Goal: Task Accomplishment & Management: Manage account settings

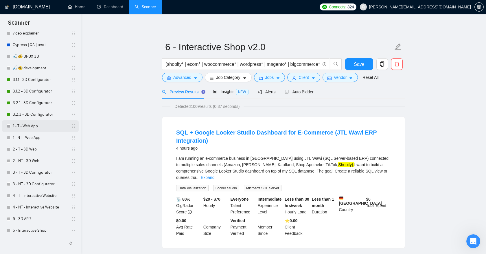
click at [37, 126] on link "1 - T - Web App" at bounding box center [40, 126] width 55 height 12
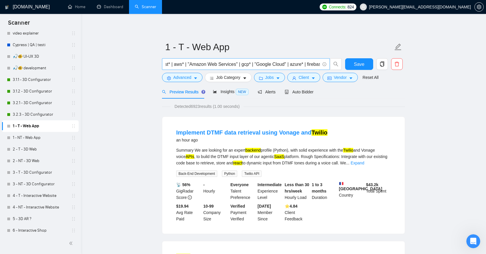
scroll to position [0, 215]
drag, startPoint x: 190, startPoint y: 65, endPoint x: 253, endPoint y: 65, distance: 63.4
click at [253, 65] on input "(react* | next.js | nextjs | next,js | vue* | nuxt* | svelte* | nodejs | node.j…" at bounding box center [243, 63] width 155 height 7
click at [230, 63] on input "(react* | next.js | nextjs | next,js | vue* | nuxt* | svelte* | nodejs | node.j…" at bounding box center [243, 63] width 155 height 7
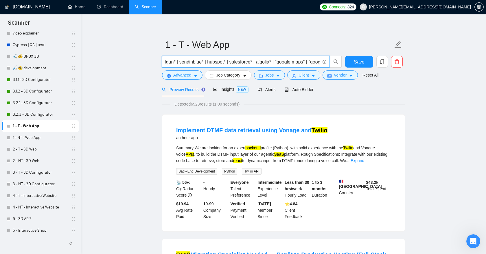
scroll to position [0, 948]
click at [250, 61] on input "(react* | next.js | nextjs | next,js | vue* | nuxt* | svelte* | nodejs | node.j…" at bounding box center [243, 61] width 155 height 7
drag, startPoint x: 193, startPoint y: 104, endPoint x: 202, endPoint y: 104, distance: 9.6
click at [202, 104] on span "Detected 6923 results (1.00 seconds)" at bounding box center [206, 104] width 73 height 6
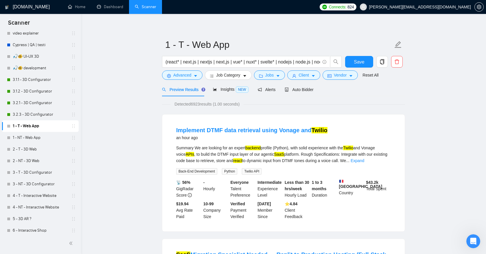
click at [359, 130] on div "Implement DTMF data retrieval using Vonage and Twilio an hour ago" at bounding box center [283, 133] width 215 height 15
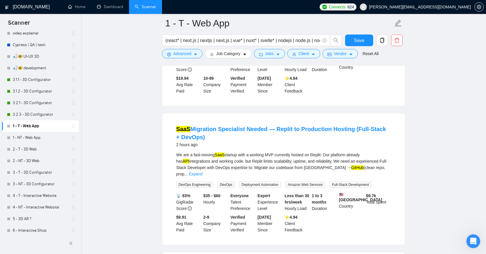
scroll to position [133, 0]
click at [203, 171] on link "Expand" at bounding box center [196, 173] width 14 height 5
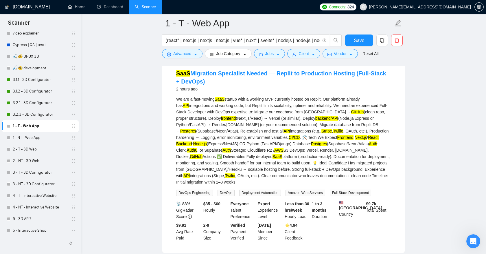
scroll to position [28, 0]
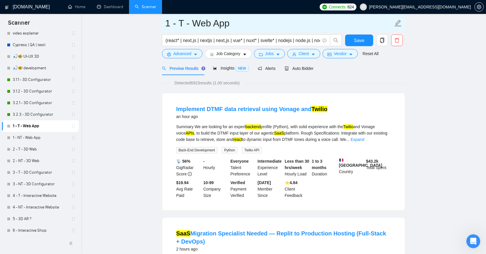
click at [261, 32] on span "1 - T - Web App" at bounding box center [283, 23] width 243 height 18
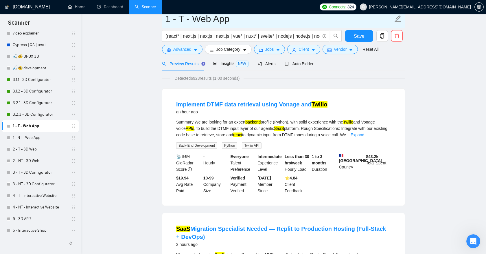
scroll to position [0, 0]
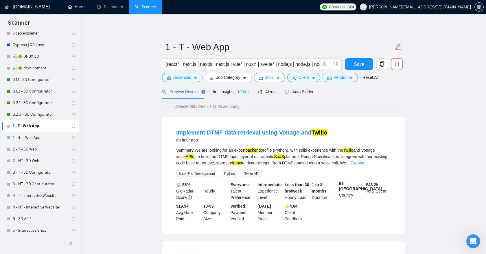
click at [269, 76] on span "Jobs" at bounding box center [269, 77] width 9 height 6
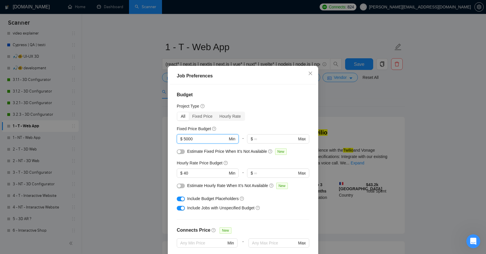
drag, startPoint x: 198, startPoint y: 137, endPoint x: 165, endPoint y: 137, distance: 33.0
click at [165, 137] on div "Job Preferences Budget Project Type All Fixed Price Hourly Rate Fixed Price Bud…" at bounding box center [243, 127] width 486 height 254
drag, startPoint x: 192, startPoint y: 173, endPoint x: 168, endPoint y: 173, distance: 24.9
click at [168, 173] on div "Job Preferences Budget Project Type All Fixed Price Hourly Rate Fixed Price Bud…" at bounding box center [243, 173] width 151 height 214
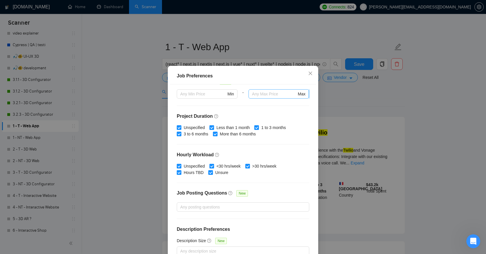
scroll to position [34, 0]
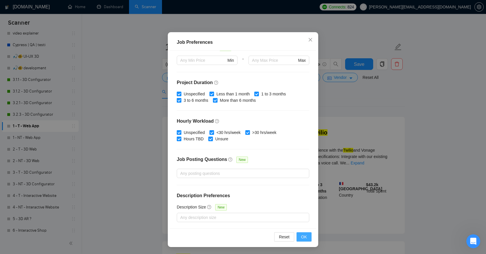
click at [301, 236] on button "OK" at bounding box center [304, 236] width 15 height 9
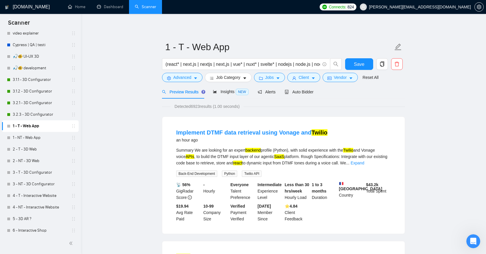
scroll to position [3, 0]
click at [233, 89] on span "Insights NEW" at bounding box center [230, 91] width 35 height 5
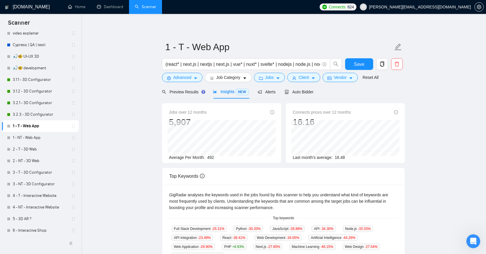
click at [212, 159] on span "492" at bounding box center [210, 157] width 7 height 5
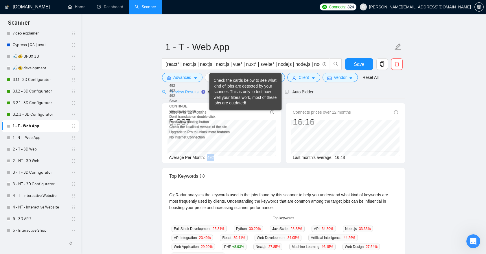
click at [197, 88] on div "492" at bounding box center [200, 85] width 60 height 5
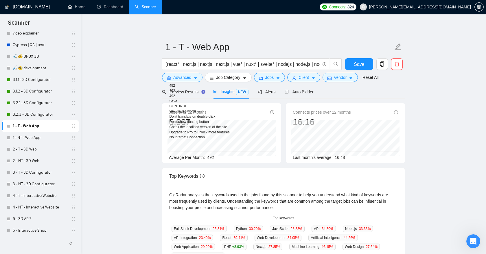
click at [153, 92] on main "1 - T - Web App (react* | next.js | nextjs | next,js | vue* | nuxt* | svelte* |…" at bounding box center [283, 217] width 387 height 388
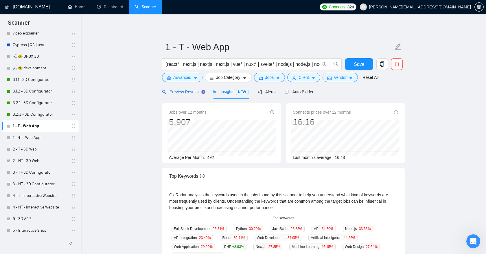
click at [184, 92] on span "Preview Results" at bounding box center [183, 91] width 42 height 5
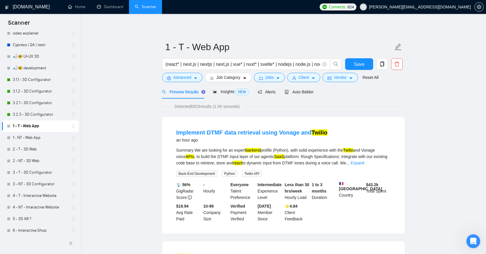
click at [231, 91] on span "Insights NEW" at bounding box center [230, 91] width 35 height 5
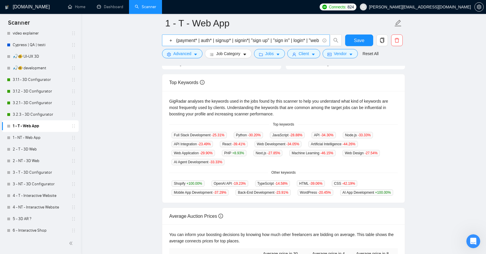
scroll to position [0, 1356]
click at [231, 40] on input "(react* | next.js | nextjs | next,js | vue* | nuxt* | svelte* | nodejs | node.j…" at bounding box center [243, 40] width 155 height 7
click at [252, 40] on input "(react* | next.js | nextjs | next,js | vue* | nuxt* | svelte* | nodejs | node.j…" at bounding box center [243, 40] width 155 height 7
click at [219, 41] on input "(react* | next.js | nextjs | next,js | vue* | nuxt* | svelte* | nodejs | node.j…" at bounding box center [243, 40] width 155 height 7
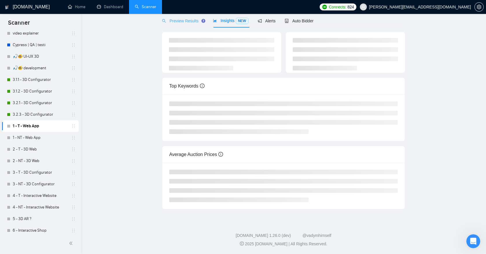
scroll to position [0, 0]
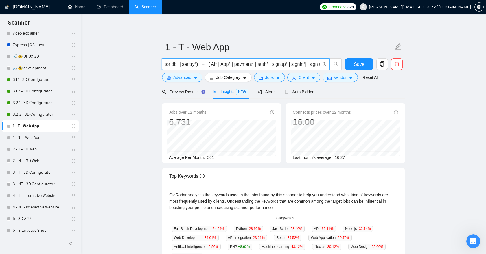
type input "(react* | next.js | nextjs | next,js | vue* | nuxt* | svelte* | nodejs | node.j…"
click at [211, 155] on span "561" at bounding box center [210, 157] width 7 height 5
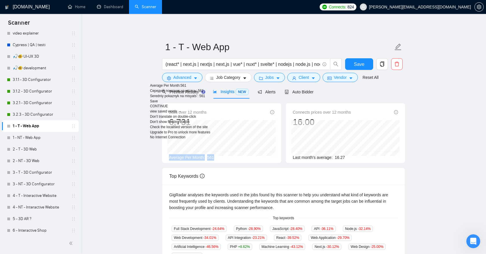
click at [210, 140] on div "Automatic detection Abkhazian Acehnese Acholi Afar Afrikaans Albanian Alur Amha…" at bounding box center [180, 108] width 60 height 64
click at [350, 93] on div "Preview Results Insights NEW Alerts Auto Bidder" at bounding box center [283, 92] width 243 height 14
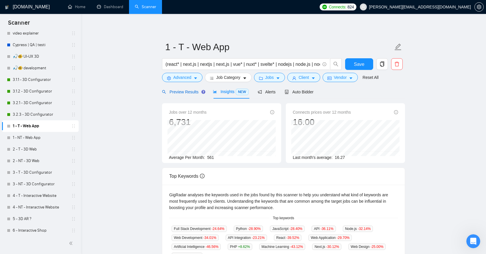
click at [194, 92] on span "Preview Results" at bounding box center [183, 91] width 42 height 5
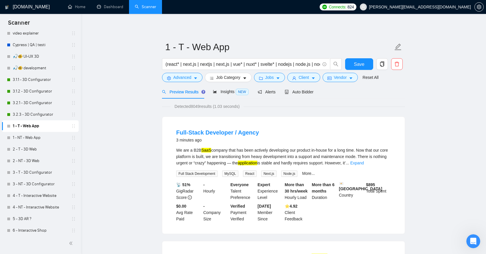
click at [197, 106] on span "Detected 8049 results (1.03 seconds)" at bounding box center [206, 106] width 73 height 6
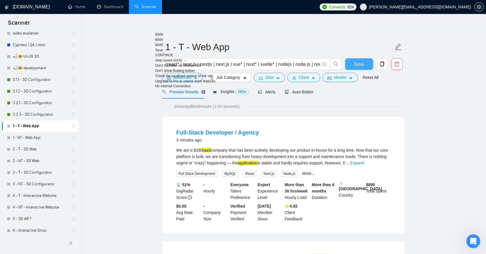
click at [354, 63] on button "Save" at bounding box center [359, 64] width 28 height 12
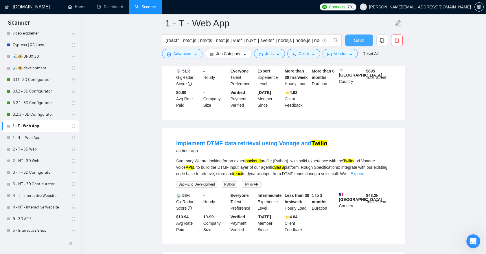
scroll to position [160, 0]
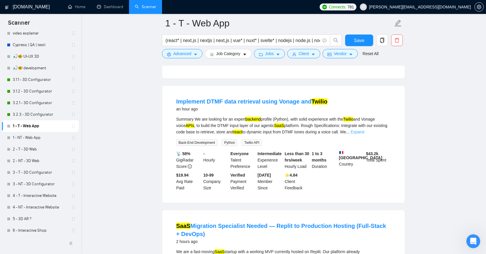
click at [364, 133] on link "Expand" at bounding box center [358, 131] width 14 height 5
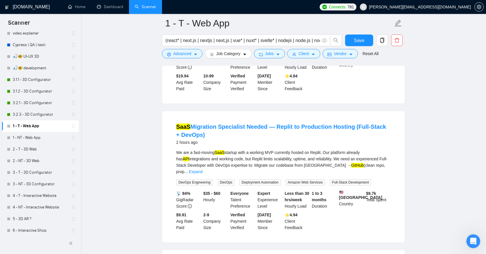
scroll to position [287, 0]
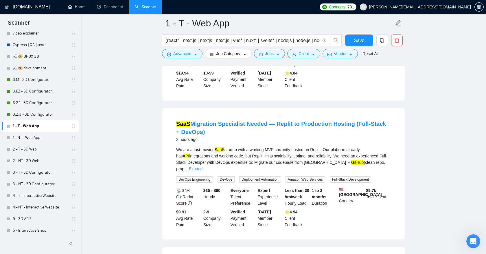
click at [203, 166] on link "Expand" at bounding box center [196, 168] width 14 height 5
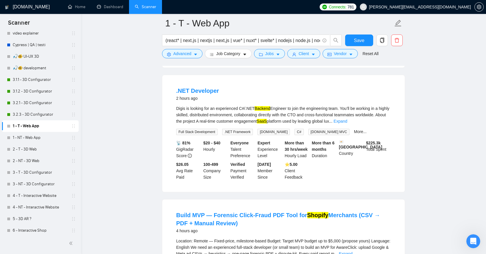
scroll to position [522, 0]
click at [347, 124] on link "Expand" at bounding box center [341, 121] width 14 height 5
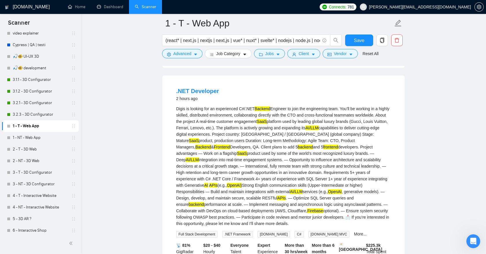
click at [267, 111] on mark "Backend" at bounding box center [263, 108] width 16 height 5
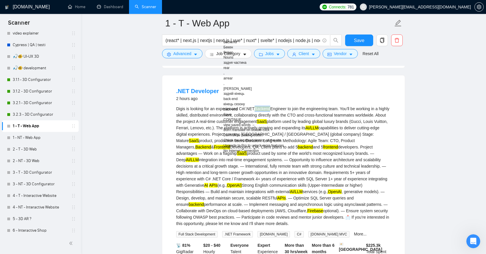
click at [267, 124] on mark "SaaS" at bounding box center [262, 121] width 10 height 5
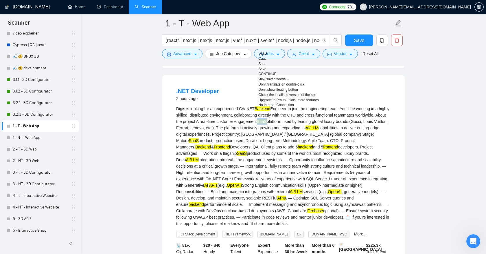
click at [231, 187] on mark "OpenAI)" at bounding box center [234, 185] width 15 height 5
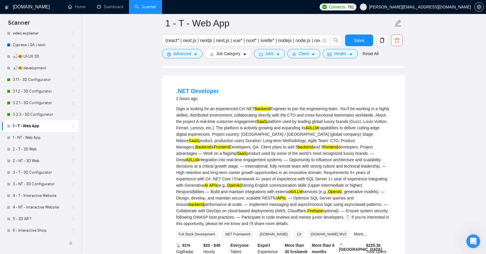
click at [231, 187] on mark "OpenAI)" at bounding box center [234, 185] width 15 height 5
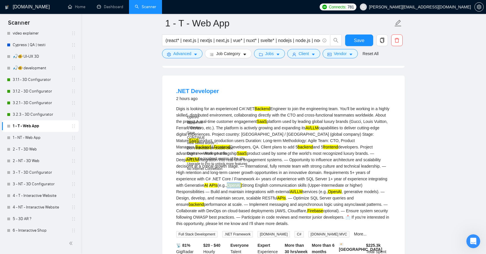
click at [295, 98] on div ".NET Developer 2 hours ago" at bounding box center [283, 94] width 215 height 15
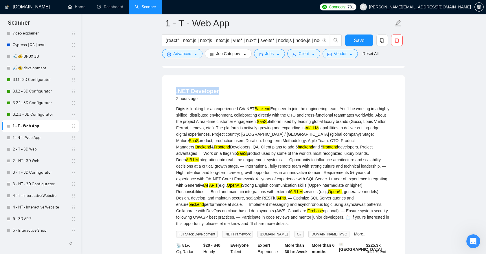
drag, startPoint x: 223, startPoint y: 95, endPoint x: 164, endPoint y: 93, distance: 58.8
click at [164, 93] on div ".NET Developer 2 hours ago Digis is looking for an experienced C#/.NET Backend …" at bounding box center [283, 184] width 243 height 219
click at [238, 96] on div ".NET Developer 2 hours ago" at bounding box center [283, 94] width 215 height 15
drag, startPoint x: 238, startPoint y: 96, endPoint x: 166, endPoint y: 94, distance: 71.5
click at [166, 94] on div ".NET Developer 2 hours ago Digis is looking for an experienced C#/.NET Backend …" at bounding box center [283, 184] width 243 height 219
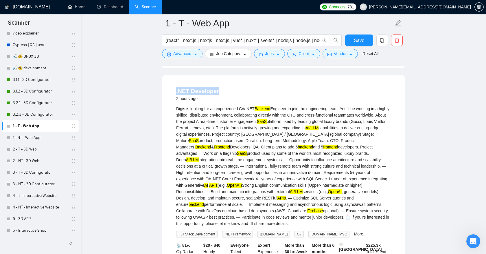
click at [234, 84] on div ".NET Developer 2 hours ago Digis is looking for an experienced C#/.NET Backend …" at bounding box center [283, 184] width 243 height 219
drag, startPoint x: 224, startPoint y: 94, endPoint x: 172, endPoint y: 93, distance: 51.8
click at [172, 94] on li ".NET Developer 2 hours ago Digis is looking for an experienced C#/.NET Backend …" at bounding box center [283, 184] width 229 height 205
click at [224, 94] on div ".NET Developer 2 hours ago" at bounding box center [283, 94] width 215 height 15
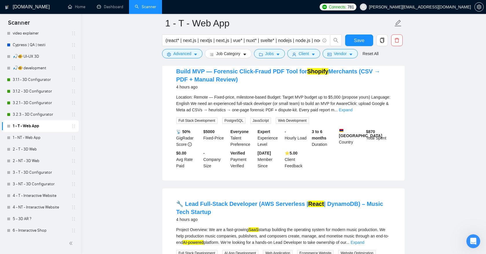
scroll to position [769, 0]
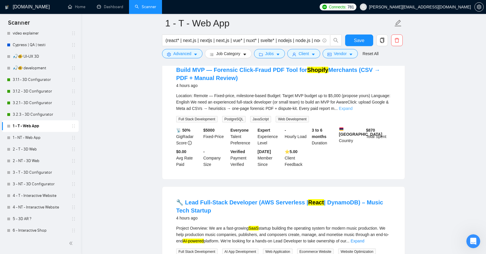
click at [353, 111] on link "Expand" at bounding box center [346, 108] width 14 height 5
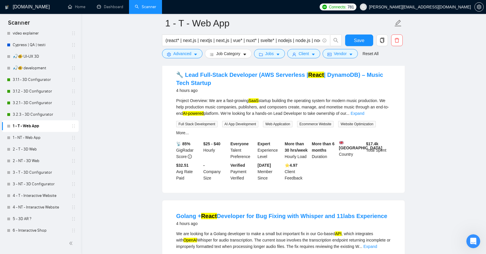
scroll to position [998, 0]
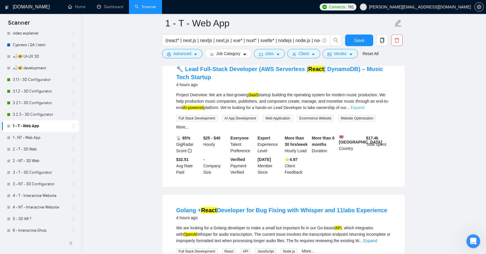
click at [364, 110] on link "Expand" at bounding box center [358, 107] width 14 height 5
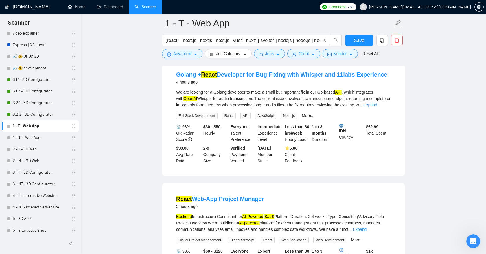
scroll to position [1292, 0]
click at [377, 107] on link "Expand" at bounding box center [371, 105] width 14 height 5
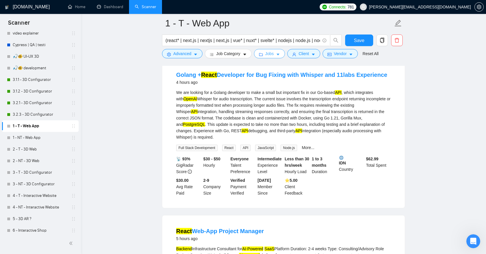
click at [274, 56] on span "Jobs" at bounding box center [269, 53] width 9 height 6
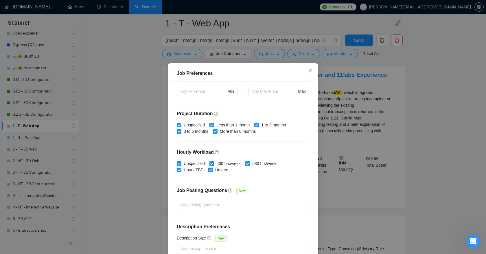
click at [362, 76] on div "Job Preferences Budget Project Type All Fixed Price Hourly Rate Fixed Price Bud…" at bounding box center [243, 127] width 486 height 254
click at [422, 52] on div "Job Preferences Budget Project Type All Fixed Price Hourly Rate Fixed Price Bud…" at bounding box center [243, 127] width 486 height 254
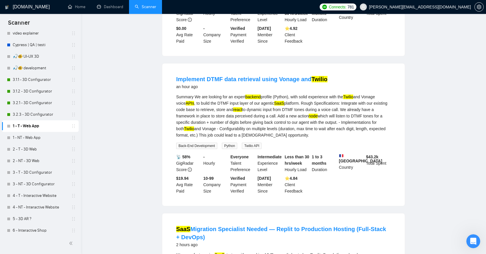
scroll to position [0, 0]
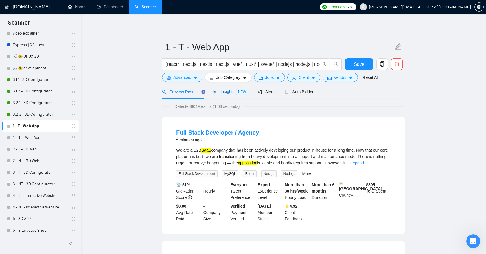
click at [225, 91] on span "Insights NEW" at bounding box center [230, 91] width 35 height 5
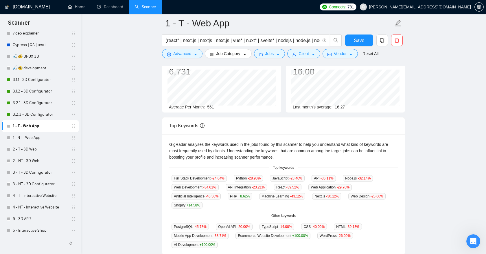
scroll to position [47, 0]
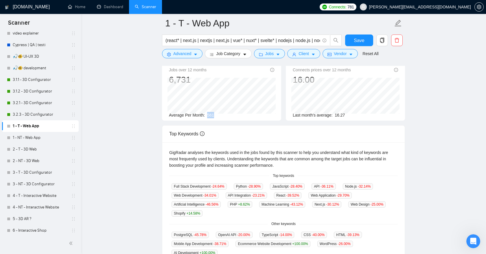
drag, startPoint x: 206, startPoint y: 115, endPoint x: 218, endPoint y: 115, distance: 11.3
click at [218, 115] on div "Average Per Month: 561" at bounding box center [221, 115] width 105 height 6
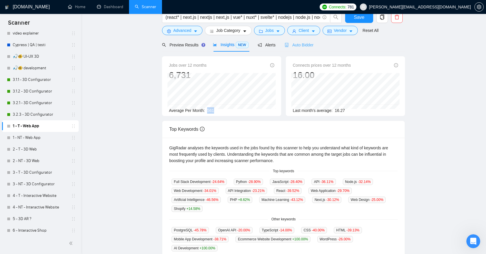
scroll to position [0, 0]
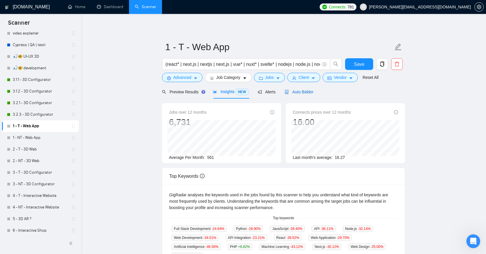
click at [300, 93] on span "Auto Bidder" at bounding box center [299, 91] width 29 height 5
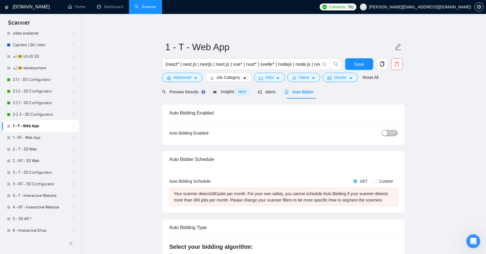
scroll to position [120, 0]
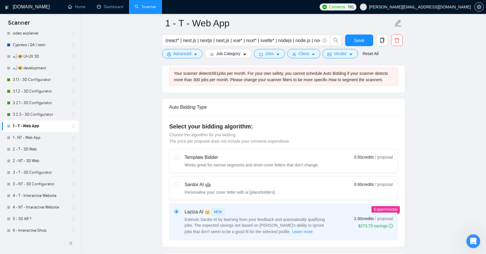
click at [209, 85] on div "Your scanner detects 561 jobs per month. For your own safety, you cannot schedu…" at bounding box center [283, 76] width 229 height 18
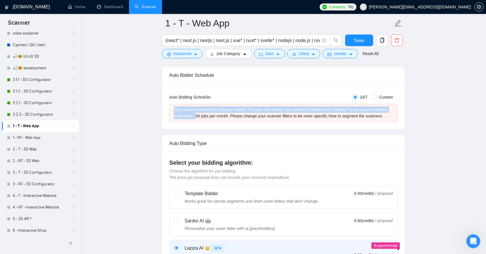
scroll to position [89, 0]
click at [240, 128] on div "Auto Bidding Type: Automated (recommended) Semi-automated Auto Bidding Schedule…" at bounding box center [283, 105] width 243 height 45
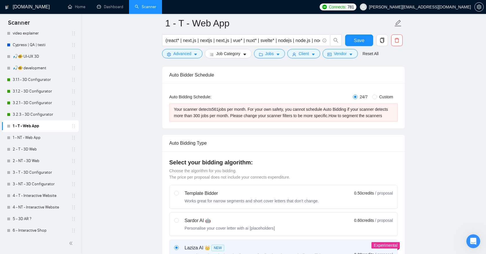
click at [217, 107] on div "Your scanner detects 561 jobs per month. For your own safety, you cannot schedu…" at bounding box center [283, 112] width 219 height 13
click at [246, 121] on div "Your scanner detects 561 jobs per month. For your own safety, you cannot schedu…" at bounding box center [283, 112] width 229 height 18
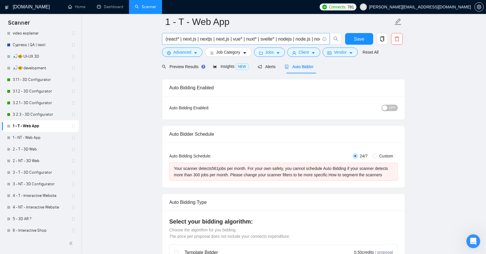
scroll to position [21, 0]
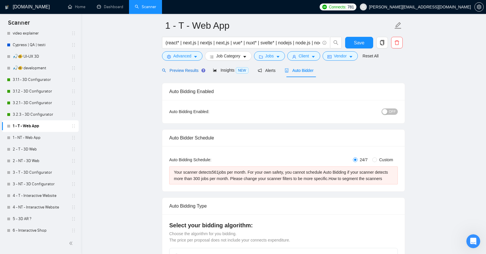
click at [193, 70] on span "Preview Results" at bounding box center [183, 70] width 42 height 5
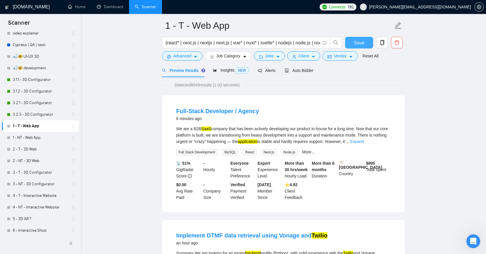
click at [357, 43] on span "Save" at bounding box center [359, 42] width 10 height 7
click at [39, 140] on link "1 - NT - Web App" at bounding box center [40, 138] width 55 height 12
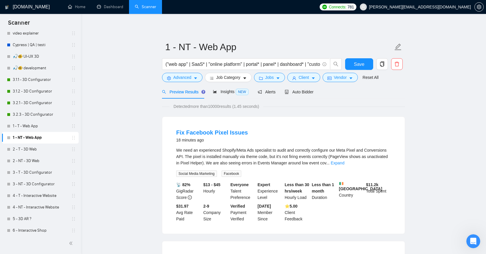
drag, startPoint x: 213, startPoint y: 107, endPoint x: 229, endPoint y: 107, distance: 16.2
click at [229, 107] on span "Detected more than 10000 results (1.45 seconds)" at bounding box center [217, 106] width 94 height 6
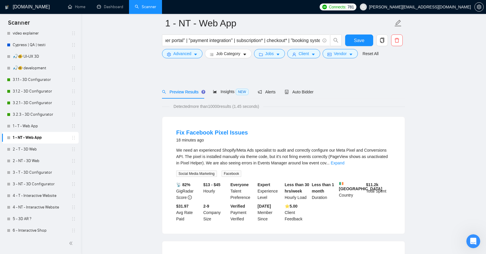
scroll to position [49, 0]
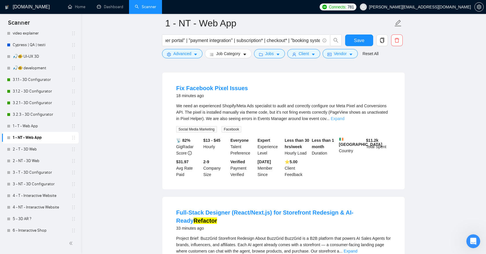
click at [344, 116] on link "Expand" at bounding box center [338, 118] width 14 height 5
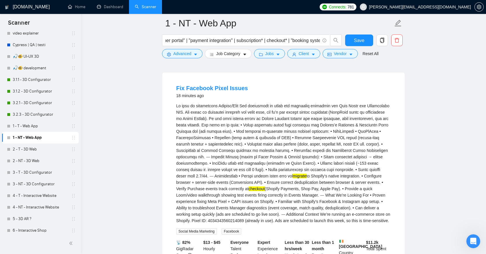
scroll to position [58, 0]
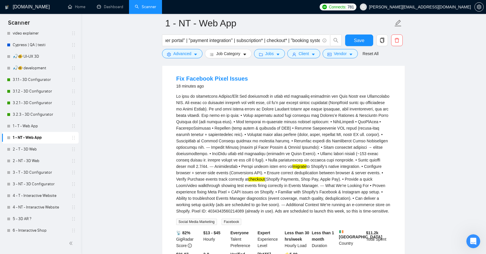
click at [307, 166] on mark "migrate" at bounding box center [300, 166] width 14 height 5
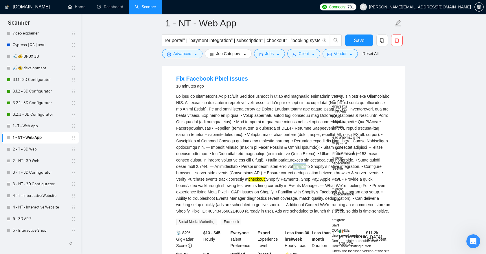
click at [265, 178] on mark "checkout" at bounding box center [257, 179] width 16 height 5
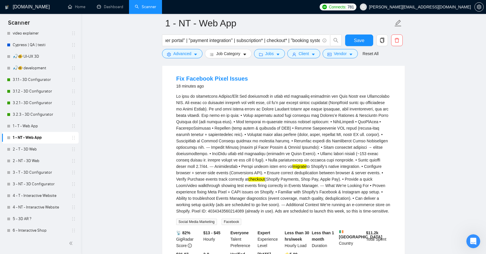
click at [265, 178] on mark "checkout" at bounding box center [257, 179] width 16 height 5
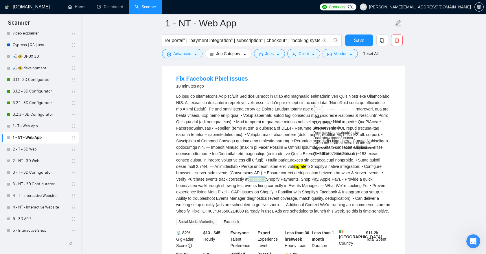
click at [375, 208] on div "migrate to Shopify’s native integration. • Configure browser + server-side even…" at bounding box center [283, 153] width 215 height 121
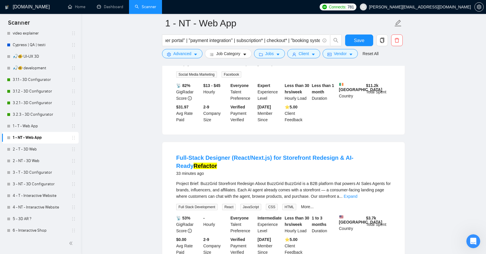
scroll to position [218, 0]
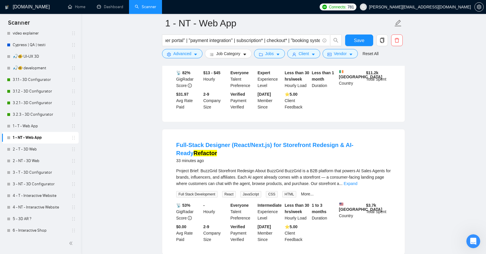
click at [357, 181] on link "Expand" at bounding box center [351, 183] width 14 height 5
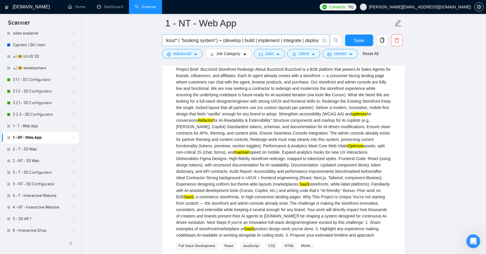
scroll to position [0, 272]
drag, startPoint x: 232, startPoint y: 41, endPoint x: 253, endPoint y: 40, distance: 21.1
click at [253, 40] on input "("web app" | SaaS* | "online platform" | portal* | panel* | dashboard* | "custo…" at bounding box center [243, 40] width 155 height 7
click at [277, 40] on input "("web app" | SaaS* | "online platform" | portal* | panel* | dashboard* | "custo…" at bounding box center [243, 40] width 155 height 7
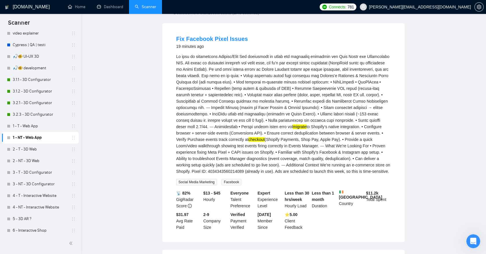
scroll to position [0, 0]
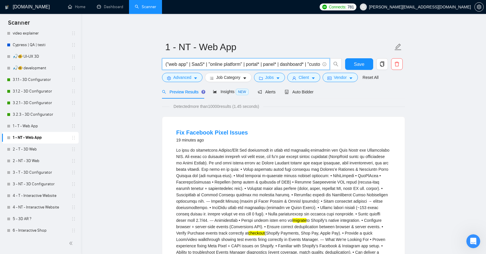
click at [206, 65] on input "("web app" | SaaS* | "online platform" | portal* | panel* | dashboard* | "custo…" at bounding box center [243, 63] width 155 height 7
click at [280, 63] on input "("web app" | SaaS* | "online platform" | portal* | panel* | dashboard* | "custo…" at bounding box center [243, 63] width 155 height 7
click at [264, 63] on input "("web app" | SaaS* | "online platform" | portal* | panel | dashboard* | "custom…" at bounding box center [243, 63] width 155 height 7
click at [206, 64] on input "("web app" | SaaS* | "online platform" | portal | panel | dashboard* | "custome…" at bounding box center [243, 63] width 155 height 7
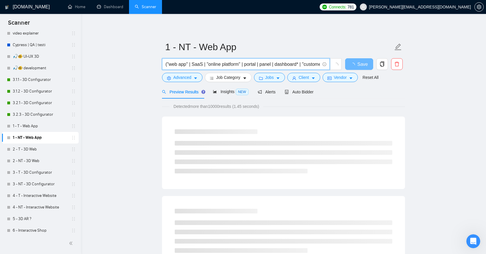
click at [271, 61] on input "("web app" | SaaS | "online platform" | portal | panel | dashboard* | "customer…" at bounding box center [243, 63] width 155 height 7
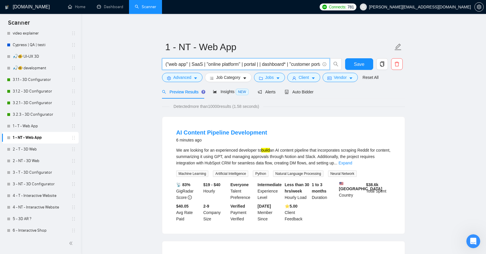
click at [254, 65] on input "("web app" | SaaS | "online platform" | portal | | dashboard* | "customer porta…" at bounding box center [243, 63] width 155 height 7
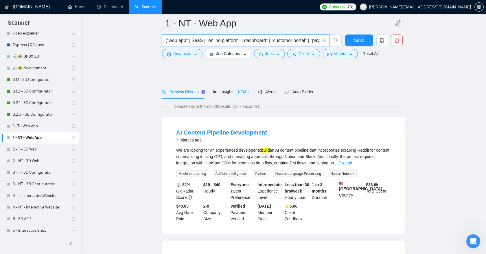
scroll to position [33, 0]
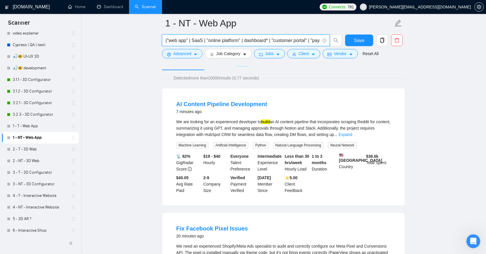
type input "("web app" | SaaS | "online platform" | dashboard* | "customer portal" | "payme…"
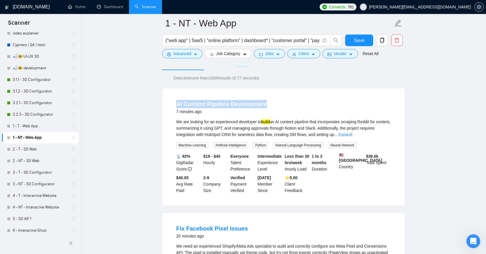
drag, startPoint x: 173, startPoint y: 107, endPoint x: 266, endPoint y: 107, distance: 93.2
click at [266, 107] on li "AI Content Pipeline Development 7 minutes ago We are looking for an experienced…" at bounding box center [283, 146] width 229 height 103
click at [352, 134] on link "Expand" at bounding box center [346, 134] width 14 height 5
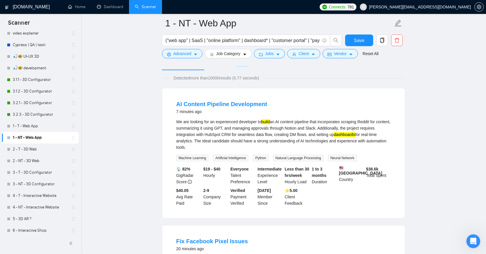
click at [270, 122] on mark "build" at bounding box center [265, 121] width 9 height 5
click at [355, 135] on mark "dashboards" at bounding box center [344, 134] width 21 height 5
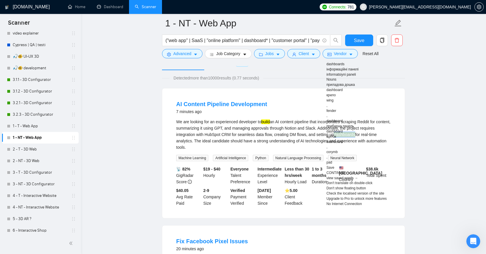
click at [296, 113] on div "AI Content Pipeline Development 7 minutes ago" at bounding box center [283, 107] width 215 height 15
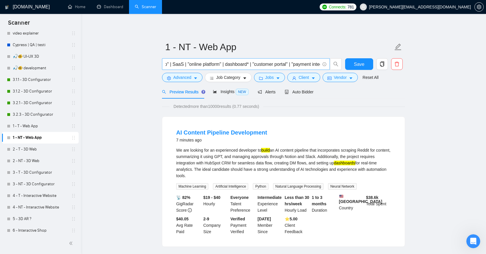
scroll to position [0, 0]
click at [42, 127] on link "1 - T - Web App" at bounding box center [40, 126] width 55 height 12
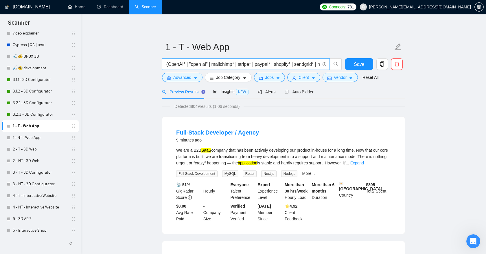
scroll to position [0, 815]
click at [261, 65] on input "(react* | next.js | nextjs | next,js | vue* | nuxt* | svelte* | nodejs | node.j…" at bounding box center [243, 63] width 155 height 7
click at [280, 65] on input "(react* | next.js | nextjs | next,js | vue* | nuxt* | svelte* | nodejs | node.j…" at bounding box center [243, 63] width 155 height 7
drag, startPoint x: 266, startPoint y: 65, endPoint x: 249, endPoint y: 65, distance: 17.1
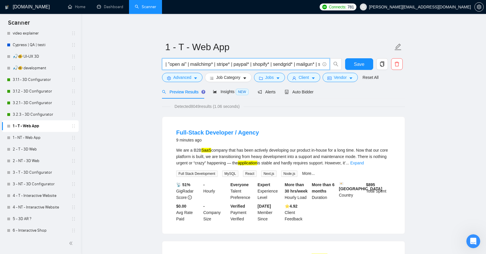
click at [248, 65] on input "(react* | next.js | nextjs | next,js | vue* | nuxt* | svelte* | nodejs | node.j…" at bounding box center [243, 63] width 155 height 7
drag, startPoint x: 277, startPoint y: 65, endPoint x: 230, endPoint y: 64, distance: 47.5
click at [230, 64] on input "(react* | next.js | nextjs | next,js | vue* | nuxt* | svelte* | nodejs | node.j…" at bounding box center [243, 63] width 155 height 7
click at [280, 65] on input "(react* | next.js | nextjs | next,js | vue* | nuxt* | svelte* | nodejs | node.j…" at bounding box center [243, 63] width 155 height 7
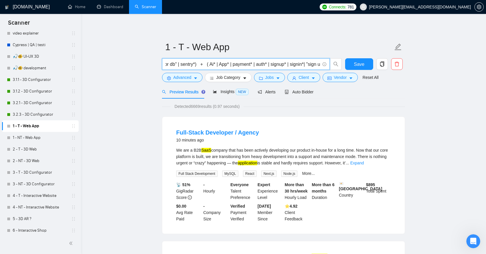
scroll to position [0, 1261]
click at [200, 65] on input "(react* | next.js | nextjs | next,js | vue* | nuxt* | svelte* | nodejs | node.j…" at bounding box center [243, 63] width 155 height 7
click at [232, 64] on input "(react* | next.js | nextjs | next,js | vue* | nuxt* | svelte* | nodejs | node.j…" at bounding box center [243, 63] width 155 height 7
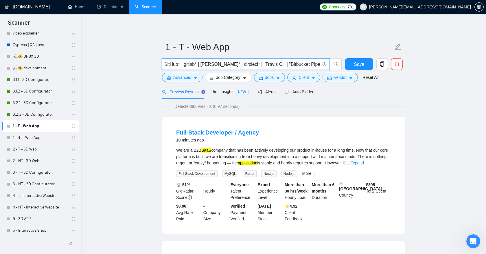
scroll to position [0, 746]
drag, startPoint x: 232, startPoint y: 64, endPoint x: 229, endPoint y: 65, distance: 3.3
click at [229, 65] on input "(react* | next.js | nextjs | next,js | vue* | nuxt* | svelte* | nodejs | node.j…" at bounding box center [243, 63] width 155 height 7
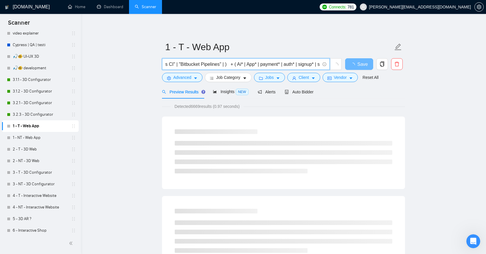
click at [217, 65] on input "(react* | next.js | nextjs | next,js | vue* | nuxt* | svelte* | nodejs | node.j…" at bounding box center [243, 63] width 155 height 7
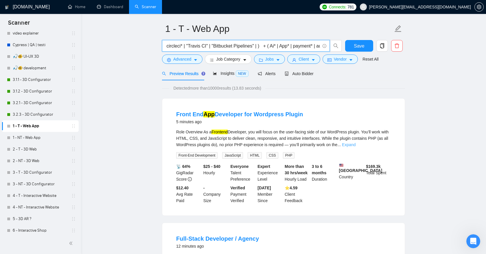
scroll to position [0, 0]
click at [356, 145] on link "Expand" at bounding box center [349, 144] width 14 height 5
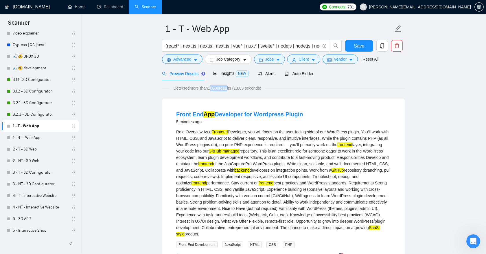
drag, startPoint x: 212, startPoint y: 88, endPoint x: 230, endPoint y: 88, distance: 18.2
click at [230, 88] on span "Detected more than 10000 results (13.83 seconds)" at bounding box center [217, 88] width 96 height 6
click at [225, 88] on span "Detected more than 10000 results (13.83 seconds)" at bounding box center [217, 88] width 96 height 6
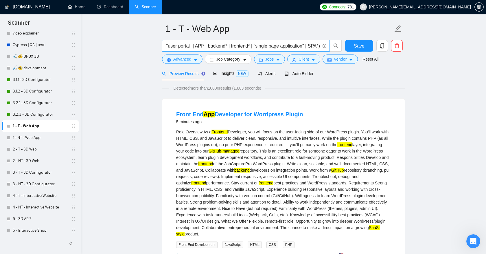
scroll to position [0, 1094]
click at [331, 172] on mark "GitHub" at bounding box center [337, 170] width 13 height 5
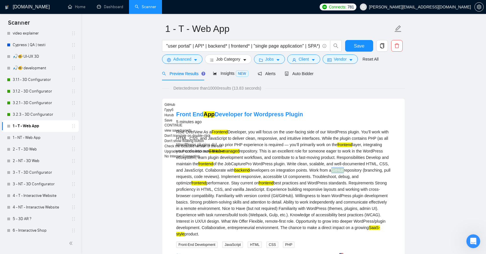
click at [343, 118] on div "Front End App Developer for Wordpress Plugin 5 minutes ago" at bounding box center [283, 117] width 215 height 15
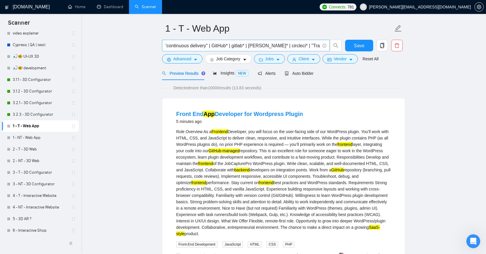
scroll to position [0, 585]
drag, startPoint x: 244, startPoint y: 46, endPoint x: 227, endPoint y: 46, distance: 16.5
click at [227, 46] on input "(react* | next.js | nextjs | next,js | vue* | nuxt* | svelte* | nodejs | node.j…" at bounding box center [243, 45] width 155 height 7
click at [260, 47] on input "(react* | next.js | nextjs | next,js | vue* | nuxt* | svelte* | nodejs | node.j…" at bounding box center [243, 45] width 155 height 7
drag, startPoint x: 262, startPoint y: 45, endPoint x: 228, endPoint y: 47, distance: 34.8
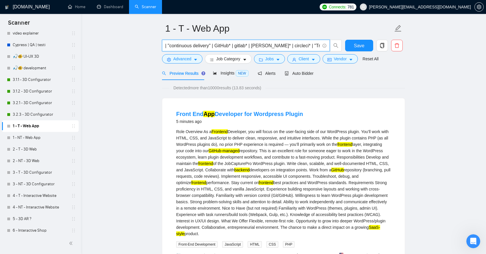
click at [227, 47] on input "(react* | next.js | nextjs | next,js | vue* | nuxt* | svelte* | nodejs | node.j…" at bounding box center [243, 45] width 155 height 7
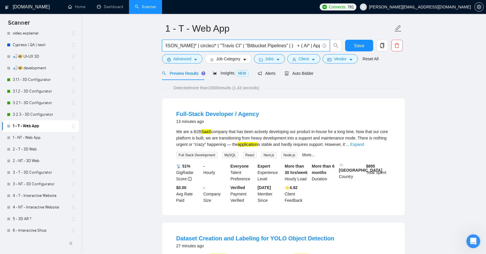
scroll to position [0, 643]
drag, startPoint x: 210, startPoint y: 47, endPoint x: 282, endPoint y: 46, distance: 72.7
click at [282, 46] on input "(react* | next.js | nextjs | next,js | vue* | nuxt* | svelte* | nodejs | node.j…" at bounding box center [243, 45] width 155 height 7
drag, startPoint x: 281, startPoint y: 47, endPoint x: 213, endPoint y: 47, distance: 68.3
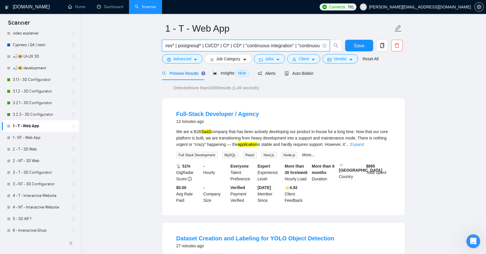
click at [213, 47] on input "(react* | next.js | nextjs | next,js | vue* | nuxt* | svelte* | nodejs | node.j…" at bounding box center [243, 45] width 155 height 7
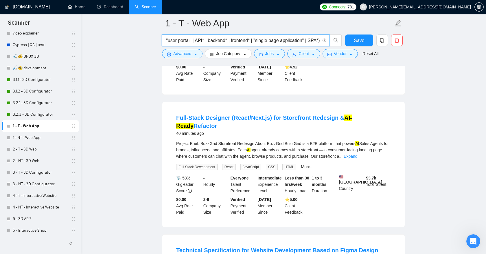
scroll to position [145, 0]
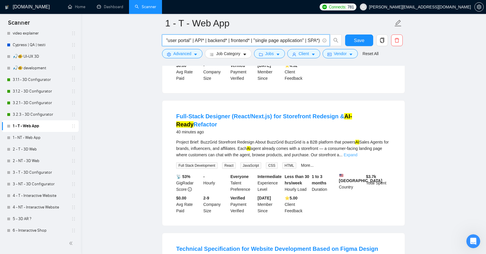
click at [357, 152] on link "Expand" at bounding box center [351, 154] width 14 height 5
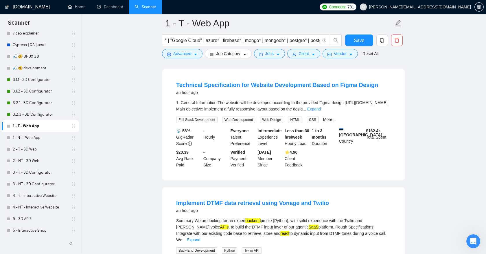
scroll to position [462, 0]
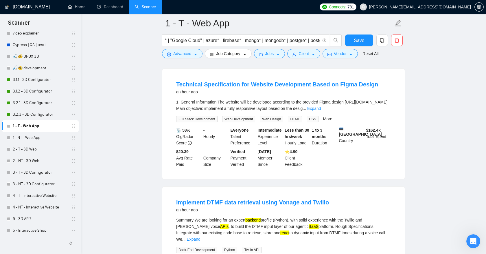
click at [321, 111] on link "Expand" at bounding box center [314, 108] width 14 height 5
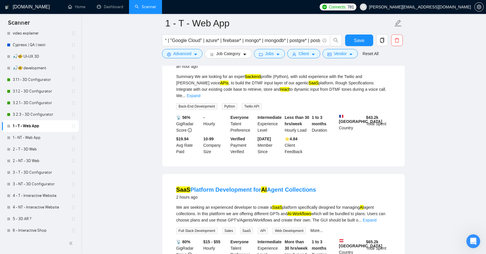
scroll to position [737, 0]
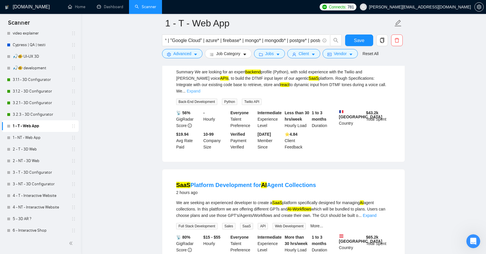
click at [200, 93] on link "Expand" at bounding box center [194, 91] width 14 height 5
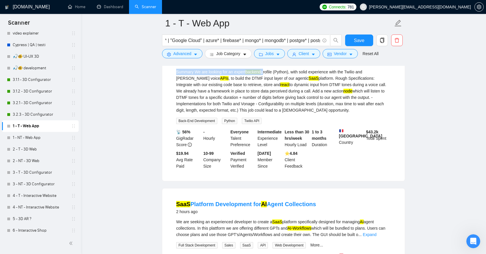
drag, startPoint x: 175, startPoint y: 89, endPoint x: 263, endPoint y: 90, distance: 87.1
click at [265, 90] on li "Implement DTMF data retrieval using Vonage and Twilio an hour ago Summary We ar…" at bounding box center [283, 109] width 229 height 128
click at [313, 65] on div "an hour ago" at bounding box center [252, 61] width 153 height 7
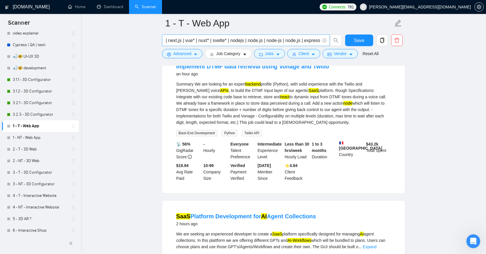
scroll to position [0, 0]
click at [178, 41] on input "(react* | next.js | nextjs | next,js | vue* | nuxt* | svelte* | nodejs | node.j…" at bounding box center [243, 40] width 155 height 7
click at [181, 41] on input "(react* | next.js | nextjs | next,js | vue* | nuxt* | svelte* | nodejs | node.j…" at bounding box center [243, 40] width 155 height 7
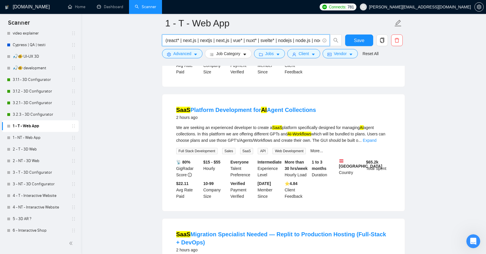
scroll to position [832, 0]
click at [377, 142] on link "Expand" at bounding box center [370, 139] width 14 height 5
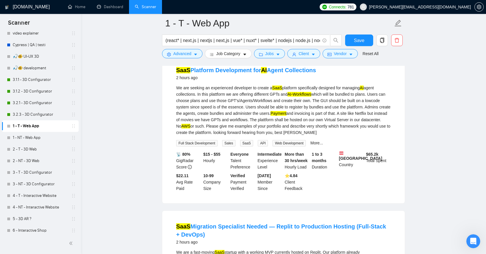
scroll to position [871, 0]
click at [190, 128] on mark "AWS" at bounding box center [185, 125] width 9 height 5
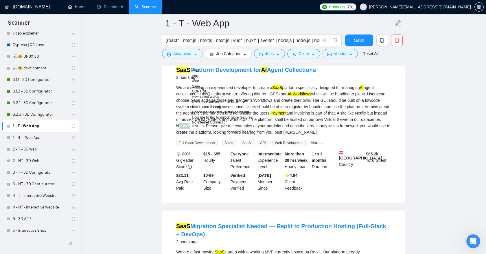
drag, startPoint x: 224, startPoint y: 144, endPoint x: 239, endPoint y: 143, distance: 15.4
click at [239, 135] on div "We are seeking an experienced developer to create a SaaS platform specifically …" at bounding box center [283, 109] width 215 height 51
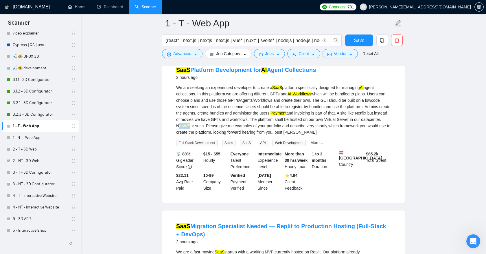
click at [361, 78] on li "SaaS Platform Development for AI Agent Collections 2 hours ago We are seeking a…" at bounding box center [283, 128] width 229 height 135
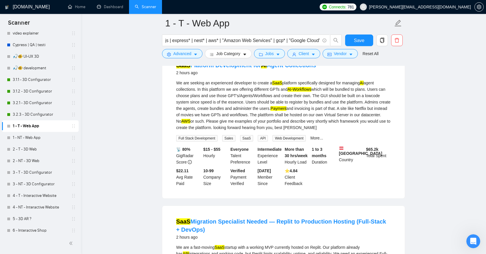
scroll to position [0, 181]
drag, startPoint x: 210, startPoint y: 41, endPoint x: 275, endPoint y: 41, distance: 65.7
click at [275, 41] on input "(react* | next.js | nextjs | next,js | vue* | nuxt* | svelte* | nodejs | node.j…" at bounding box center [243, 40] width 155 height 7
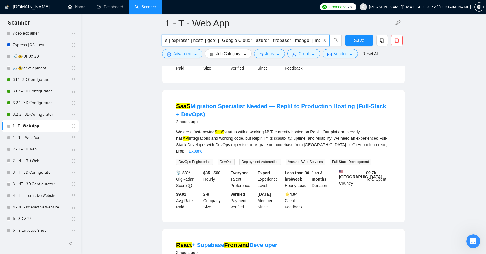
scroll to position [537, 0]
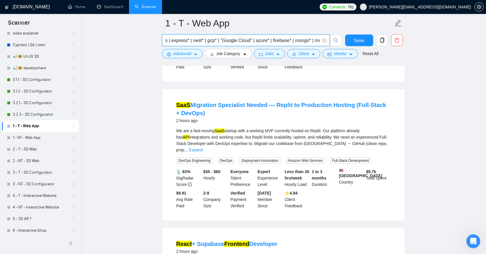
click at [203, 147] on link "Expand" at bounding box center [196, 149] width 14 height 5
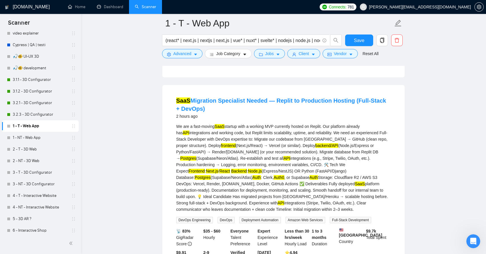
scroll to position [540, 0]
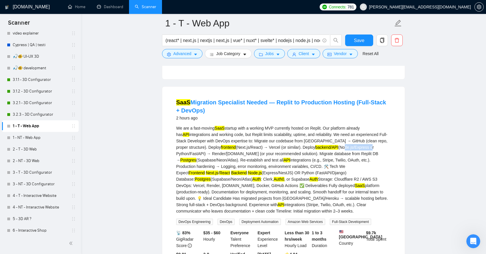
drag, startPoint x: 339, startPoint y: 140, endPoint x: 367, endPoint y: 138, distance: 28.7
click at [368, 138] on div "We are a fast-moving SaaS startup with a working MVP currently hosted on Replit…" at bounding box center [283, 169] width 215 height 89
click at [377, 199] on div "We are a fast-moving SaaS startup with a working MVP currently hosted on Replit…" at bounding box center [283, 169] width 215 height 89
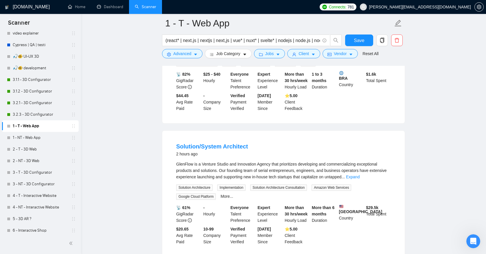
scroll to position [818, 0]
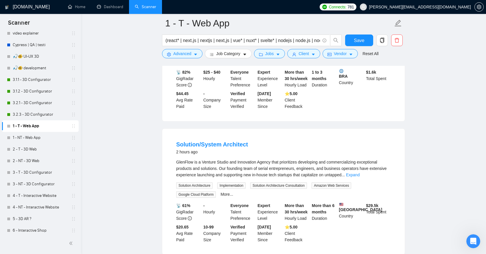
click at [360, 172] on link "Expand" at bounding box center [353, 174] width 14 height 5
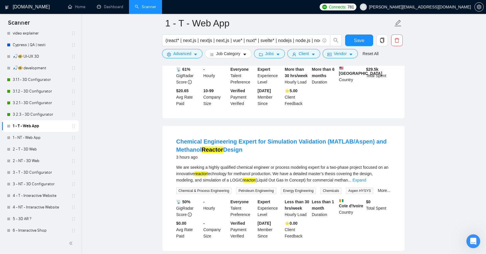
scroll to position [1027, 0]
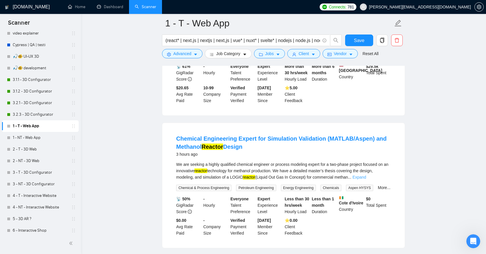
click at [366, 176] on link "Expand" at bounding box center [360, 177] width 14 height 5
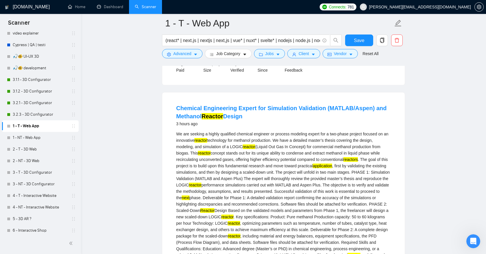
scroll to position [1053, 0]
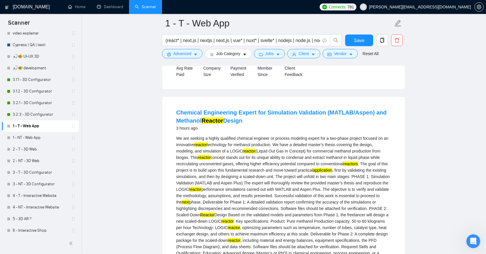
drag, startPoint x: 174, startPoint y: 109, endPoint x: 256, endPoint y: 118, distance: 83.2
click at [257, 119] on li "Chemical Engineering Expert for Simulation Validation (MATLAB/Aspen) and Methan…" at bounding box center [283, 236] width 229 height 264
click at [273, 121] on h4 "Chemical Engineering Expert for Simulation Validation (MATLAB/Aspen) and Methan…" at bounding box center [283, 116] width 215 height 16
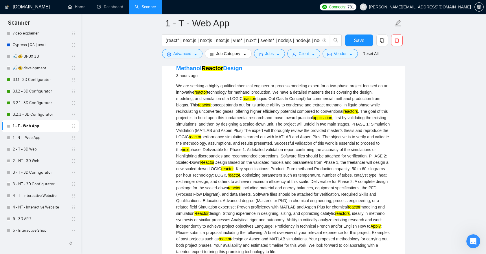
scroll to position [1105, 0]
click at [207, 91] on mark "reactor" at bounding box center [201, 91] width 13 height 5
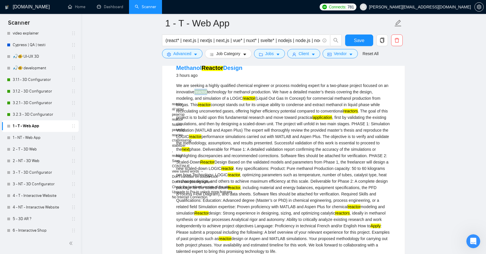
click at [328, 143] on div "We are seeking a highly qualified chemical engineer or process modeling expert …" at bounding box center [283, 168] width 215 height 172
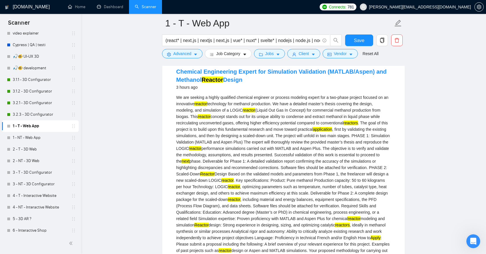
scroll to position [1091, 0]
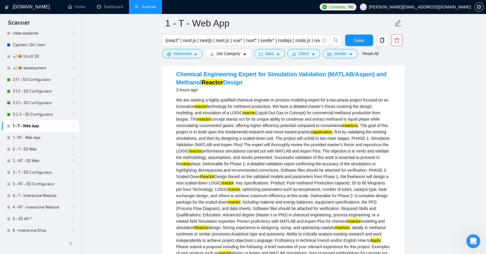
click at [332, 131] on mark "application" at bounding box center [322, 131] width 19 height 5
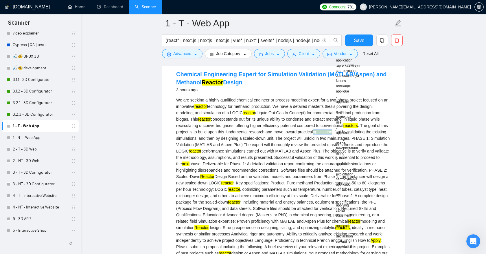
click at [321, 89] on div "3 hours ago" at bounding box center [283, 89] width 215 height 7
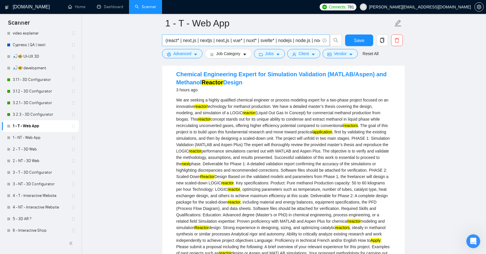
click at [189, 42] on input "(react* | next.js | nextjs | next,js | vue* | nuxt* | svelte* | nodejs | node.j…" at bounding box center [243, 40] width 155 height 7
click at [189, 40] on input "(react* | next.js | nextjs | next,js | vue* | nuxt* | svelte* | nodejs | node.j…" at bounding box center [243, 40] width 155 height 7
click at [173, 41] on input "(react* | next.js | nextjs | next,js | vue* | nuxt* | svelte* | nodejs | node.j…" at bounding box center [243, 40] width 155 height 7
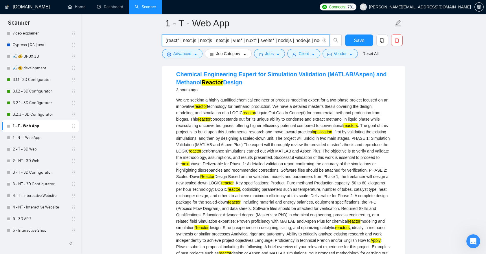
click at [256, 92] on div "Chemical Engineering Expert for Simulation Validation (MATLAB/Aspen) and Methan…" at bounding box center [283, 82] width 215 height 25
click at [189, 41] on input "(react* | next.js | nextjs | next,js | vue* | nuxt* | svelte* | nodejs | node.j…" at bounding box center [243, 40] width 155 height 7
click at [205, 41] on input "(react* | next.js | nextjs | next,js | vue* | nuxt* | svelte* | nodejs | node.j…" at bounding box center [243, 40] width 155 height 7
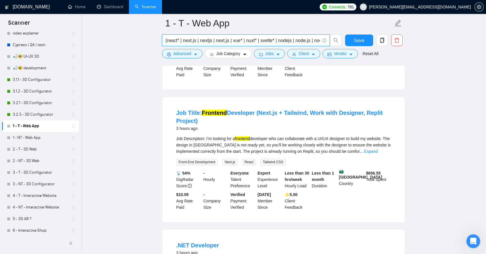
scroll to position [1338, 0]
click at [378, 153] on link "Expand" at bounding box center [371, 150] width 14 height 5
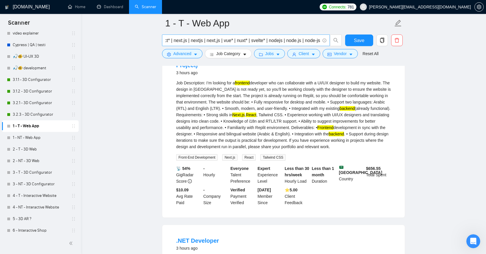
scroll to position [0, 10]
click at [250, 41] on input "(react* | next.js | nextjs | next,js | vue* | nuxt* | svelte* | nodejs | node.j…" at bounding box center [243, 40] width 155 height 7
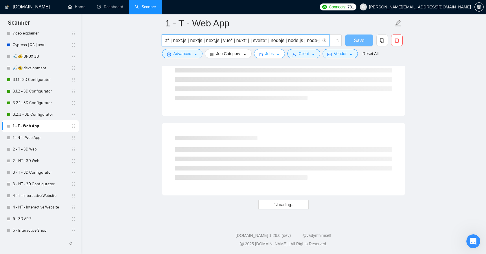
scroll to position [712, 0]
click at [260, 41] on input "(react* | next.js | nextjs | next,js | vue* | nuxt* | Tailwind* | svelte* | nod…" at bounding box center [243, 40] width 155 height 7
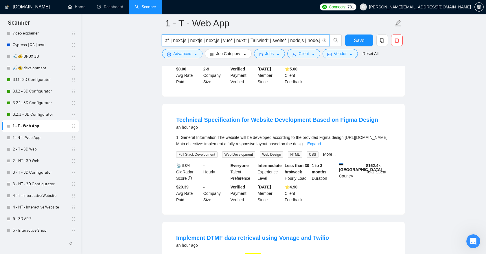
scroll to position [272, 0]
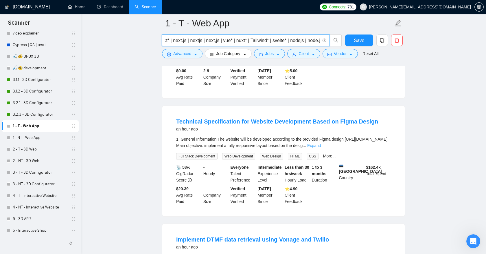
type input "(react* | next.js | nextjs | next,js | vue* | nuxt* | Tailwind* | svelte* | nod…"
click at [321, 144] on link "Expand" at bounding box center [314, 145] width 14 height 5
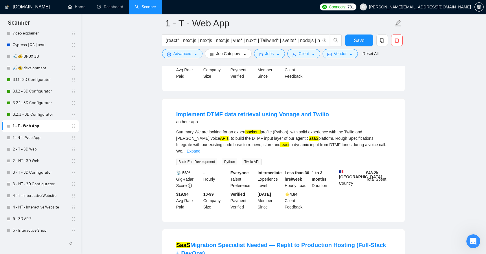
scroll to position [526, 0]
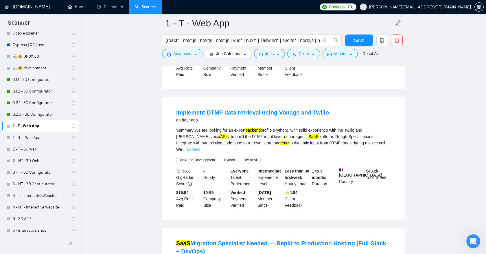
click at [200, 147] on link "Expand" at bounding box center [194, 149] width 14 height 5
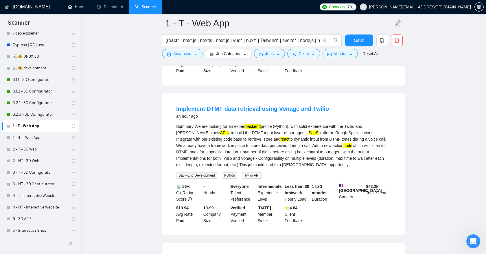
scroll to position [536, 0]
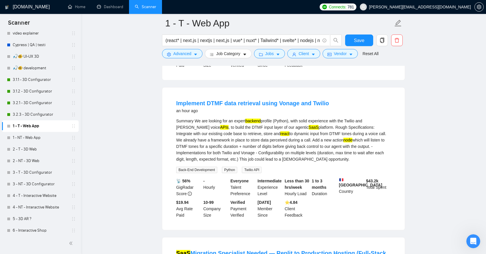
click at [291, 126] on div "Summary We are looking for an expert backend profile (Python), with solid exper…" at bounding box center [283, 140] width 215 height 45
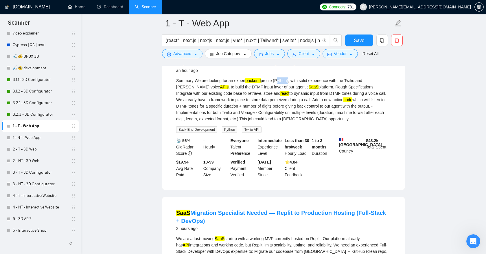
scroll to position [559, 0]
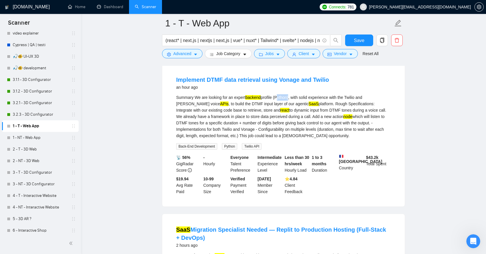
click at [304, 103] on div "Summary We are looking for an expert backend profile (Python), with solid exper…" at bounding box center [283, 116] width 215 height 45
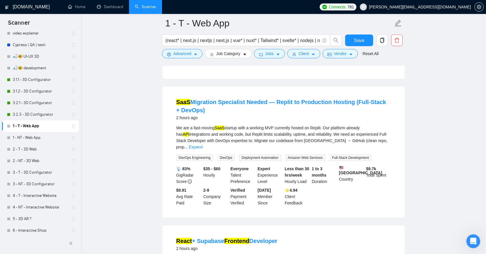
scroll to position [687, 0]
click at [203, 144] on link "Expand" at bounding box center [196, 146] width 14 height 5
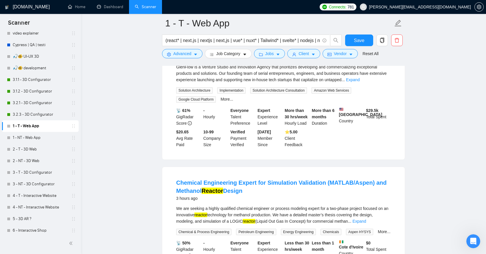
scroll to position [1064, 0]
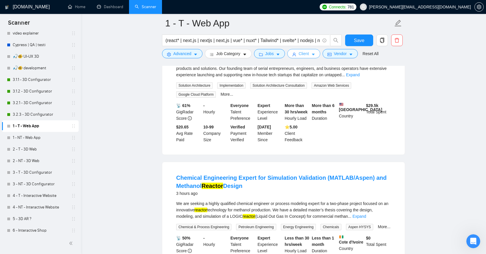
click at [314, 54] on icon "caret-down" at bounding box center [313, 54] width 4 height 4
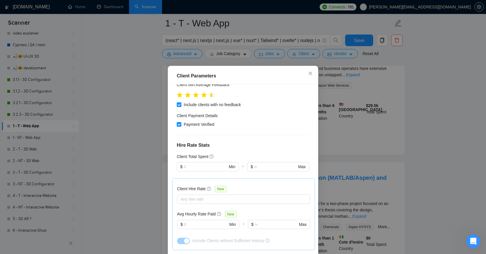
scroll to position [114, 0]
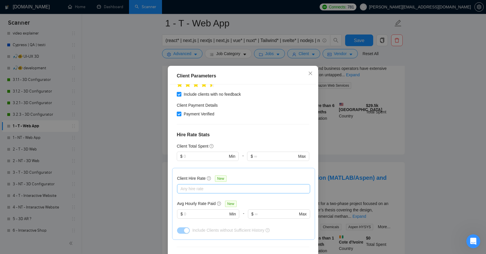
click at [222, 184] on div "Any hire rate" at bounding box center [243, 188] width 133 height 9
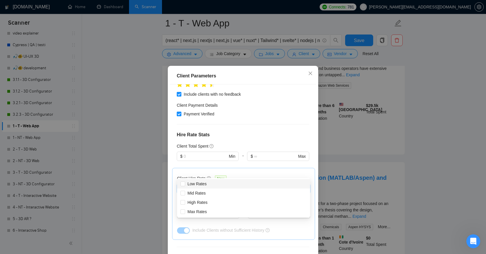
click at [267, 161] on div at bounding box center [278, 164] width 62 height 7
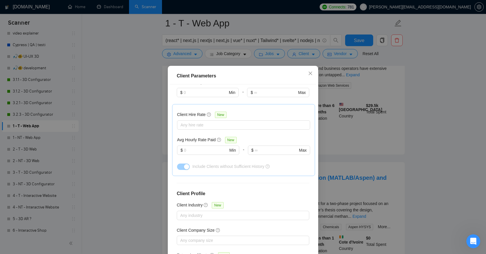
scroll to position [146, 0]
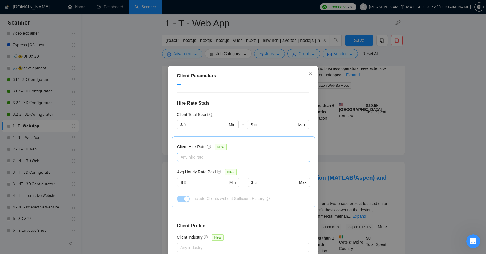
click at [220, 153] on div at bounding box center [241, 156] width 124 height 7
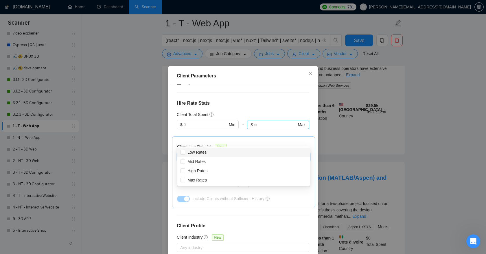
click at [259, 121] on input "text" at bounding box center [275, 124] width 43 height 6
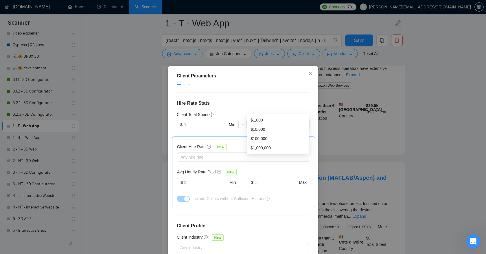
scroll to position [118, 0]
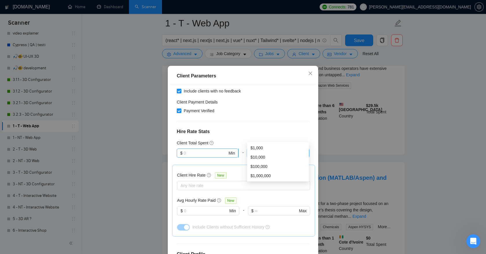
click at [210, 150] on input "text" at bounding box center [206, 153] width 44 height 6
type input "5000"
click at [251, 140] on div "Client Total Spent" at bounding box center [243, 143] width 133 height 6
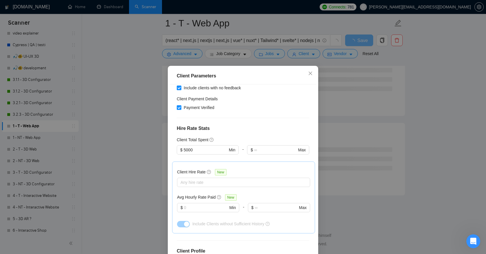
scroll to position [121, 0]
click at [205, 177] on div "Any hire rate" at bounding box center [243, 181] width 133 height 9
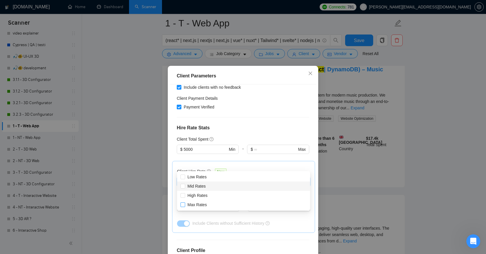
click at [183, 187] on input "Mid Rates" at bounding box center [183, 186] width 4 height 4
checkbox input "true"
click at [182, 194] on input "High Rates" at bounding box center [183, 195] width 4 height 4
checkbox input "true"
click at [182, 203] on input "Max Rates" at bounding box center [183, 204] width 4 height 4
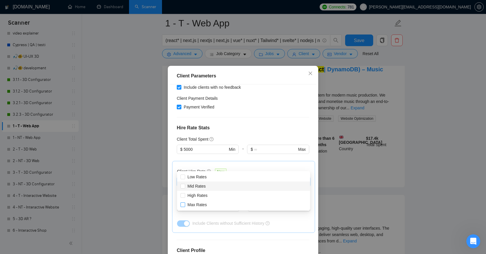
checkbox input "true"
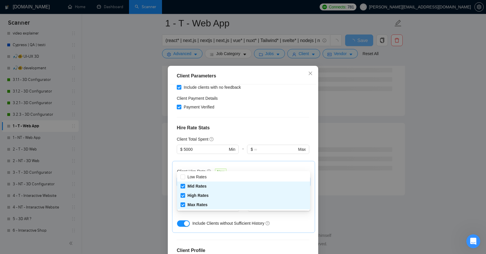
click at [252, 161] on div "Client Hire Rate New Mid Rates High Rates Max Rates Avg Hourly Rate Paid New $ …" at bounding box center [243, 197] width 143 height 72
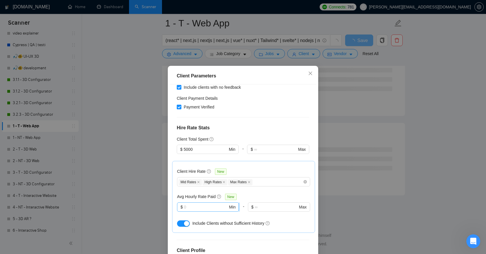
click at [201, 203] on input "text" at bounding box center [206, 206] width 44 height 6
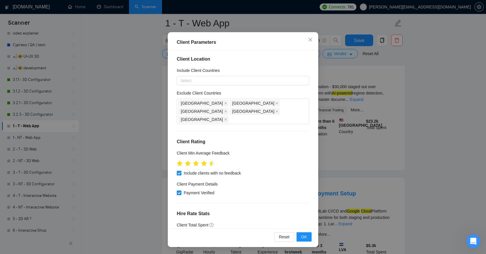
scroll to position [0, 0]
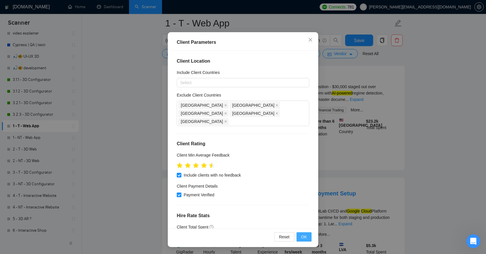
type input "25"
click at [302, 233] on span "OK" at bounding box center [304, 236] width 6 height 6
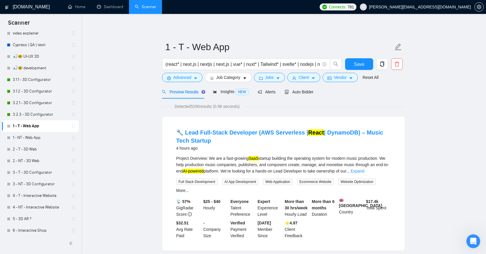
click at [200, 107] on span "Detected 5290 results (0.98 seconds)" at bounding box center [206, 106] width 73 height 6
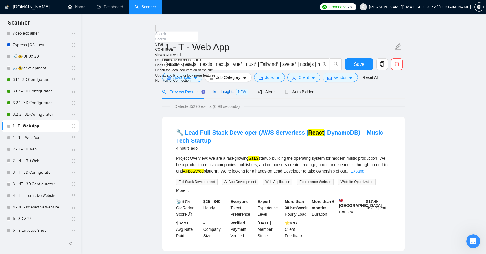
click at [229, 89] on div "Insights NEW" at bounding box center [230, 91] width 35 height 7
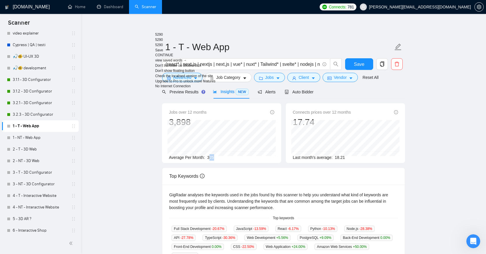
drag, startPoint x: 210, startPoint y: 158, endPoint x: 217, endPoint y: 157, distance: 7.5
click at [217, 157] on div "Average Per Month: 325" at bounding box center [221, 157] width 105 height 6
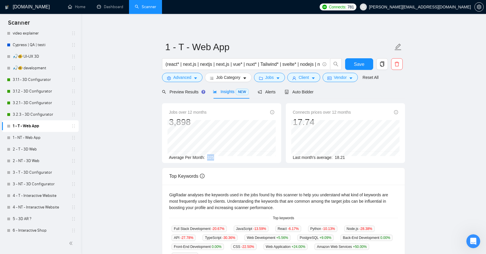
drag, startPoint x: 209, startPoint y: 157, endPoint x: 215, endPoint y: 157, distance: 6.7
click at [216, 157] on div "Average Per Month: 325" at bounding box center [221, 157] width 105 height 6
click at [274, 78] on span "Jobs" at bounding box center [269, 77] width 9 height 6
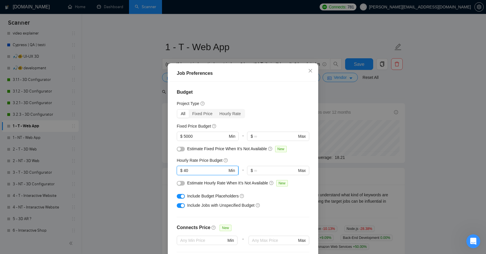
drag, startPoint x: 190, startPoint y: 173, endPoint x: 187, endPoint y: 173, distance: 3.2
click at [187, 173] on input "40" at bounding box center [206, 170] width 44 height 6
click at [349, 97] on div "Job Preferences Budget Project Type All Fixed Price Hourly Rate Fixed Price Bud…" at bounding box center [243, 127] width 486 height 254
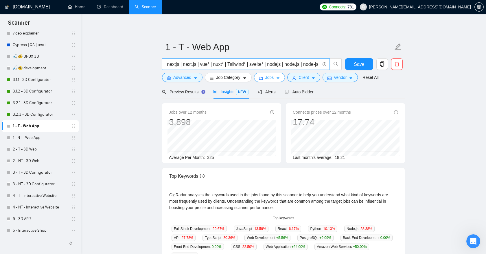
scroll to position [0, 40]
click at [194, 94] on div "Preview Results" at bounding box center [183, 92] width 42 height 6
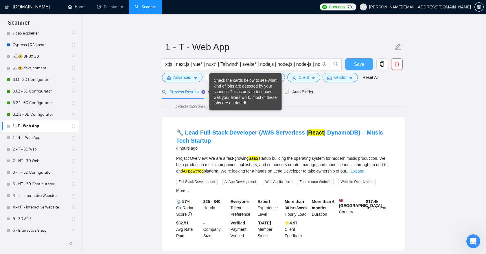
click at [357, 62] on span "Save" at bounding box center [359, 63] width 10 height 7
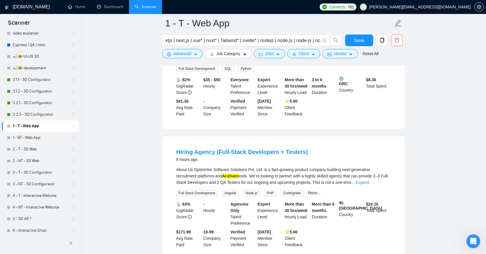
scroll to position [395, 0]
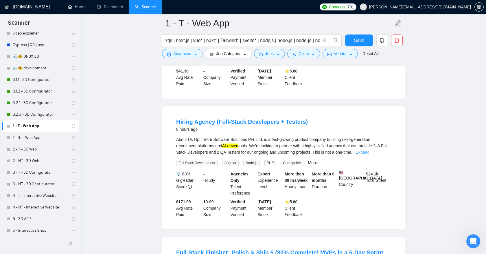
click at [370, 154] on link "Expand" at bounding box center [363, 152] width 14 height 5
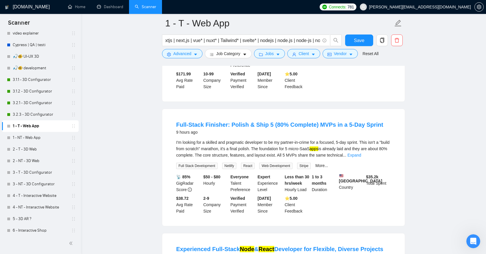
scroll to position [680, 0]
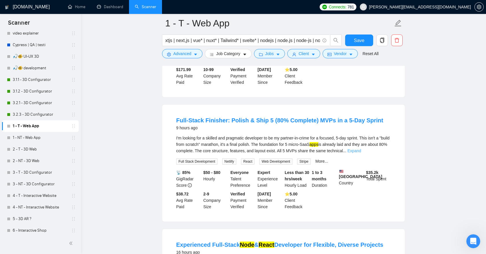
click at [361, 153] on link "Expand" at bounding box center [355, 150] width 14 height 5
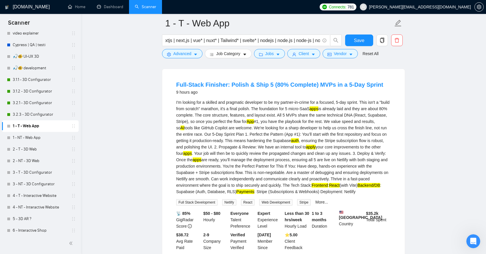
scroll to position [726, 0]
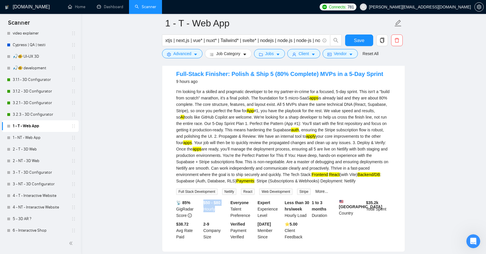
drag, startPoint x: 203, startPoint y: 219, endPoint x: 217, endPoint y: 221, distance: 14.2
click at [217, 218] on div "$50 - $80 Hourly" at bounding box center [215, 208] width 27 height 19
click at [357, 184] on div "I'm looking for a skilled and pragmatic developer to be my partner-in-crime for…" at bounding box center [283, 136] width 215 height 96
click at [265, 55] on button "Jobs" at bounding box center [269, 53] width 31 height 9
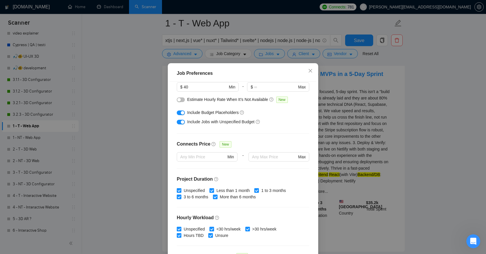
scroll to position [88, 0]
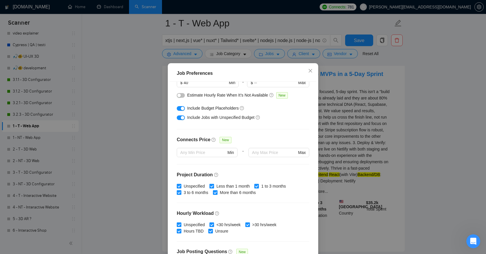
click at [212, 188] on input "Less than 1 month" at bounding box center [212, 186] width 4 height 4
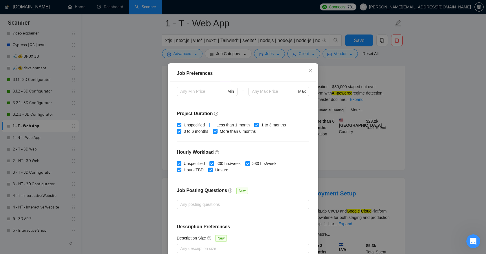
scroll to position [34, 0]
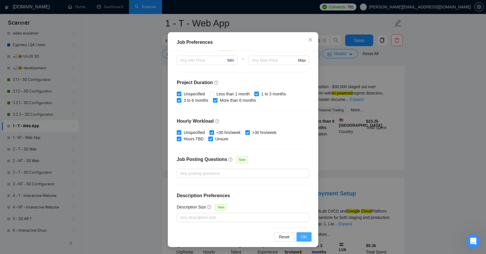
click at [303, 236] on span "OK" at bounding box center [304, 236] width 6 height 6
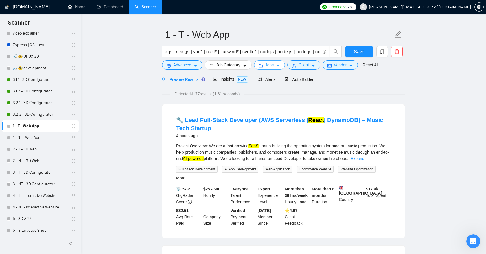
scroll to position [0, 0]
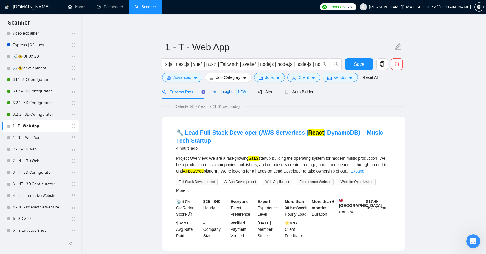
click at [228, 91] on span "Insights NEW" at bounding box center [230, 91] width 35 height 5
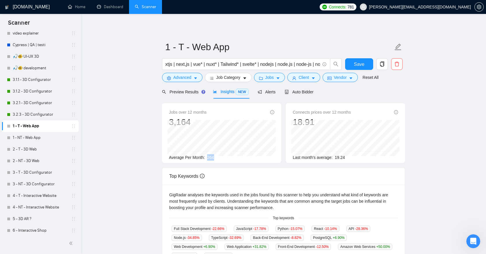
drag, startPoint x: 209, startPoint y: 157, endPoint x: 221, endPoint y: 157, distance: 11.6
click at [221, 157] on div "Average Per Month: 264" at bounding box center [221, 157] width 105 height 6
click at [194, 89] on span "Preview Results" at bounding box center [183, 91] width 42 height 5
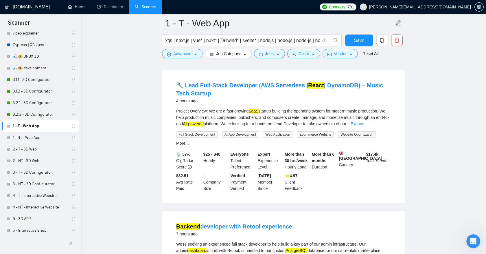
scroll to position [53, 0]
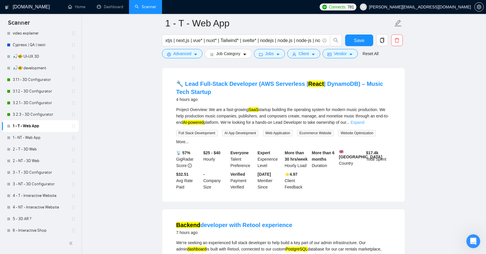
click at [364, 122] on link "Expand" at bounding box center [358, 122] width 14 height 5
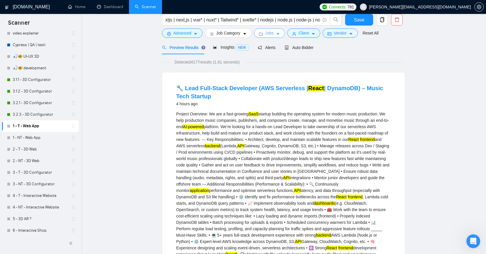
scroll to position [0, 0]
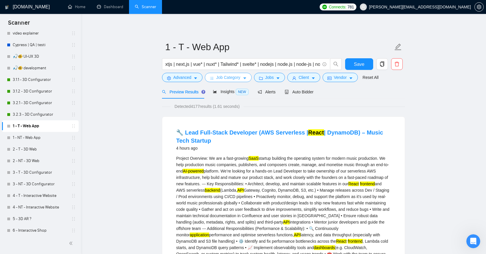
click at [240, 80] on span "Job Category" at bounding box center [228, 77] width 24 height 6
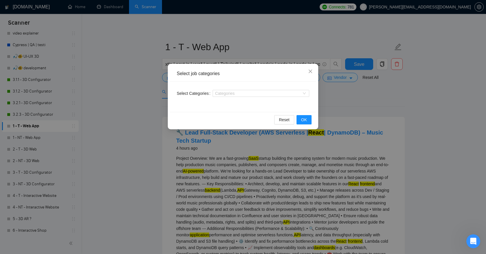
click at [339, 90] on div "Select job categories Select Categories Categories Reset OK" at bounding box center [243, 127] width 486 height 254
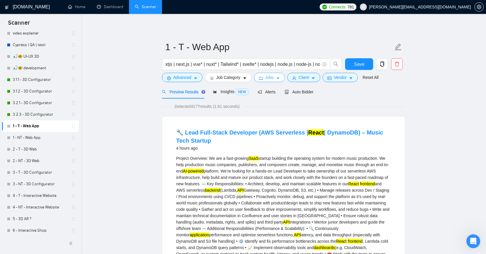
click at [274, 79] on span "Jobs" at bounding box center [269, 77] width 9 height 6
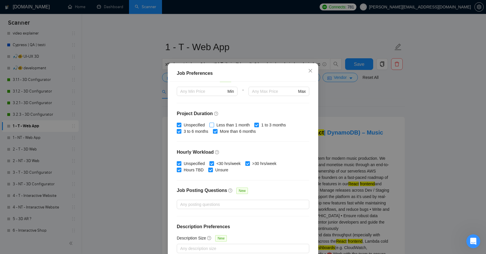
click at [211, 126] on input "Less than 1 month" at bounding box center [212, 124] width 4 height 4
checkbox input "true"
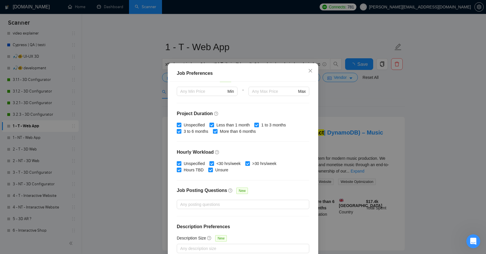
scroll to position [34, 0]
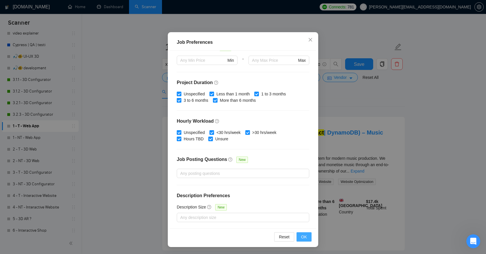
click at [301, 236] on span "OK" at bounding box center [304, 236] width 6 height 6
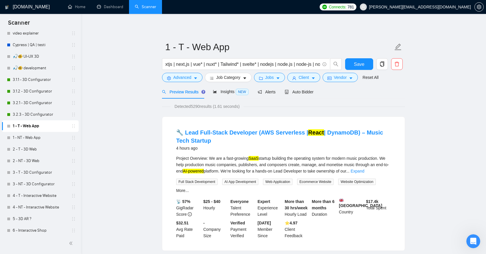
scroll to position [0, 0]
click at [233, 78] on span "Job Category" at bounding box center [228, 77] width 24 height 6
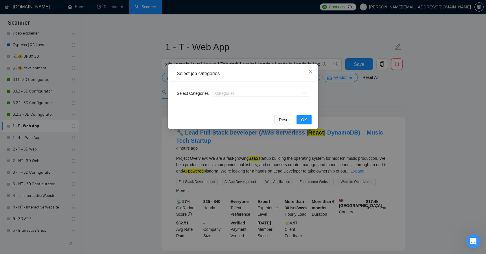
click at [333, 93] on div "Select job categories Select Categories Categories Reset OK" at bounding box center [243, 127] width 486 height 254
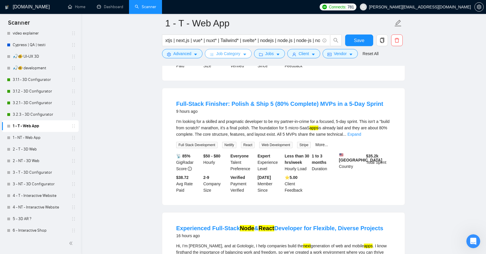
scroll to position [429, 0]
click at [361, 136] on link "Expand" at bounding box center [355, 133] width 14 height 5
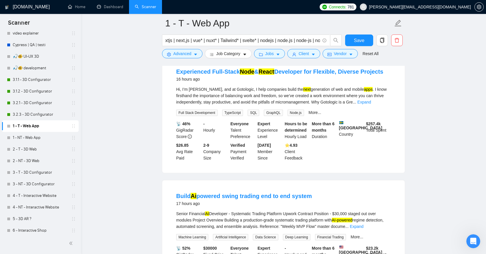
scroll to position [663, 0]
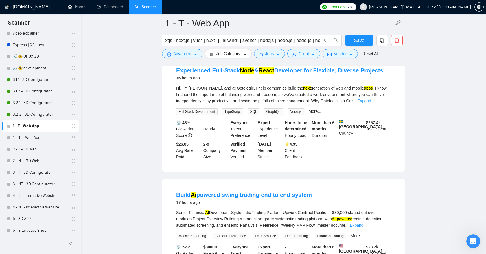
click at [371, 103] on link "Expand" at bounding box center [364, 100] width 14 height 5
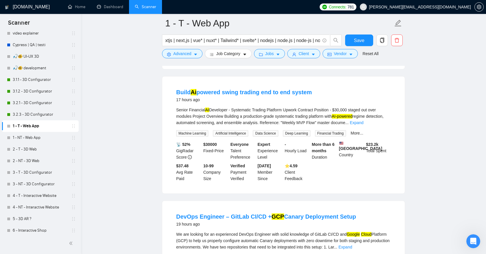
scroll to position [854, 0]
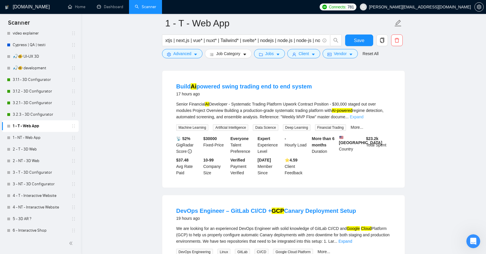
click at [364, 119] on link "Expand" at bounding box center [357, 116] width 14 height 5
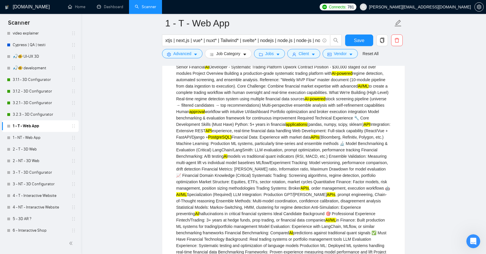
scroll to position [891, 0]
click at [357, 186] on div "Senior Financial AI Developer - Systematic Trading Platform Upwork Contract Pos…" at bounding box center [283, 209] width 215 height 293
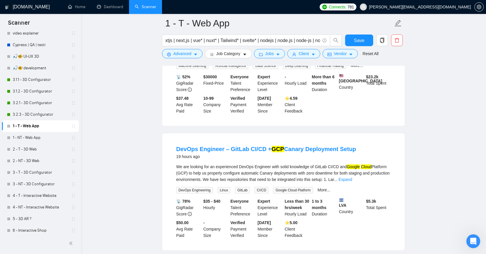
scroll to position [1201, 0]
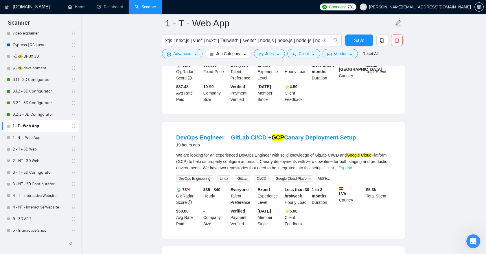
click at [352, 170] on link "Expand" at bounding box center [346, 167] width 14 height 5
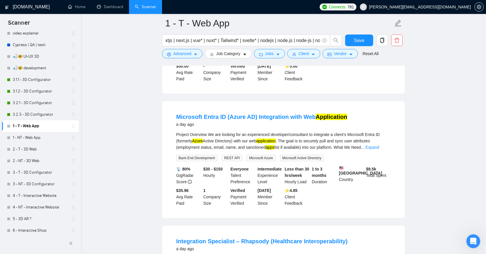
scroll to position [1425, 0]
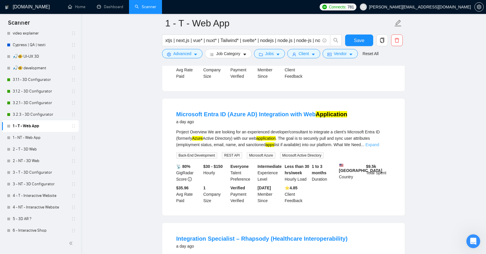
click at [379, 147] on link "Expand" at bounding box center [373, 144] width 14 height 5
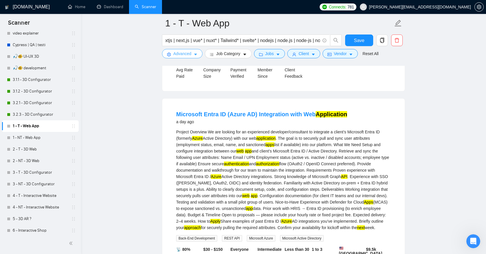
click at [191, 57] on span "Advanced" at bounding box center [182, 53] width 18 height 6
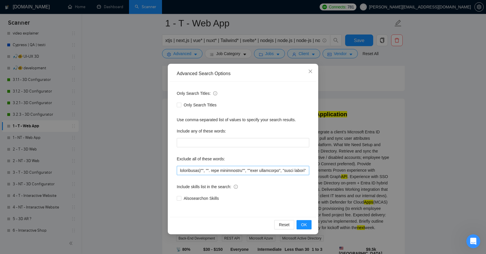
scroll to position [0, 1762]
click at [306, 171] on input "text" at bounding box center [243, 170] width 133 height 9
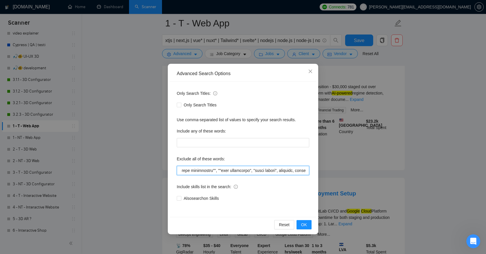
scroll to position [0, 1793]
drag, startPoint x: 274, startPoint y: 170, endPoint x: 248, endPoint y: 169, distance: 26.1
click at [248, 169] on input "text" at bounding box center [243, 170] width 133 height 9
type input """"low budget"", ""(low budget"", ""low budget)"", ""(low budget)"", ""low buge…"
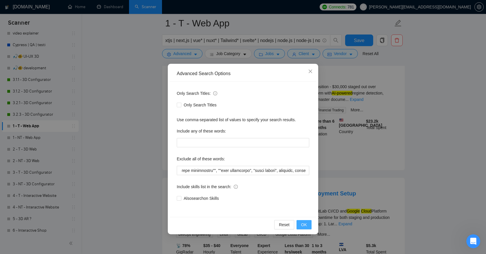
click at [304, 224] on span "OK" at bounding box center [304, 224] width 6 height 6
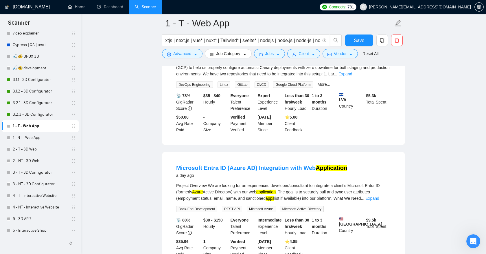
scroll to position [867, 0]
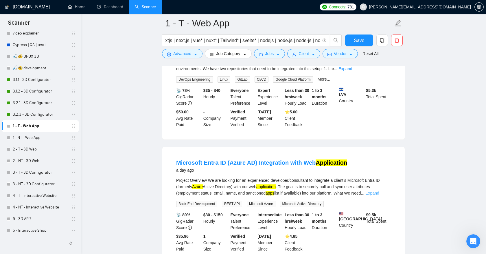
click at [379, 195] on link "Expand" at bounding box center [373, 192] width 14 height 5
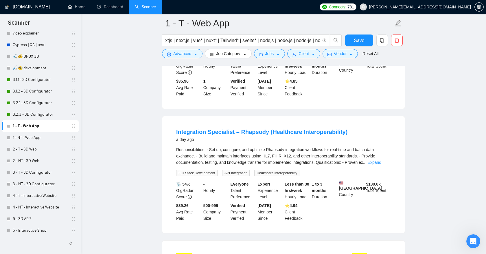
scroll to position [1111, 0]
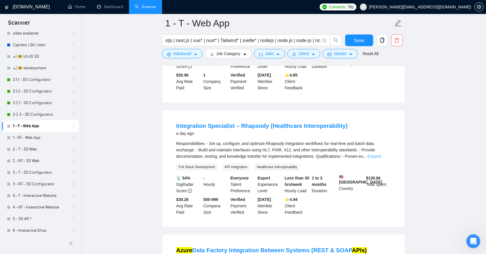
click at [377, 158] on link "Expand" at bounding box center [375, 156] width 14 height 5
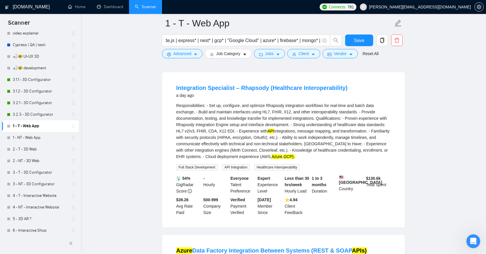
scroll to position [0, 196]
drag, startPoint x: 217, startPoint y: 41, endPoint x: 278, endPoint y: 42, distance: 61.1
click at [278, 41] on input "(react* | next.js | nextjs | next,js | vue* | nuxt* | Tailwind* | svelte* | nod…" at bounding box center [243, 40] width 155 height 7
click at [219, 41] on input "(react* | next.js | nextjs | next,js | vue* | nuxt* | Tailwind* | svelte* | nod…" at bounding box center [243, 40] width 155 height 7
drag, startPoint x: 217, startPoint y: 41, endPoint x: 281, endPoint y: 39, distance: 64.0
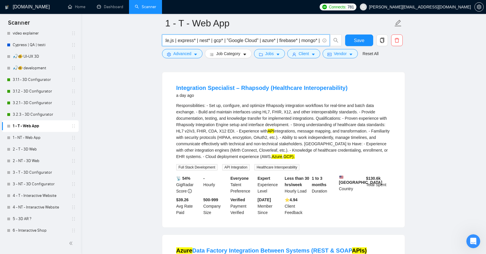
click at [281, 39] on input "(react* | next.js | nextjs | next,js | vue* | nuxt* | Tailwind* | svelte* | nod…" at bounding box center [243, 40] width 155 height 7
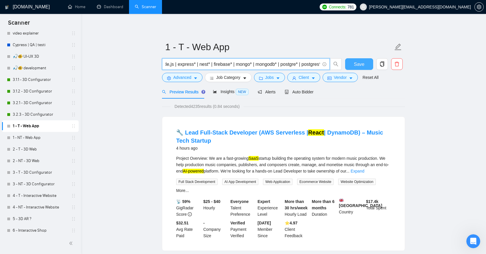
scroll to position [0, 0]
click at [354, 65] on span "Save" at bounding box center [359, 63] width 10 height 7
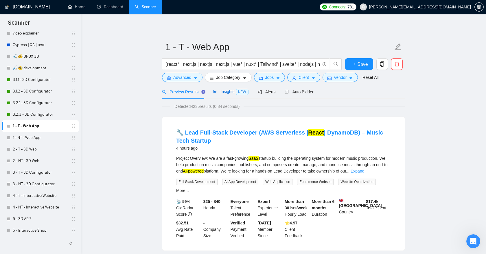
click at [230, 91] on span "Insights NEW" at bounding box center [230, 91] width 35 height 5
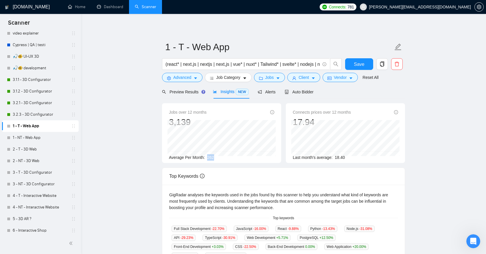
drag, startPoint x: 208, startPoint y: 157, endPoint x: 216, endPoint y: 157, distance: 7.5
click at [216, 157] on div "Average Per Month: 262" at bounding box center [221, 157] width 105 height 6
drag, startPoint x: 257, startPoint y: 65, endPoint x: 274, endPoint y: 64, distance: 16.2
click at [274, 64] on input "(react* | next.js | nextjs | next,js | vue* | nuxt* | Tailwind* | svelte* | nod…" at bounding box center [243, 63] width 155 height 7
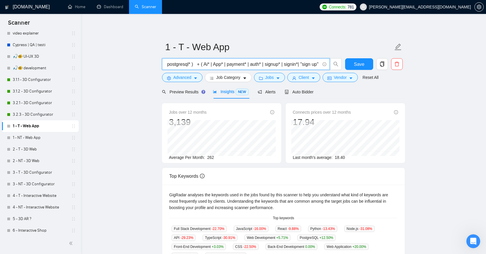
scroll to position [0, 351]
drag, startPoint x: 223, startPoint y: 65, endPoint x: 232, endPoint y: 65, distance: 8.4
click at [232, 65] on input "(react* | next.js | nextjs | next,js | vue* | nuxt* | Tailwind* | svelte* | nod…" at bounding box center [243, 63] width 155 height 7
drag, startPoint x: 215, startPoint y: 65, endPoint x: 230, endPoint y: 65, distance: 15.3
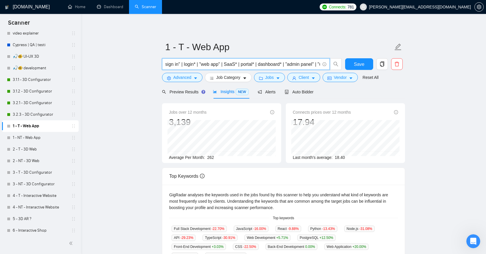
click at [230, 65] on input "(react* | next.js | nextjs | next,js | vue* | nuxt* | Tailwind* | svelte* | nod…" at bounding box center [243, 63] width 155 height 7
click at [318, 63] on input "(react* | next.js | nextjs | next,js | vue* | nuxt* | Tailwind* | svelte* | nod…" at bounding box center [243, 63] width 155 height 7
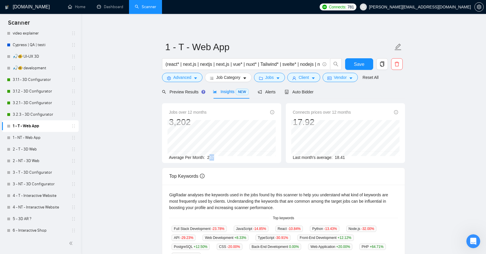
drag, startPoint x: 210, startPoint y: 159, endPoint x: 224, endPoint y: 159, distance: 14.2
click at [224, 159] on div "Average Per Month: 267" at bounding box center [221, 157] width 105 height 6
drag, startPoint x: 208, startPoint y: 159, endPoint x: 217, endPoint y: 159, distance: 9.6
click at [217, 159] on div "Average Per Month: 267" at bounding box center [221, 157] width 105 height 6
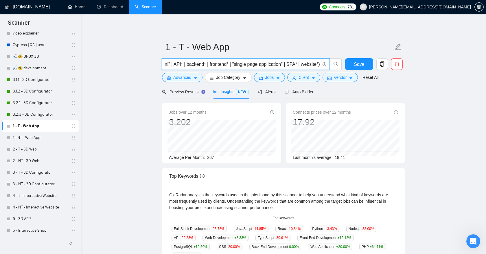
click at [318, 65] on input "(react* | next.js | nextjs | next,js | vue* | nuxt* | Tailwind* | svelte* | nod…" at bounding box center [243, 63] width 155 height 7
type input "(react* | next.js | nextjs | next,js | vue* | nuxt* | Tailwind* | svelte* | nod…"
drag, startPoint x: 208, startPoint y: 158, endPoint x: 224, endPoint y: 158, distance: 15.9
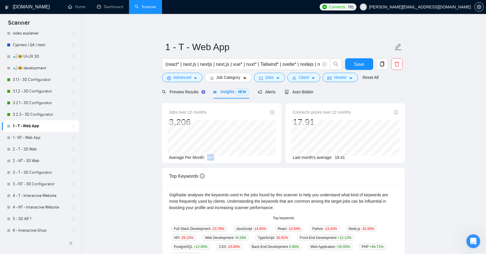
click at [225, 158] on div "Average Per Month: 267" at bounding box center [221, 157] width 105 height 6
click at [356, 60] on span "Save" at bounding box center [359, 63] width 10 height 7
click at [191, 94] on span "Preview Results" at bounding box center [183, 91] width 42 height 5
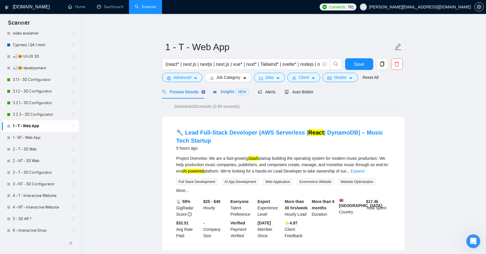
click at [237, 93] on span "NEW" at bounding box center [242, 92] width 13 height 6
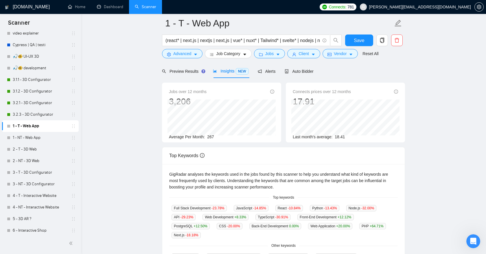
scroll to position [76, 0]
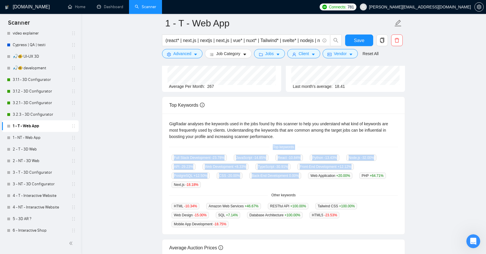
drag, startPoint x: 271, startPoint y: 147, endPoint x: 304, endPoint y: 182, distance: 47.9
click at [304, 183] on div "GigRadar analyses the keywords used in the jobs found by this scanner to help y…" at bounding box center [283, 173] width 243 height 121
click at [330, 182] on div "Full Stack Development -23.78 % JavaScript -14.85 % React -10.84 % Python -13.4…" at bounding box center [283, 171] width 229 height 34
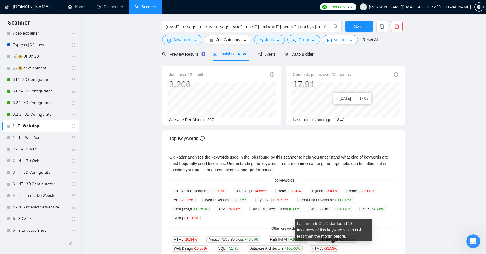
scroll to position [0, 0]
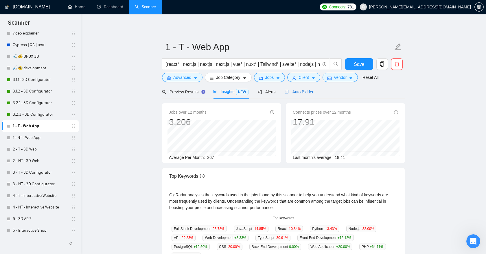
click at [305, 91] on span "Auto Bidder" at bounding box center [299, 91] width 29 height 5
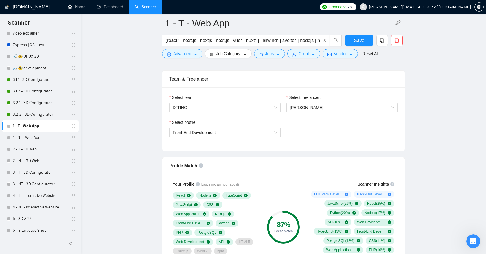
scroll to position [282, 0]
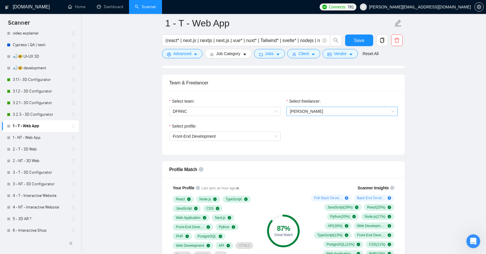
click at [310, 109] on span "[PERSON_NAME]" at bounding box center [306, 111] width 33 height 5
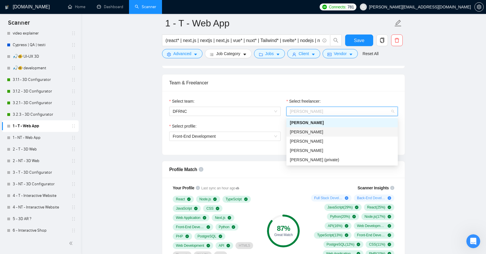
click at [327, 132] on div "[PERSON_NAME]" at bounding box center [342, 132] width 104 height 6
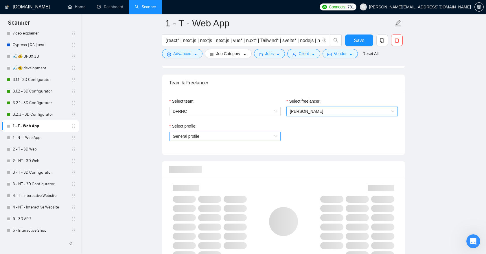
click at [261, 140] on span "General profile" at bounding box center [225, 136] width 104 height 9
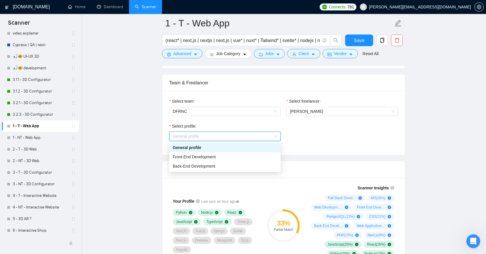
scroll to position [316, 0]
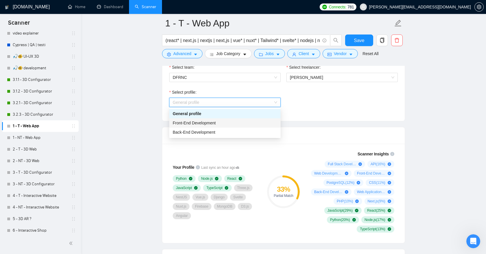
click at [242, 122] on div "Front-End Development" at bounding box center [225, 123] width 104 height 6
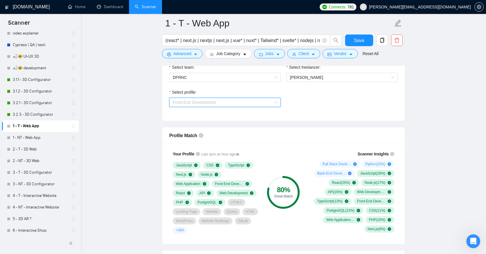
click at [247, 102] on span "Front-End Development" at bounding box center [225, 102] width 104 height 9
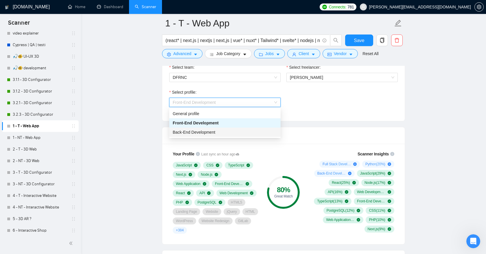
click at [219, 132] on div "Back-End Development" at bounding box center [225, 132] width 104 height 6
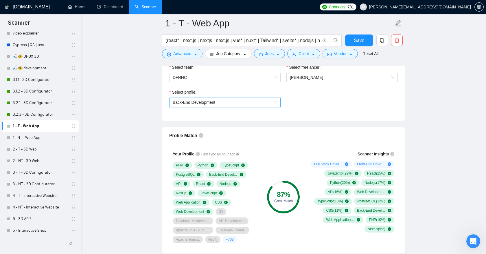
click at [240, 105] on span "Back-End Development" at bounding box center [225, 102] width 104 height 9
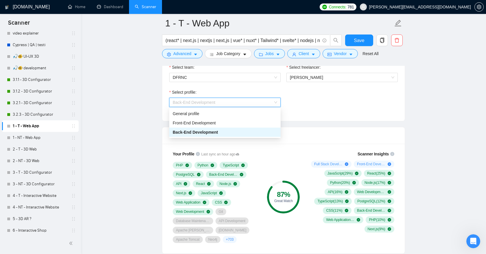
click at [233, 132] on div "Back-End Development" at bounding box center [225, 132] width 104 height 6
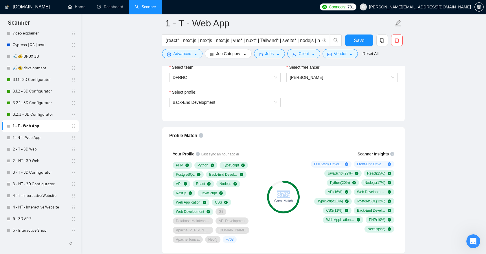
drag, startPoint x: 272, startPoint y: 196, endPoint x: 293, endPoint y: 195, distance: 21.1
click at [293, 195] on div "87 %" at bounding box center [283, 194] width 33 height 7
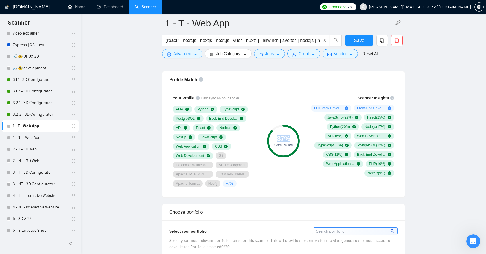
scroll to position [373, 0]
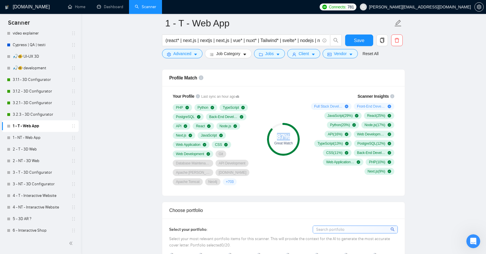
click at [306, 163] on div "Scanner Insights Full Stack Development ( 37 %) Front-End Development ( 13 %) J…" at bounding box center [351, 133] width 93 height 89
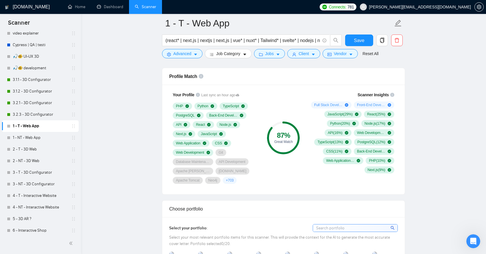
scroll to position [350, 0]
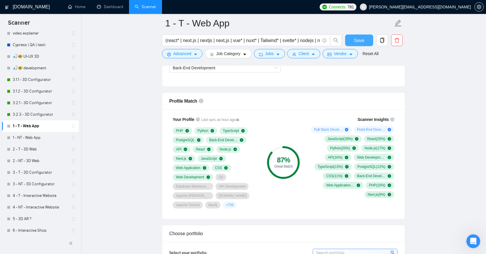
click at [357, 41] on span "Save" at bounding box center [359, 40] width 10 height 7
click at [36, 137] on link "1 - NT - Web App" at bounding box center [40, 138] width 55 height 12
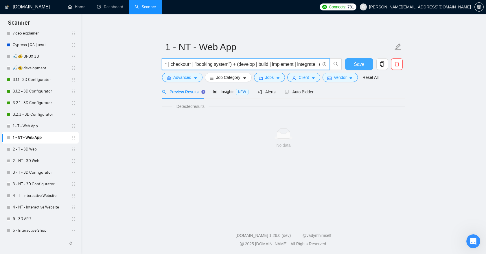
scroll to position [0, 402]
drag, startPoint x: 246, startPoint y: 66, endPoint x: 369, endPoint y: 67, distance: 122.7
click at [370, 67] on div "("web app" | SaaS* | "online platform" | portal* | panel* | dashboard* | "custo…" at bounding box center [282, 65] width 243 height 14
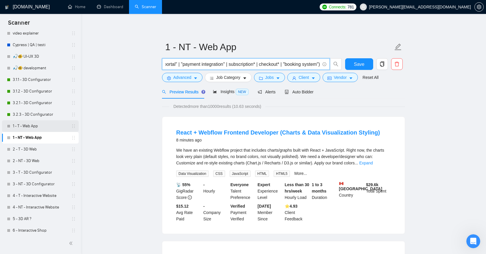
type input "("web app" | SaaS* | "online platform" | portal* | panel* | dashboard* | "custo…"
click at [59, 127] on link "1 - T - Web App" at bounding box center [40, 126] width 55 height 12
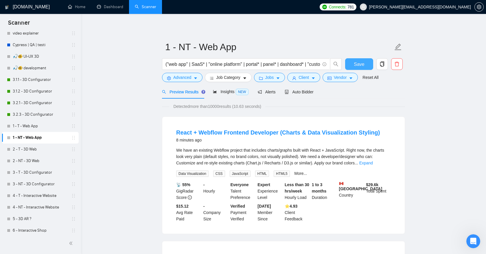
click at [364, 66] on button "Save" at bounding box center [359, 64] width 28 height 12
click at [40, 128] on link "1 - T - Web App" at bounding box center [40, 126] width 55 height 12
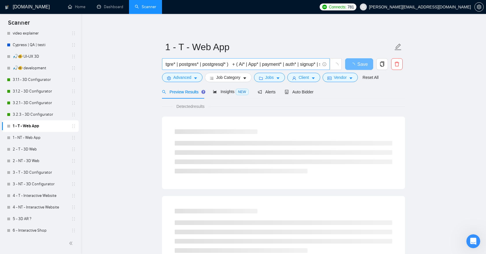
scroll to position [0, 319]
drag, startPoint x: 236, startPoint y: 64, endPoint x: 187, endPoint y: 68, distance: 49.9
click at [187, 68] on span "(react* | next.js | nextjs | next,js | vue* | nuxt* | Tailwind* | svelte* | nod…" at bounding box center [246, 64] width 168 height 12
click at [238, 63] on input "(react* | next.js | nextjs | next,js | vue* | nuxt* | Tailwind* | svelte* | nod…" at bounding box center [243, 63] width 155 height 7
click at [236, 65] on input "(react* | next.js | nextjs | next,js | vue* | nuxt* | Tailwind* | svelte* | nod…" at bounding box center [243, 63] width 155 height 7
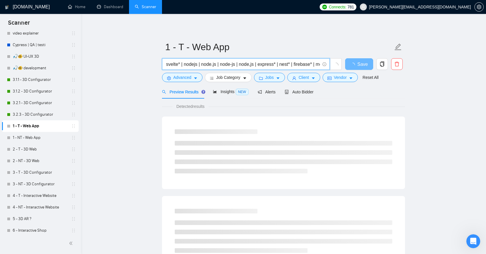
scroll to position [0, 0]
drag, startPoint x: 236, startPoint y: 65, endPoint x: 107, endPoint y: 65, distance: 129.4
click at [43, 137] on link "1 - NT - Web App" at bounding box center [40, 138] width 55 height 12
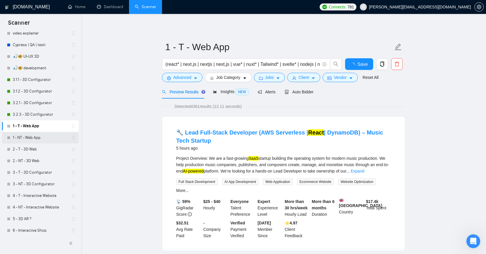
click at [32, 140] on link "1 - NT - Web App" at bounding box center [40, 138] width 55 height 12
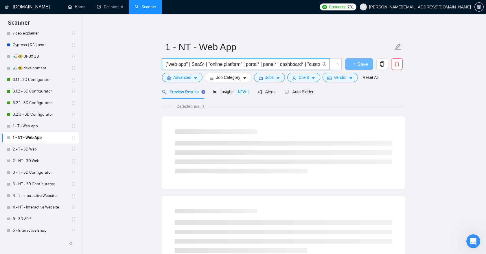
click at [166, 64] on input "("web app" | SaaS* | "online platform" | portal* | panel* | dashboard* | "custo…" at bounding box center [243, 63] width 155 height 7
paste input "(react* | next.js | nextjs | next,js | vue* | nuxt* | Tailwind* | svelte* | nod…"
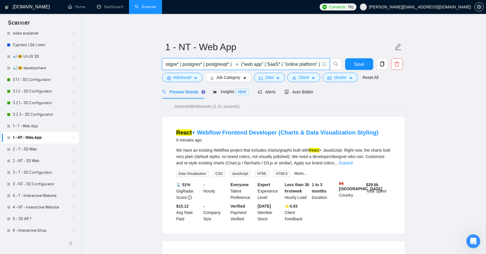
scroll to position [0, 333]
drag, startPoint x: 256, startPoint y: 65, endPoint x: 234, endPoint y: 64, distance: 22.3
click at [234, 64] on input "(react* | next.js | nextjs | next,js | vue* | nuxt* | Tailwind* | svelte* | nod…" at bounding box center [243, 63] width 155 height 7
type input "(react* | next.js | nextjs | next,js | vue* | nuxt* | Tailwind* | svelte* | nod…"
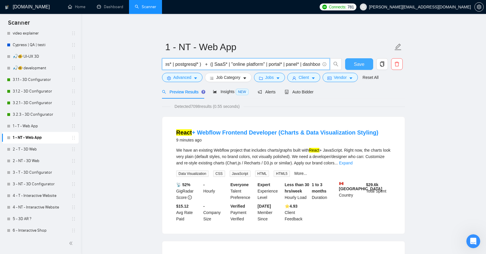
scroll to position [0, 0]
click at [353, 66] on button "Save" at bounding box center [359, 64] width 28 height 12
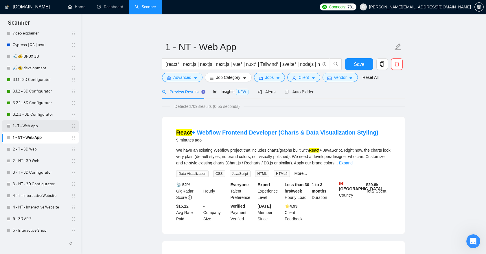
click at [34, 129] on link "1 - T - Web App" at bounding box center [40, 126] width 55 height 12
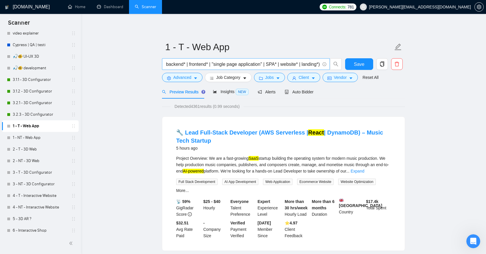
scroll to position [0, 727]
click at [36, 140] on link "1 - NT - Web App" at bounding box center [40, 138] width 55 height 12
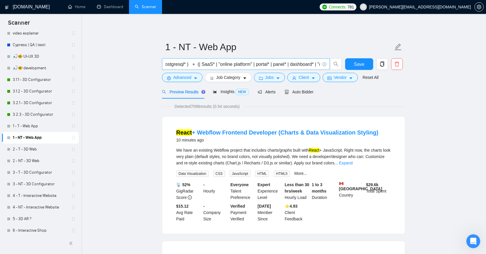
scroll to position [0, 364]
drag, startPoint x: 202, startPoint y: 65, endPoint x: 217, endPoint y: 64, distance: 14.5
click at [217, 64] on input "(react* | next.js | nextjs | next,js | vue* | nuxt* | Tailwind* | svelte* | nod…" at bounding box center [243, 63] width 155 height 7
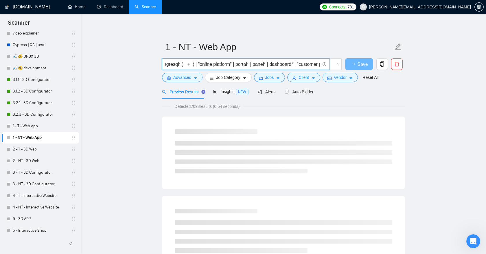
click at [203, 65] on input "(react* | next.js | nextjs | next,js | vue* | nuxt* | Tailwind* | svelte* | nod…" at bounding box center [243, 63] width 155 height 7
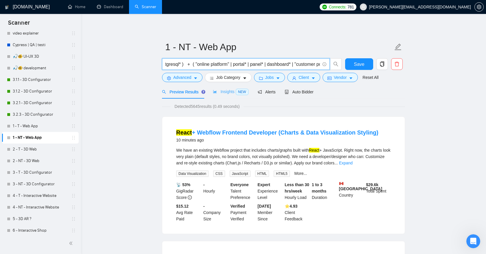
type input "(react* | next.js | nextjs | next,js | vue* | nuxt* | Tailwind* | svelte* | nod…"
click at [233, 93] on span "Insights NEW" at bounding box center [230, 91] width 35 height 5
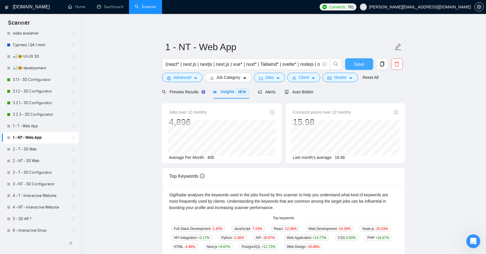
click at [360, 66] on span "Save" at bounding box center [359, 63] width 10 height 7
click at [277, 78] on button "Jobs" at bounding box center [269, 77] width 31 height 9
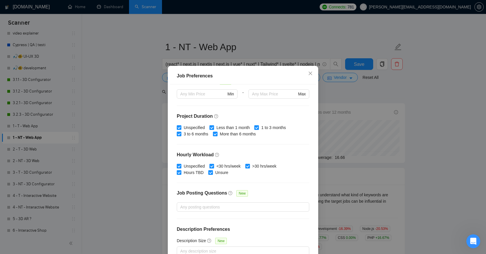
scroll to position [34, 0]
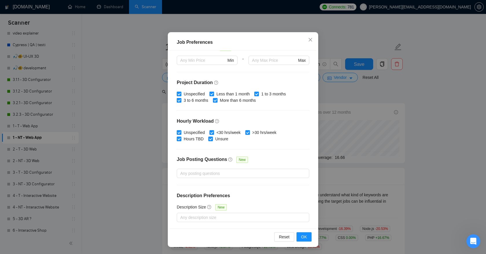
click at [347, 102] on div "Job Preferences Budget Project Type All Fixed Price Hourly Rate Fixed Price Bud…" at bounding box center [243, 127] width 486 height 254
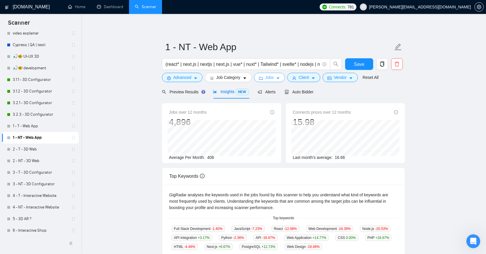
scroll to position [0, 0]
click at [309, 75] on span "Client" at bounding box center [304, 77] width 10 height 6
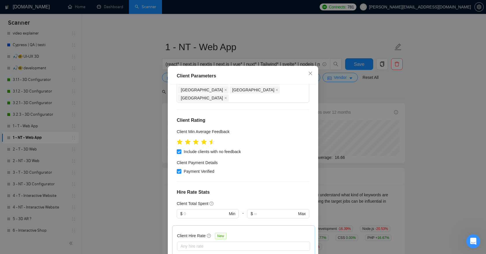
scroll to position [58, 0]
click at [207, 210] on input "text" at bounding box center [206, 213] width 44 height 6
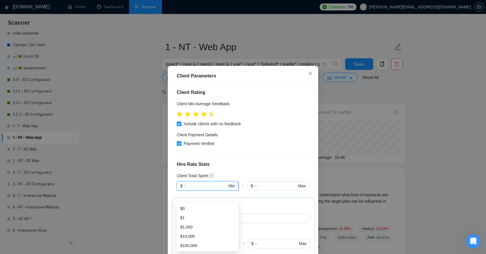
scroll to position [85, 0]
type input "5000"
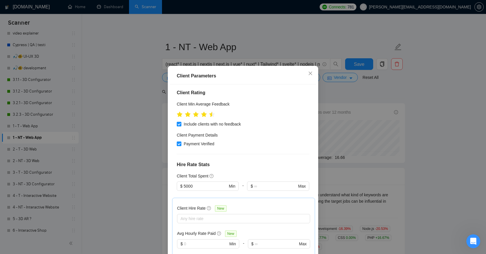
click at [253, 161] on h4 "Hire Rate Stats" at bounding box center [243, 164] width 133 height 7
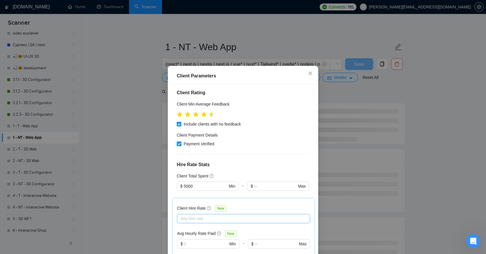
scroll to position [122, 0]
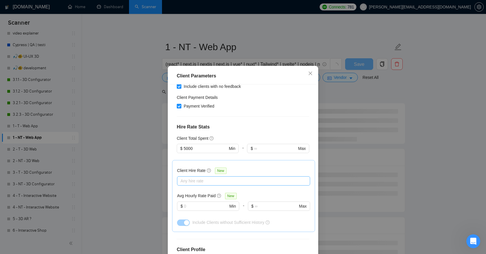
click at [219, 177] on div at bounding box center [241, 180] width 124 height 7
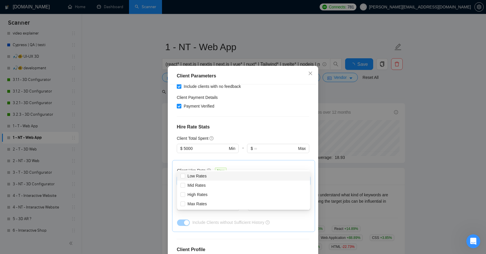
click at [193, 177] on div at bounding box center [241, 180] width 124 height 7
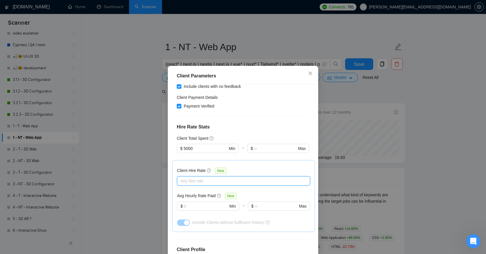
click at [188, 177] on div at bounding box center [241, 180] width 124 height 7
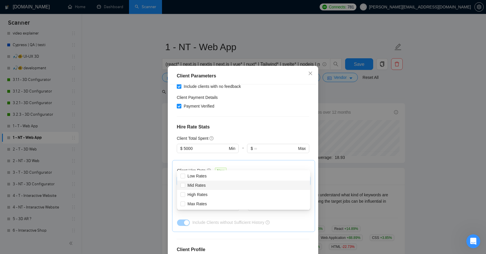
click at [183, 183] on input "Mid Rates" at bounding box center [183, 185] width 4 height 4
checkbox input "true"
click at [184, 194] on input "High Rates" at bounding box center [183, 194] width 4 height 4
checkbox input "true"
click at [183, 203] on input "Max Rates" at bounding box center [183, 203] width 4 height 4
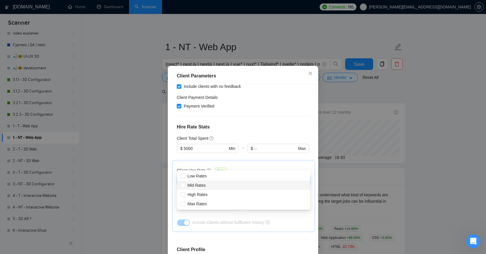
checkbox input "true"
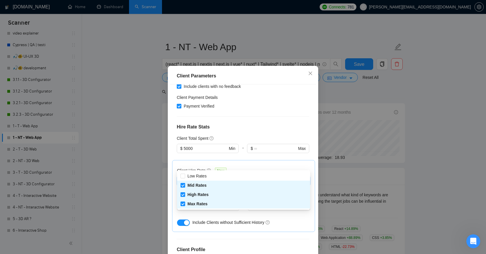
click at [204, 217] on div "Client Location Include Client Countries Select Exclude Client Countries [GEOGR…" at bounding box center [243, 172] width 146 height 177
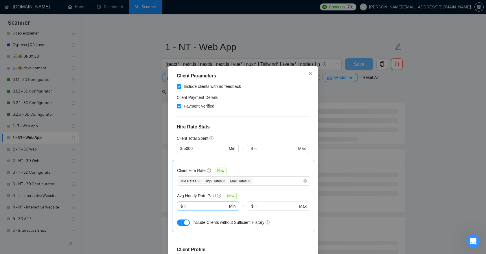
click at [196, 203] on input "text" at bounding box center [206, 206] width 44 height 6
click at [191, 203] on input "25" at bounding box center [206, 206] width 44 height 6
click at [190, 203] on input "25" at bounding box center [206, 206] width 44 height 6
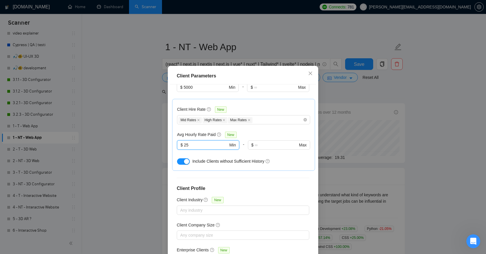
scroll to position [34, 0]
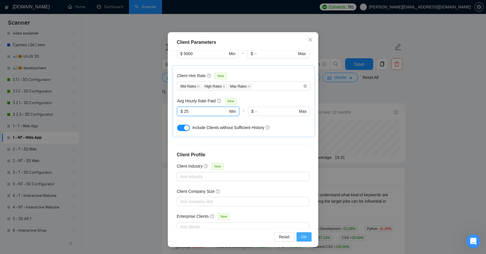
type input "25"
click at [302, 237] on span "OK" at bounding box center [304, 236] width 6 height 6
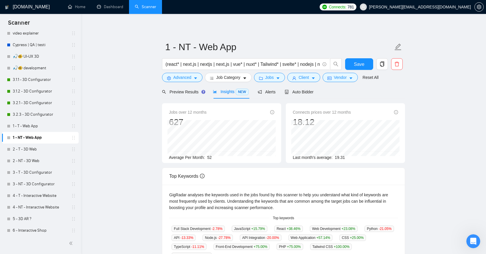
scroll to position [3, 0]
drag, startPoint x: 208, startPoint y: 159, endPoint x: 220, endPoint y: 159, distance: 11.9
click at [220, 159] on div "Average Per Month: 52" at bounding box center [221, 157] width 105 height 6
click at [195, 90] on span "Preview Results" at bounding box center [183, 91] width 42 height 5
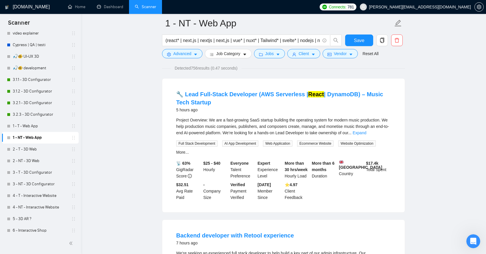
scroll to position [45, 0]
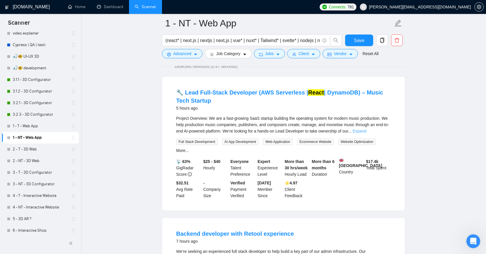
click at [366, 131] on link "Expand" at bounding box center [360, 131] width 14 height 5
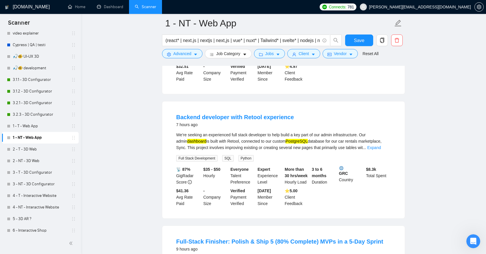
scroll to position [322, 0]
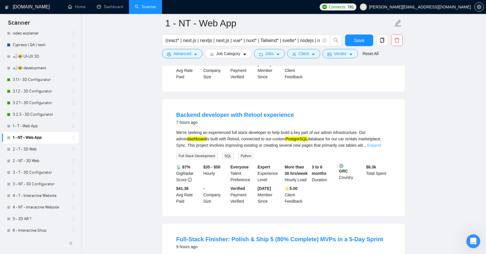
click at [379, 147] on link "Expand" at bounding box center [374, 145] width 14 height 5
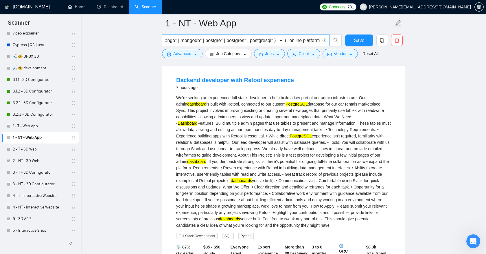
scroll to position [0, 275]
drag, startPoint x: 277, startPoint y: 40, endPoint x: 207, endPoint y: 41, distance: 70.1
click at [207, 41] on input "(react* | next.js | nextjs | next,js | vue* | nuxt* | Tailwind* | svelte* | nod…" at bounding box center [243, 40] width 155 height 7
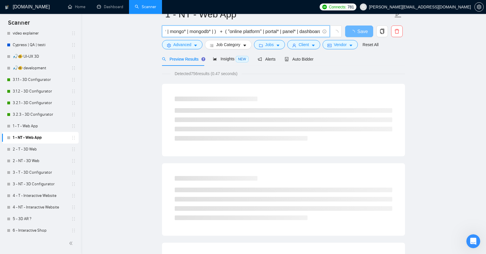
scroll to position [0, 0]
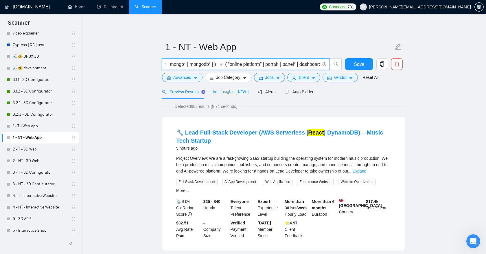
type input "(react* | next.js | nextjs | next,js | vue* | nuxt* | Tailwind* | svelte* | nod…"
click at [224, 88] on div "Insights NEW" at bounding box center [230, 91] width 35 height 7
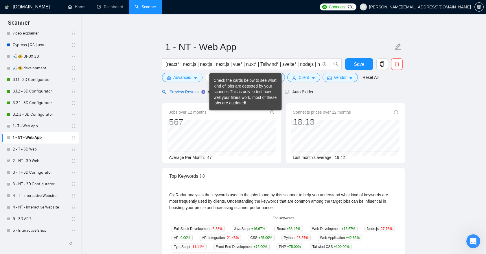
click at [193, 92] on span "Preview Results" at bounding box center [183, 91] width 42 height 5
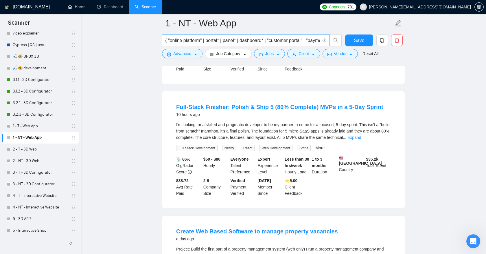
scroll to position [0, 318]
drag, startPoint x: 178, startPoint y: 41, endPoint x: 235, endPoint y: 41, distance: 57.0
click at [235, 41] on input "(react* | next.js | nextjs | next,js | vue* | nuxt* | Tailwind* | svelte* | nod…" at bounding box center [243, 40] width 155 height 7
click at [361, 40] on span "Save" at bounding box center [359, 40] width 10 height 7
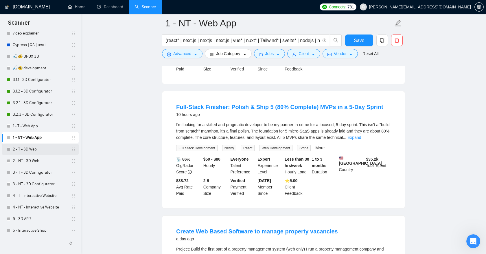
click at [47, 153] on link "2 - T - 3D Web" at bounding box center [40, 149] width 55 height 12
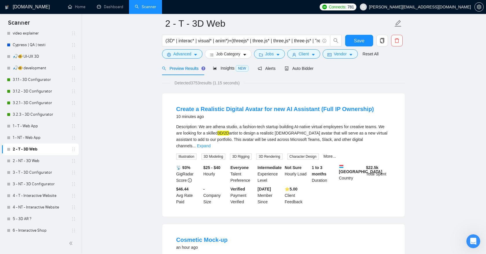
scroll to position [24, 0]
click at [274, 55] on span "Jobs" at bounding box center [269, 53] width 9 height 6
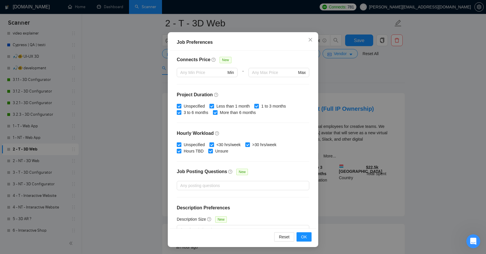
scroll to position [149, 0]
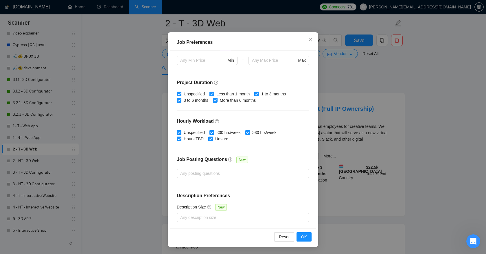
click at [342, 89] on div "Job Preferences Budget Project Type All Fixed Price Hourly Rate Fixed Price Bud…" at bounding box center [243, 127] width 486 height 254
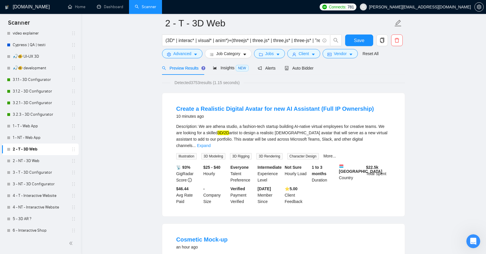
scroll to position [3, 0]
click at [309, 54] on span "Client" at bounding box center [304, 53] width 10 height 6
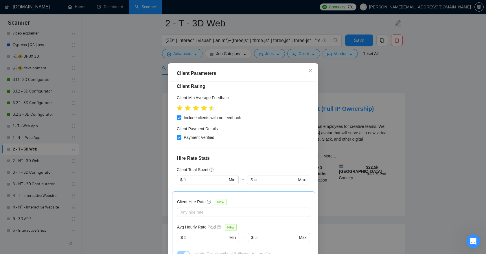
scroll to position [119, 0]
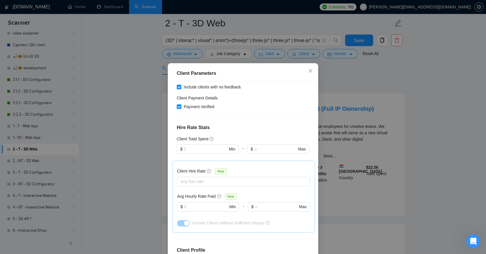
click at [216, 153] on div at bounding box center [208, 156] width 62 height 7
click at [215, 146] on input "text" at bounding box center [206, 149] width 44 height 6
click at [206, 163] on div "$1,000" at bounding box center [207, 165] width 55 height 6
type input "1000"
click at [244, 120] on div "Client Location Include Client Countries Select Exclude Client Countries [GEOGR…" at bounding box center [243, 170] width 146 height 177
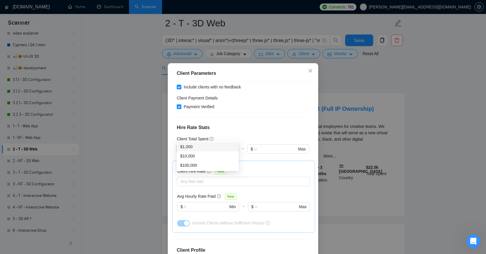
drag, startPoint x: 197, startPoint y: 136, endPoint x: 179, endPoint y: 135, distance: 18.2
click at [179, 144] on span "$ 1000 Min" at bounding box center [208, 148] width 62 height 9
click at [230, 135] on div "Client Total Spent" at bounding box center [243, 138] width 133 height 6
click at [203, 146] on input "1000" at bounding box center [206, 149] width 44 height 6
drag, startPoint x: 197, startPoint y: 136, endPoint x: 179, endPoint y: 136, distance: 17.4
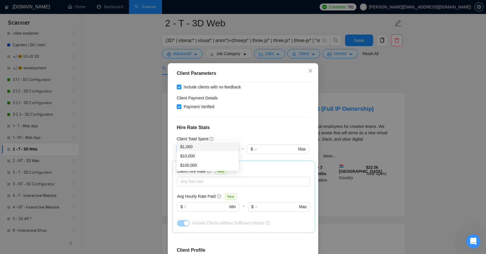
click at [179, 144] on span "$ 1000 Min" at bounding box center [208, 148] width 62 height 9
click at [292, 105] on div "Client Location Include Client Countries Select Exclude Client Countries [GEOGR…" at bounding box center [243, 170] width 146 height 177
click at [282, 124] on h4 "Hire Rate Stats" at bounding box center [243, 127] width 133 height 7
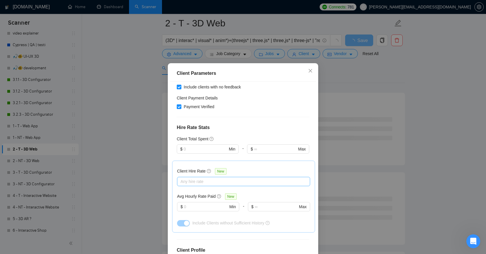
click at [219, 178] on div at bounding box center [241, 181] width 124 height 7
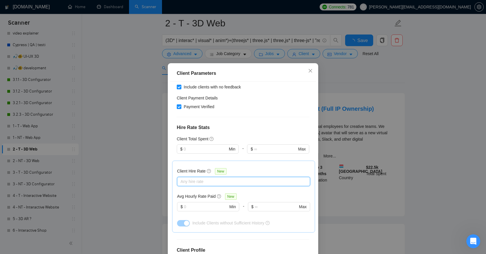
click at [226, 178] on div at bounding box center [241, 181] width 124 height 7
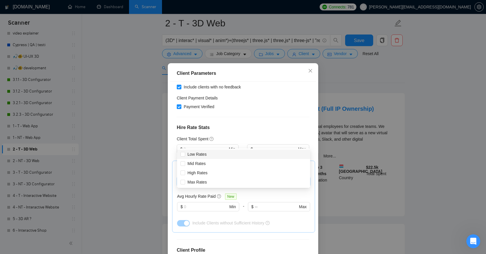
scroll to position [144, 0]
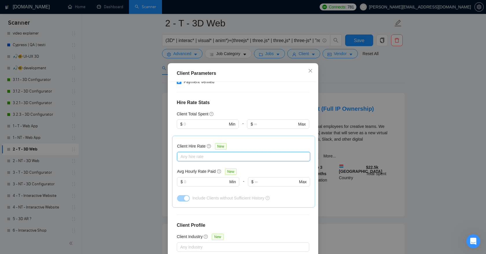
click at [190, 153] on div at bounding box center [241, 156] width 124 height 7
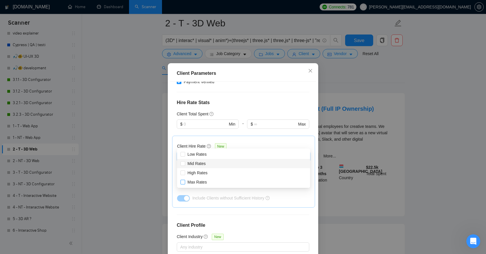
click at [183, 164] on input "Mid Rates" at bounding box center [183, 163] width 4 height 4
checkbox input "true"
click at [183, 173] on input "High Rates" at bounding box center [183, 172] width 4 height 4
checkbox input "true"
click at [183, 181] on input "Max Rates" at bounding box center [183, 181] width 4 height 4
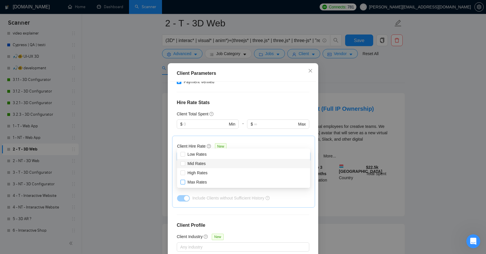
checkbox input "true"
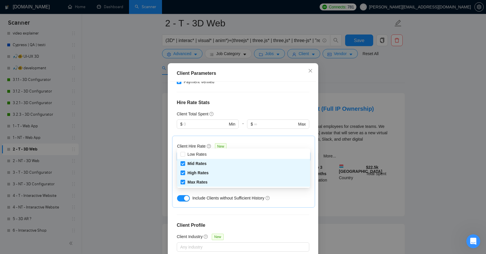
click at [201, 198] on div "Client Location Include Client Countries Select Exclude Client Countries [GEOGR…" at bounding box center [243, 170] width 146 height 177
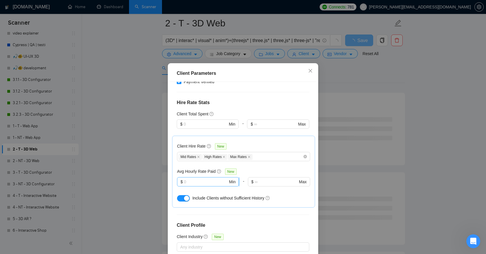
click at [206, 186] on div at bounding box center [208, 189] width 62 height 7
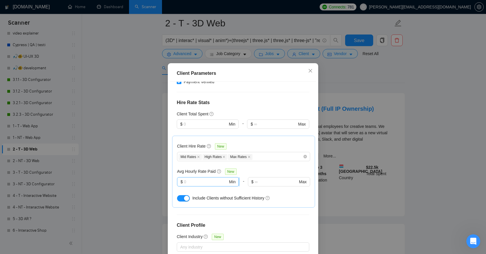
click at [208, 178] on input "text" at bounding box center [206, 181] width 44 height 6
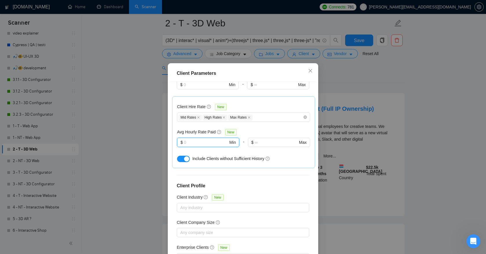
scroll to position [34, 0]
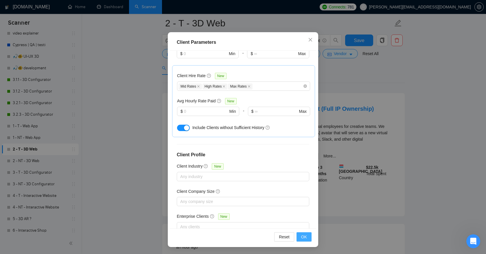
click at [303, 236] on span "OK" at bounding box center [304, 236] width 6 height 6
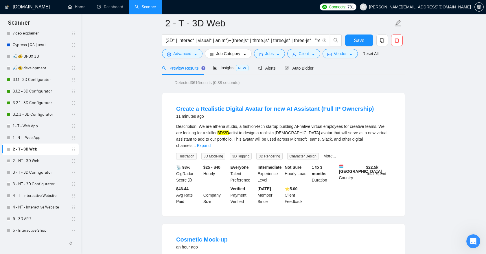
scroll to position [3, 0]
click at [239, 68] on span "NEW" at bounding box center [242, 68] width 13 height 6
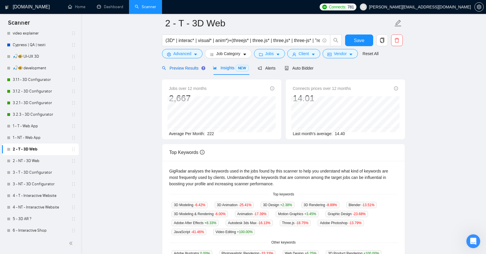
click at [193, 69] on span "Preview Results" at bounding box center [183, 68] width 42 height 5
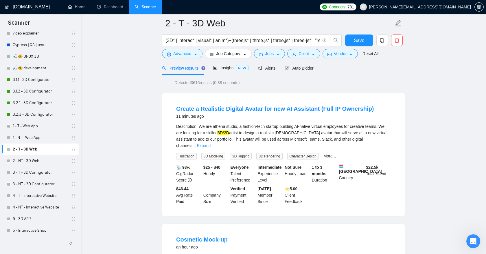
click at [211, 143] on link "Expand" at bounding box center [204, 145] width 14 height 5
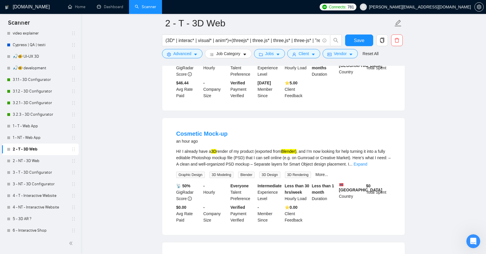
scroll to position [258, 0]
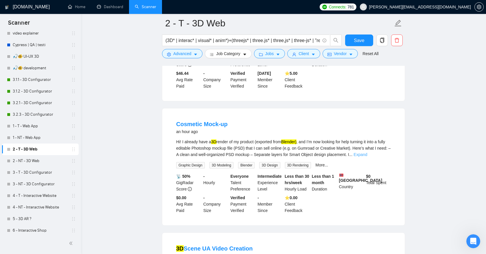
click at [367, 155] on link "Expand" at bounding box center [361, 154] width 14 height 5
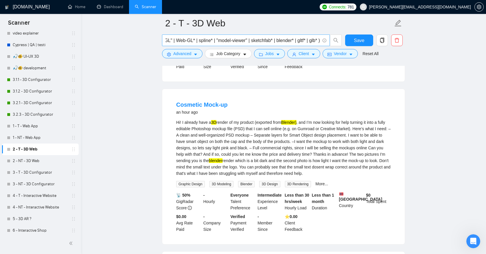
scroll to position [0, 266]
drag, startPoint x: 292, startPoint y: 41, endPoint x: 274, endPoint y: 40, distance: 18.3
click at [274, 40] on input "(3D* | interac* | visual* | anim*)+(threejs* | three.js* | three,js* | three-js…" at bounding box center [243, 40] width 155 height 7
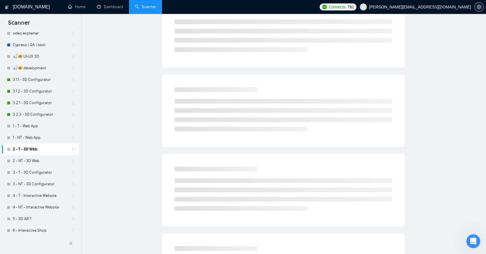
scroll to position [0, 0]
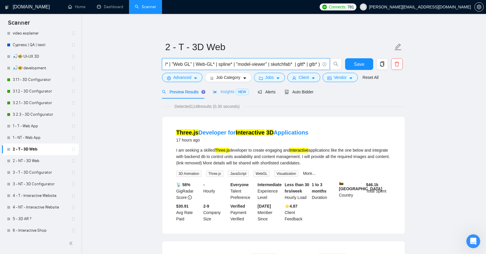
type input "(3D* | interac* | visual* | anim*)+(threejs* | three.js* | three,js* | three-js…"
click at [225, 89] on span "Insights NEW" at bounding box center [230, 91] width 35 height 5
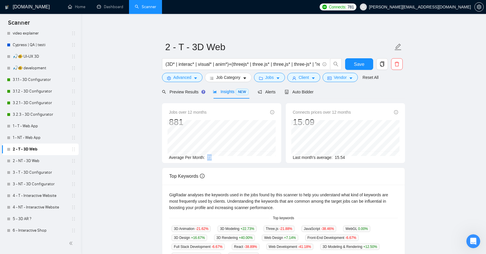
drag, startPoint x: 209, startPoint y: 157, endPoint x: 222, endPoint y: 157, distance: 13.3
click at [222, 157] on div "Average Per Month: 73" at bounding box center [221, 157] width 105 height 6
click at [181, 88] on div "Preview Results" at bounding box center [183, 92] width 42 height 14
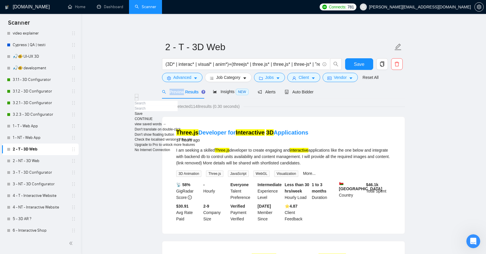
click at [345, 104] on div "Detected 1148 results (0.30 seconds)" at bounding box center [283, 106] width 243 height 6
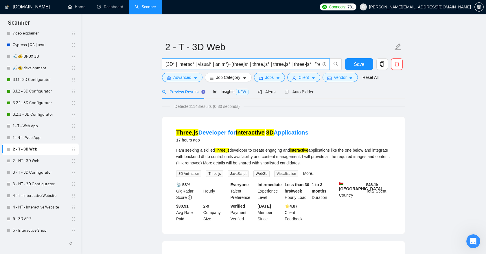
click at [230, 65] on input "(3D* | interac* | visual* | anim*)+(threejs* | three.js* | three,js* | three-js…" at bounding box center [243, 63] width 155 height 7
drag, startPoint x: 230, startPoint y: 65, endPoint x: 150, endPoint y: 63, distance: 80.8
click at [248, 66] on input "(3D* | interac* | visual* | anim*)+(threejs* | three.js* | three,js* | three-js…" at bounding box center [243, 63] width 155 height 7
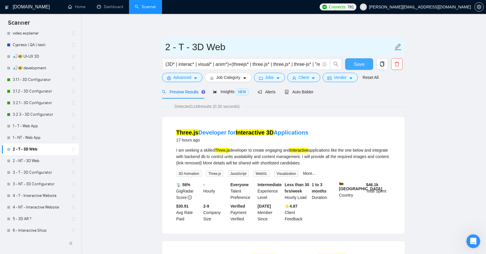
drag, startPoint x: 358, startPoint y: 65, endPoint x: 362, endPoint y: 53, distance: 13.4
click at [362, 53] on form "2 - T - 3D Web (3D* | interac* | visual* | anim*)+(threejs* | three.js* | three…" at bounding box center [283, 61] width 243 height 47
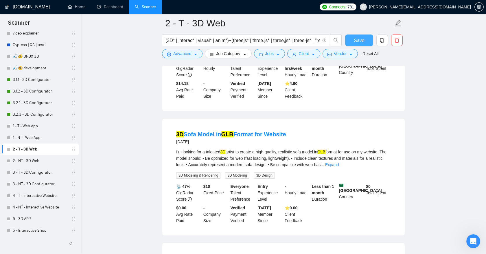
scroll to position [257, 0]
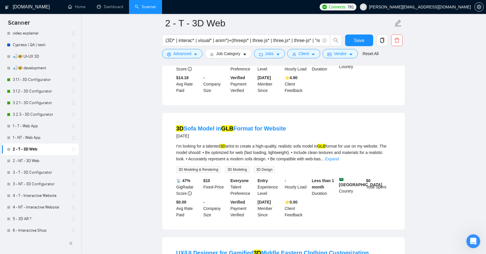
click at [381, 161] on div "I’m looking for a talented 3D artist to create a high-quality, realistic sofa m…" at bounding box center [283, 152] width 215 height 19
click at [339, 157] on link "Expand" at bounding box center [332, 158] width 14 height 5
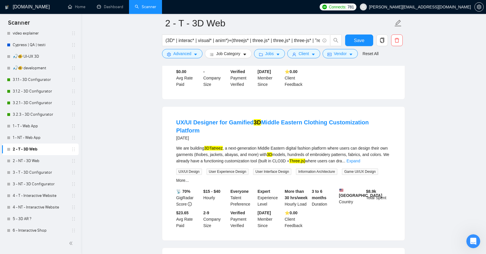
scroll to position [400, 0]
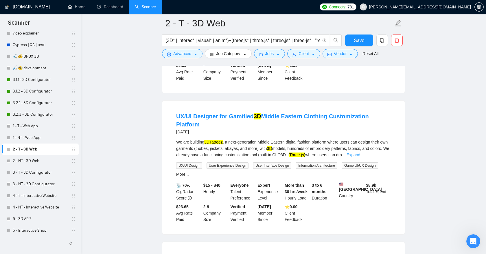
click at [360, 152] on link "Expand" at bounding box center [354, 154] width 14 height 5
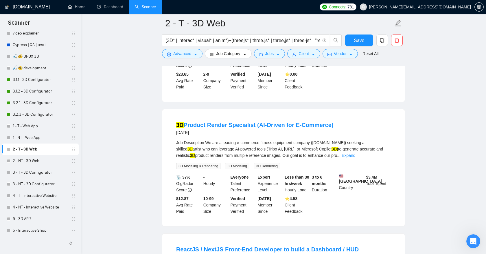
scroll to position [672, 0]
click at [355, 157] on link "Expand" at bounding box center [349, 155] width 14 height 5
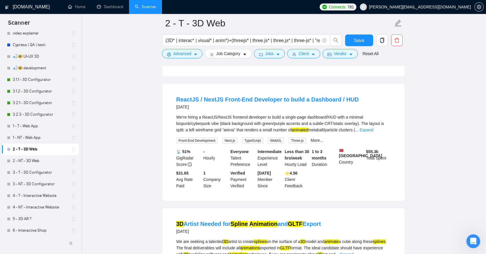
scroll to position [942, 0]
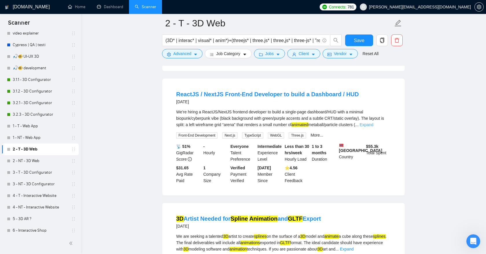
click at [373, 127] on link "Expand" at bounding box center [367, 124] width 14 height 5
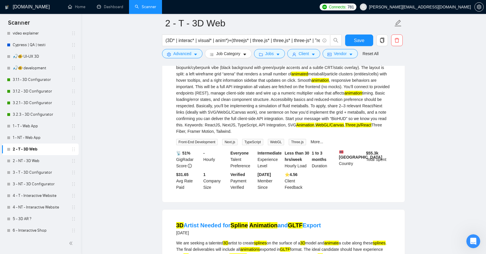
scroll to position [993, 0]
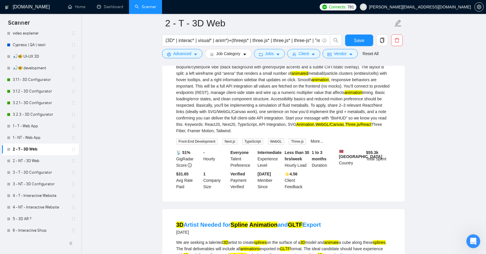
click at [345, 126] on mark "Three.js/React" at bounding box center [358, 124] width 26 height 5
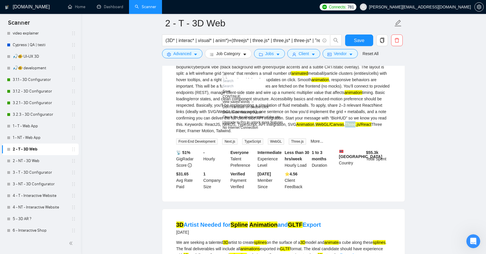
click at [313, 98] on div "We’re hiring a ReactJS/NextJS frontend developer to build a single-page dashboa…" at bounding box center [283, 95] width 215 height 76
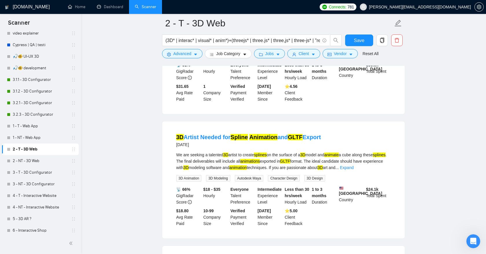
scroll to position [1088, 0]
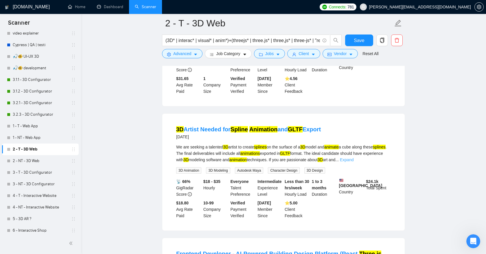
click at [354, 162] on link "Expand" at bounding box center [347, 159] width 14 height 5
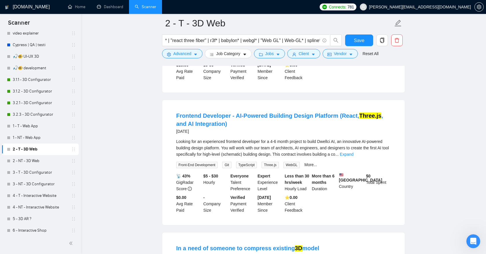
scroll to position [1235, 0]
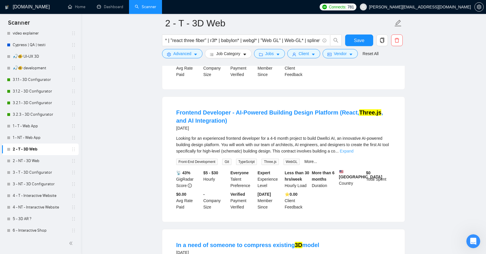
click at [354, 153] on link "Expand" at bounding box center [347, 150] width 14 height 5
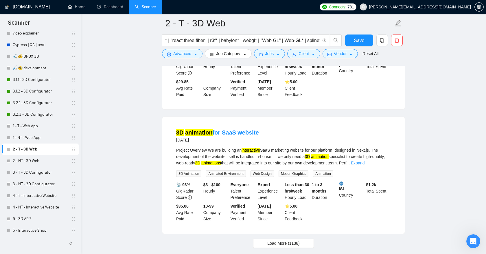
scroll to position [1599, 0]
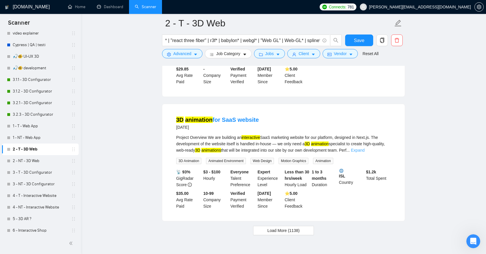
click at [365, 152] on link "Expand" at bounding box center [358, 150] width 14 height 5
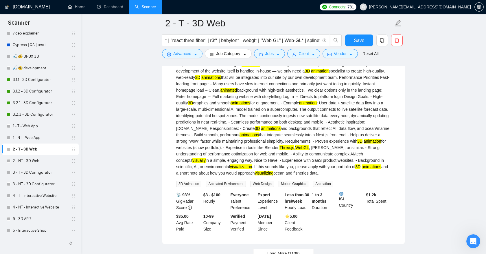
scroll to position [1673, 0]
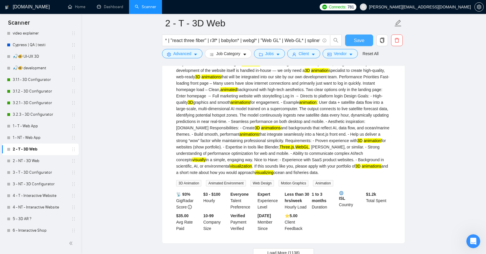
click at [359, 39] on span "Save" at bounding box center [359, 40] width 10 height 7
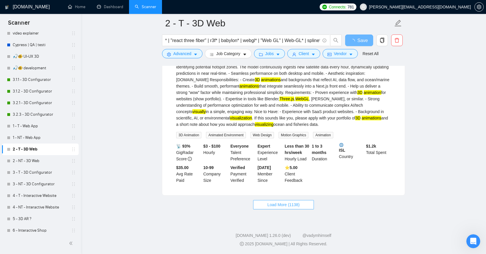
click at [292, 203] on span "Load More (1138)" at bounding box center [283, 204] width 32 height 6
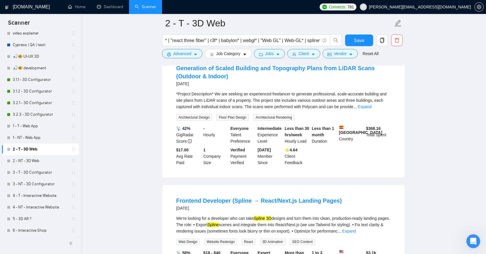
click at [372, 109] on link "Expand" at bounding box center [365, 106] width 14 height 5
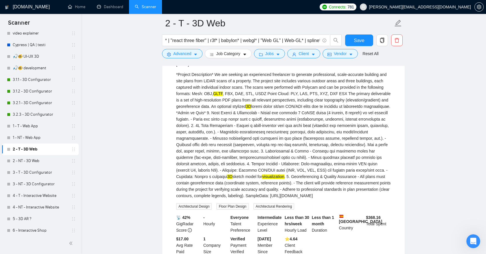
scroll to position [1892, 0]
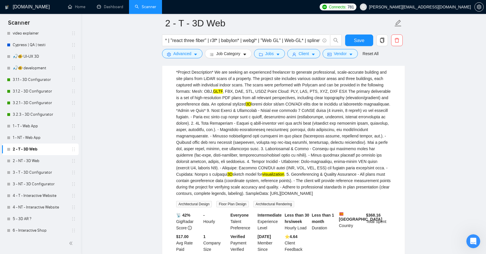
click at [223, 93] on mark "GLTF" at bounding box center [218, 91] width 10 height 5
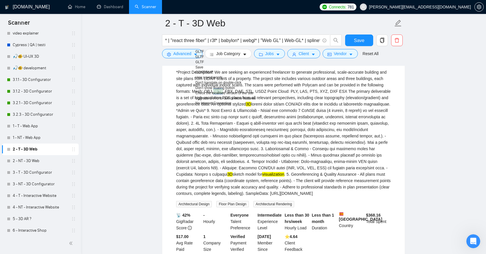
click at [364, 196] on div "*Project Description* We are seeking an experienced freelancer to generate prof…" at bounding box center [283, 132] width 215 height 127
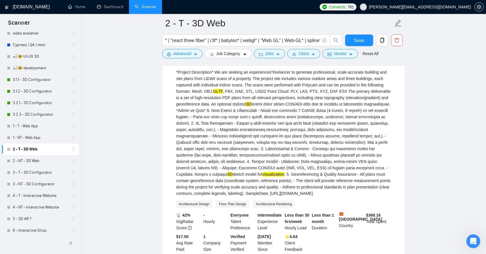
click at [298, 138] on div "*Project Description* We are seeking an experienced freelancer to generate prof…" at bounding box center [283, 132] width 215 height 127
click at [251, 106] on mark "3D" at bounding box center [248, 104] width 5 height 5
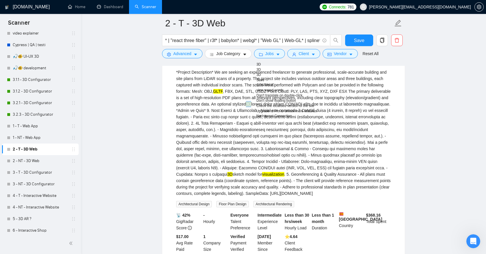
click at [360, 207] on div "*Project Description* We are seeking an experienced freelancer to generate prof…" at bounding box center [283, 138] width 215 height 138
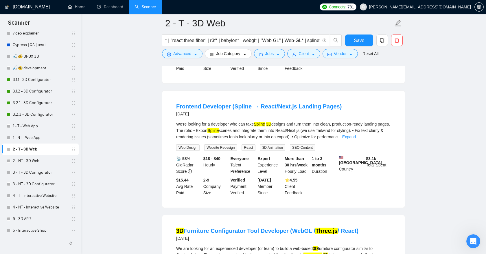
scroll to position [2088, 0]
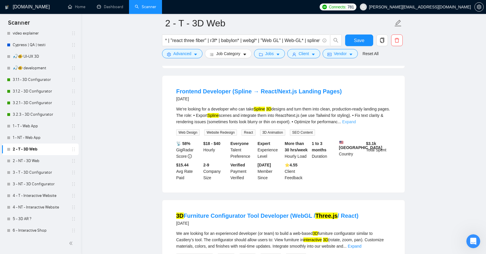
click at [356, 124] on link "Expand" at bounding box center [349, 121] width 14 height 5
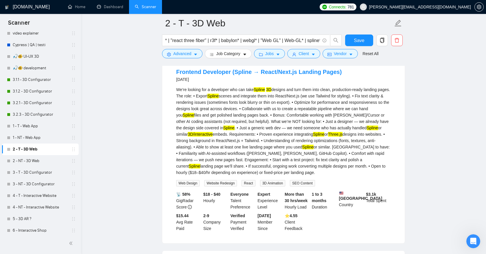
scroll to position [2112, 0]
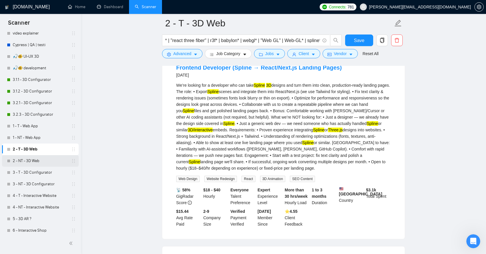
click at [36, 161] on link "2 - NT - 3D Web" at bounding box center [40, 161] width 55 height 12
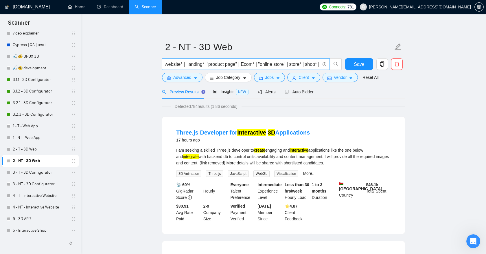
scroll to position [0, 1299]
click at [231, 65] on input "("3D viewer" | "interactive 3D" | "product visualizer" | "product viewer" | "3D…" at bounding box center [243, 63] width 155 height 7
click at [258, 65] on input "("3D viewer" | "interactive 3D" | "product visualizer" | "product viewer" | "3D…" at bounding box center [243, 63] width 155 height 7
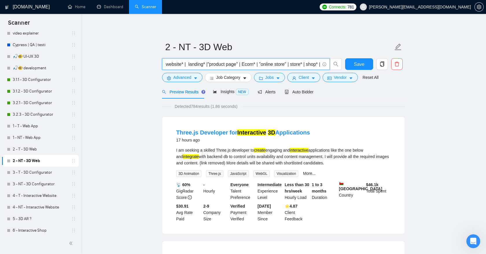
click at [282, 65] on input "("3D viewer" | "interactive 3D" | "product visualizer" | "product viewer" | "3D…" at bounding box center [243, 63] width 155 height 7
click at [275, 65] on input "("3D viewer" | "interactive 3D" | "product visualizer" | "product viewer" | "3D…" at bounding box center [243, 63] width 155 height 7
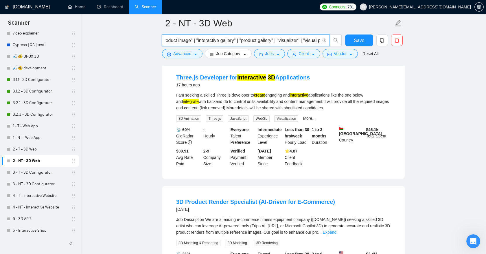
scroll to position [0, 939]
click at [208, 40] on input "("3D viewer" | "interactive 3D" | "product visualizer" | "product viewer" | "3D…" at bounding box center [243, 40] width 155 height 7
click at [342, 70] on li "Three.js Developer for Interactive 3D Applications 17 hours ago I am seeking a …" at bounding box center [283, 120] width 229 height 103
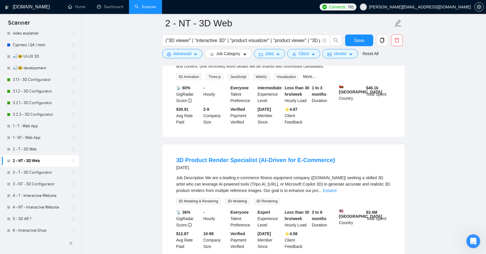
scroll to position [102, 0]
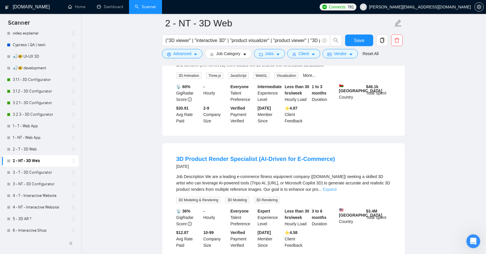
click at [337, 189] on link "Expand" at bounding box center [330, 189] width 14 height 5
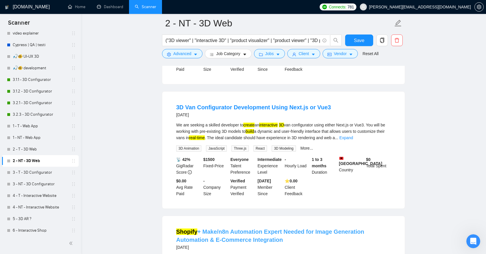
scroll to position [406, 0]
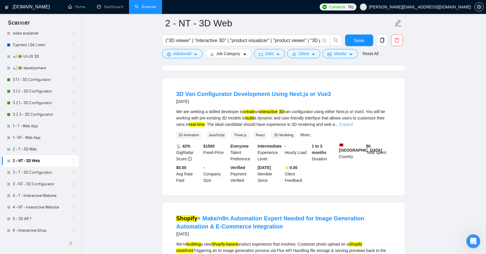
click at [353, 126] on link "Expand" at bounding box center [347, 124] width 14 height 5
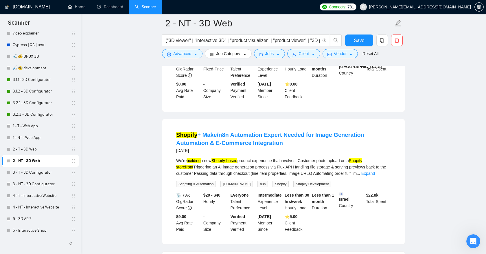
scroll to position [504, 0]
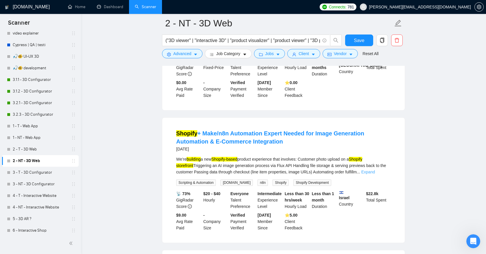
click at [375, 174] on link "Expand" at bounding box center [369, 171] width 14 height 5
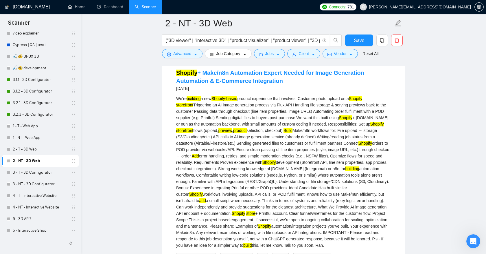
scroll to position [565, 0]
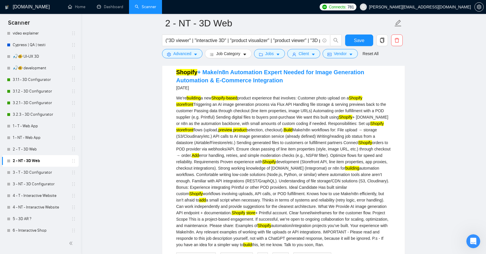
click at [293, 132] on mark "Build" at bounding box center [288, 129] width 9 height 5
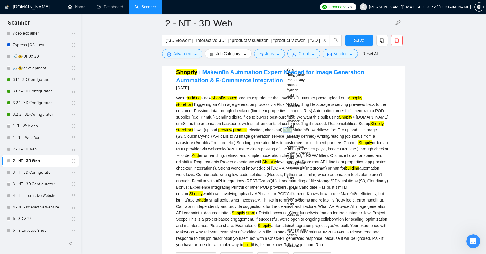
click at [206, 202] on mark "add" at bounding box center [202, 199] width 7 height 5
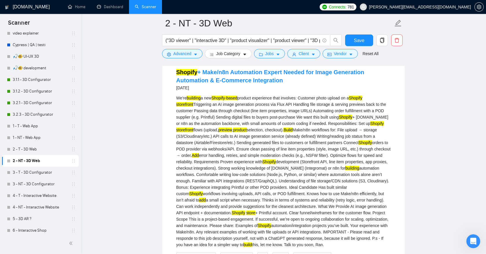
click at [206, 202] on mark "add" at bounding box center [202, 199] width 7 height 5
click at [290, 84] on h4 "Shopify + Make/n8n Automation Expert Needed for Image Generation Automation & E…" at bounding box center [283, 76] width 215 height 16
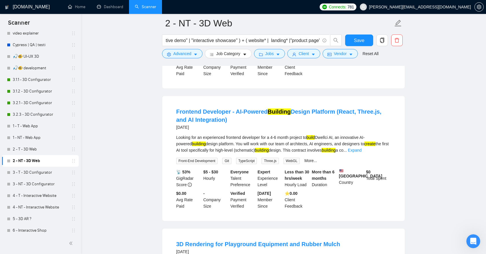
scroll to position [800, 0]
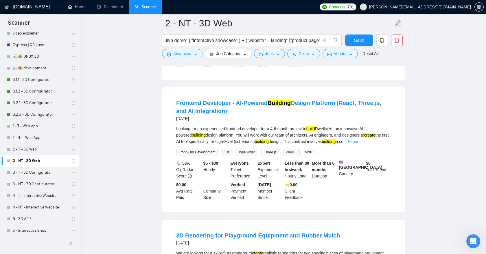
click at [362, 144] on link "Expand" at bounding box center [355, 141] width 14 height 5
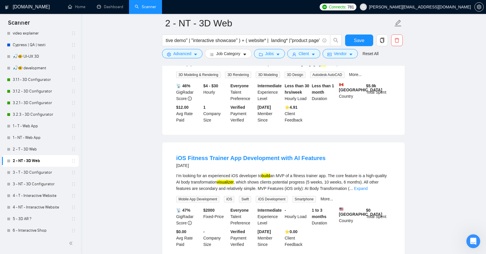
scroll to position [1093, 0]
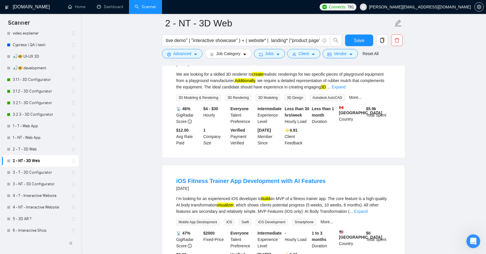
click at [346, 89] on link "Expand" at bounding box center [339, 87] width 14 height 5
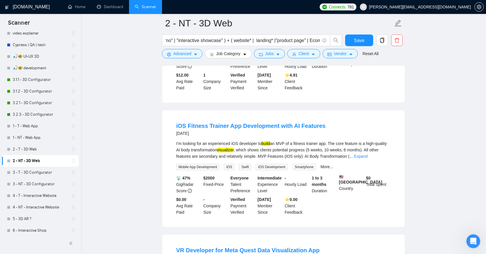
scroll to position [1175, 0]
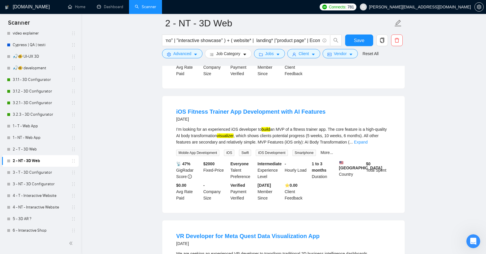
click at [368, 144] on link "Expand" at bounding box center [361, 142] width 14 height 5
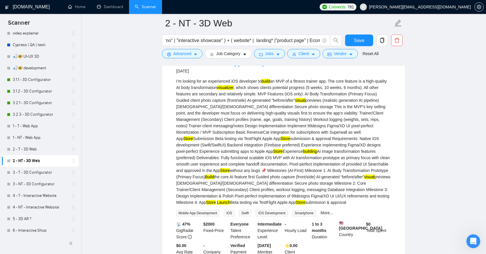
scroll to position [1222, 0]
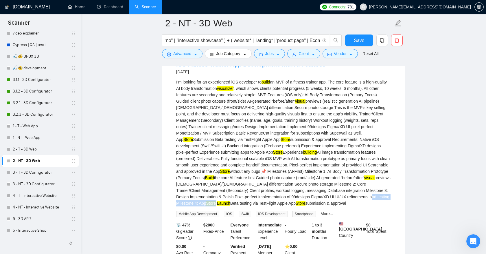
drag, startPoint x: 246, startPoint y: 219, endPoint x: 264, endPoint y: 219, distance: 18.2
click at [264, 206] on div "I’m looking for an experienced iOS developer to build an MVP of a fitness train…" at bounding box center [283, 142] width 215 height 127
copy div "App Store"
click at [188, 53] on span "Advanced" at bounding box center [182, 53] width 18 height 6
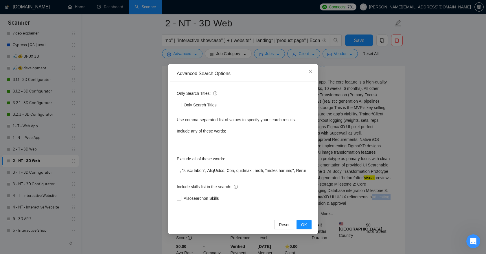
scroll to position [0, 2009]
click at [306, 170] on input "text" at bounding box center [243, 170] width 133 height 9
paste input "App Store"
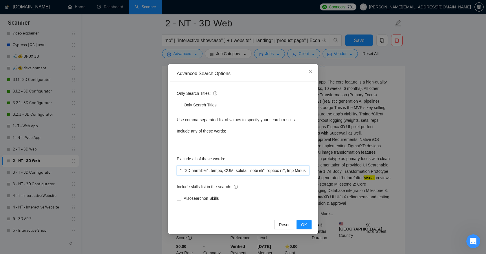
click at [288, 170] on input "text" at bounding box center [243, 170] width 133 height 9
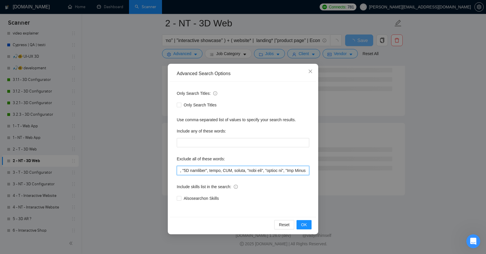
scroll to position [0, 2029]
click at [306, 171] on input "text" at bounding box center [243, 170] width 133 height 9
drag, startPoint x: 283, startPoint y: 172, endPoint x: 317, endPoint y: 172, distance: 34.2
click at [317, 172] on div "Advanced Search Options Only Search Titles: Only Search Titles Use comma-separa…" at bounding box center [243, 149] width 151 height 170
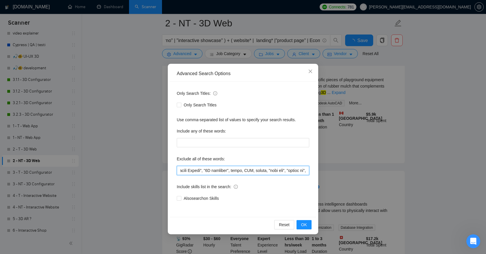
scroll to position [0, 2009]
click at [304, 223] on span "OK" at bounding box center [304, 224] width 6 height 6
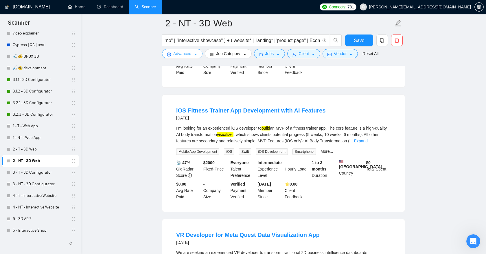
scroll to position [782, 0]
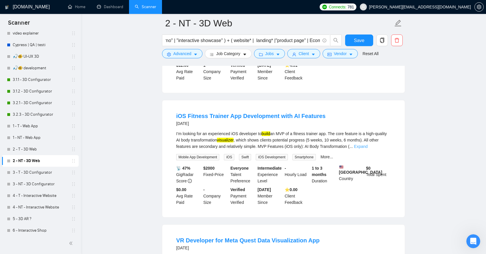
click at [368, 148] on link "Expand" at bounding box center [361, 146] width 14 height 5
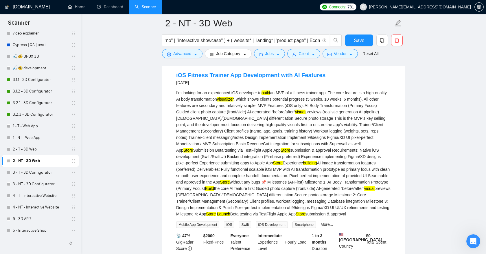
scroll to position [824, 0]
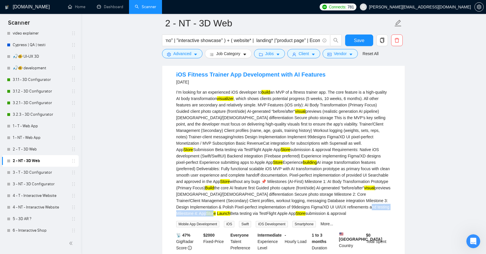
drag, startPoint x: 246, startPoint y: 217, endPoint x: 263, endPoint y: 217, distance: 17.1
click at [263, 216] on div "I’m looking for an experienced iOS developer to build an MVP of a fitness train…" at bounding box center [283, 152] width 215 height 127
click at [362, 216] on div "I’m looking for an experienced iOS developer to build an MVP of a fitness train…" at bounding box center [283, 152] width 215 height 127
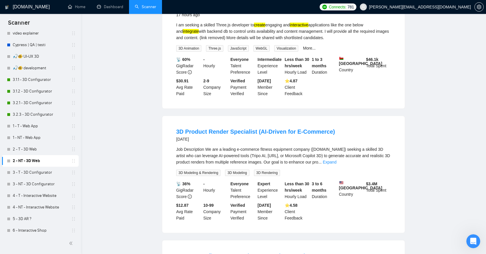
scroll to position [0, 0]
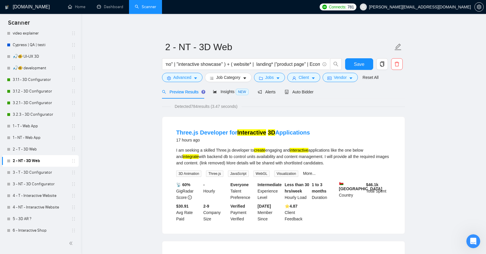
click at [195, 107] on span "Detected 784 results (3.47 seconds)" at bounding box center [206, 106] width 71 height 6
click at [196, 107] on span "Detected 784 results (3.47 seconds)" at bounding box center [206, 106] width 71 height 6
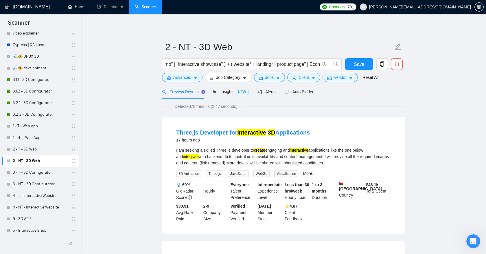
click at [196, 107] on span "Detected 784 results (3.47 seconds)" at bounding box center [206, 106] width 71 height 6
click at [185, 48] on div "784 784 784" at bounding box center [184, 40] width 60 height 16
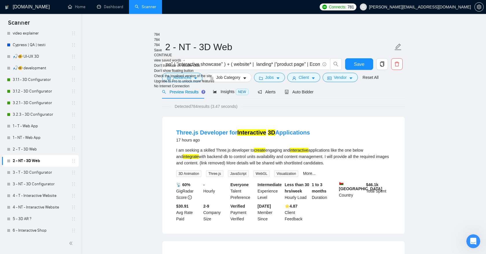
click at [298, 109] on div "Detected 784 results (3.47 seconds)" at bounding box center [283, 106] width 243 height 6
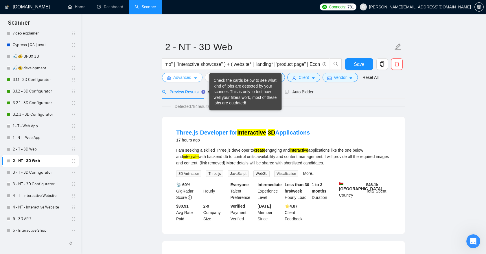
click at [190, 80] on span "Advanced" at bounding box center [182, 77] width 18 height 6
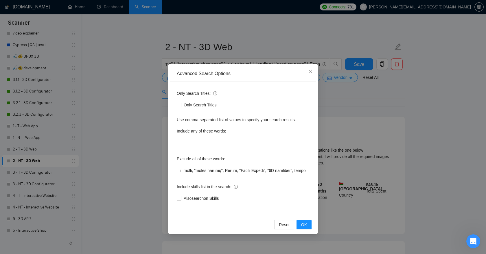
scroll to position [0, 2009]
click at [306, 169] on input "text" at bounding box center [243, 170] width 133 height 9
paste input "App Store"
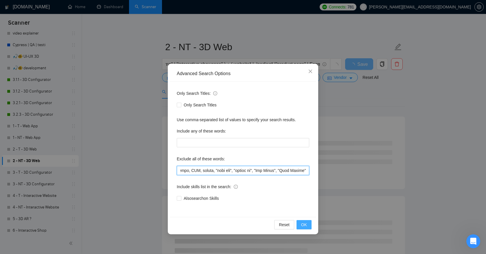
type input """"low budget"", ""(low budget"", ""low budget)"", ""(low budget)"", ""low buge…"
click at [306, 225] on span "OK" at bounding box center [304, 224] width 6 height 6
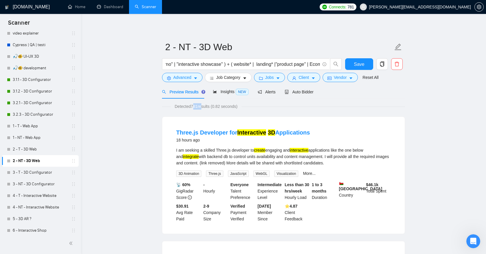
drag, startPoint x: 193, startPoint y: 108, endPoint x: 201, endPoint y: 108, distance: 8.4
click at [202, 108] on span "Detected 781 results (0.82 seconds)" at bounding box center [206, 106] width 71 height 6
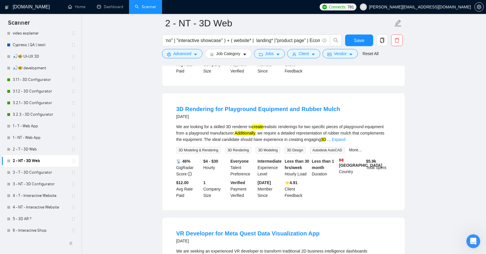
scroll to position [665, 0]
click at [346, 142] on link "Expand" at bounding box center [339, 139] width 14 height 5
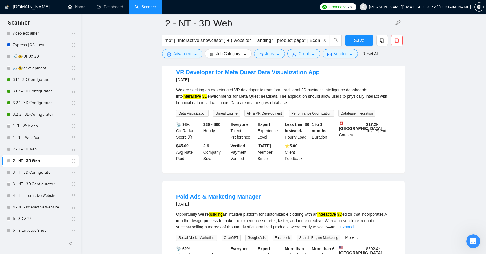
scroll to position [823, 0]
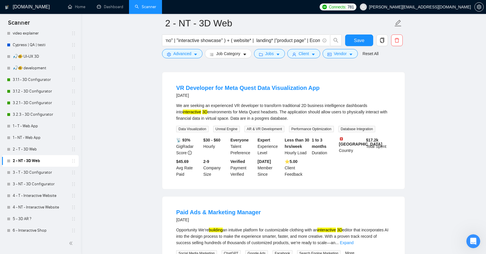
drag, startPoint x: 236, startPoint y: 116, endPoint x: 257, endPoint y: 116, distance: 21.1
click at [257, 116] on div "We are seeking an experienced VR developer to transform traditional 2D business…" at bounding box center [283, 111] width 215 height 19
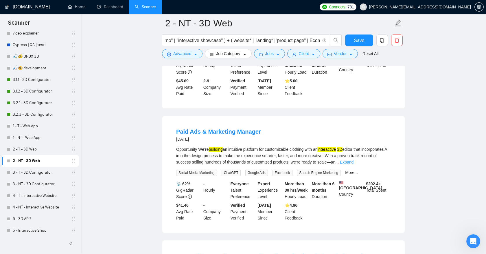
scroll to position [904, 0]
click at [354, 163] on link "Expand" at bounding box center [347, 161] width 14 height 5
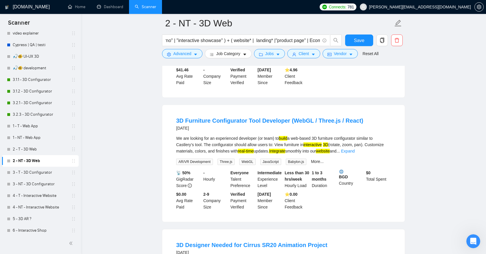
scroll to position [1113, 0]
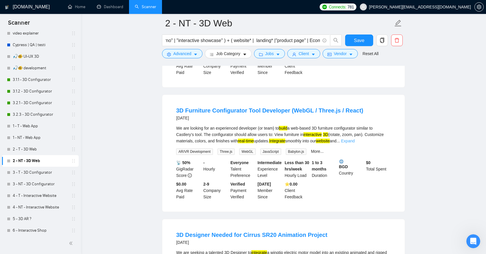
click at [355, 143] on link "Expand" at bounding box center [348, 140] width 14 height 5
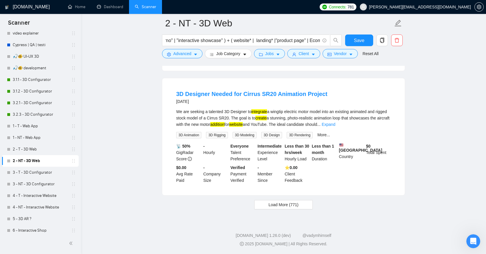
scroll to position [1343, 0]
click at [335, 124] on link "Expand" at bounding box center [329, 124] width 14 height 5
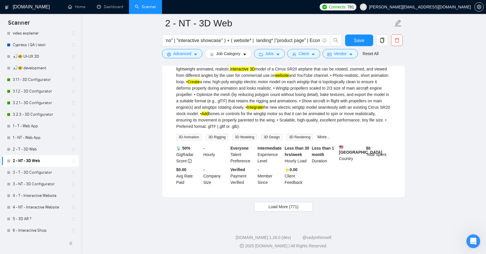
scroll to position [1436, 0]
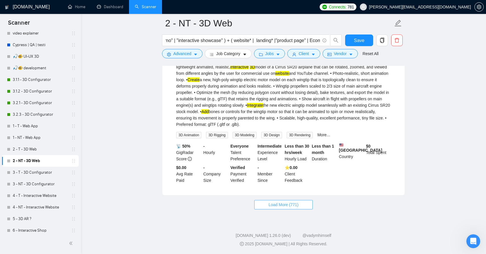
click at [281, 202] on span "Load More (771)" at bounding box center [284, 204] width 30 height 6
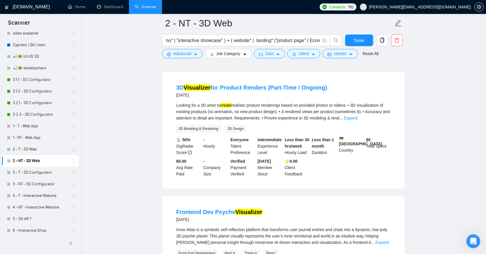
scroll to position [1519, 0]
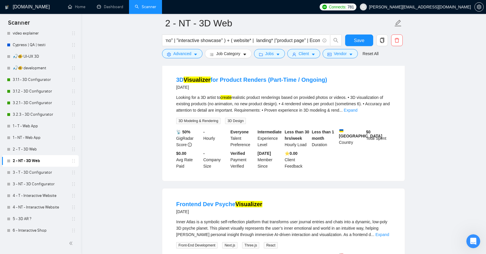
click at [357, 112] on link "Expand" at bounding box center [351, 110] width 14 height 5
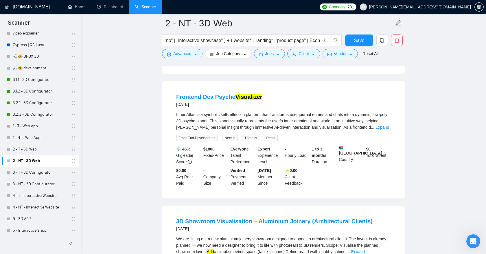
scroll to position [1646, 0]
click at [381, 129] on link "Expand" at bounding box center [383, 126] width 14 height 5
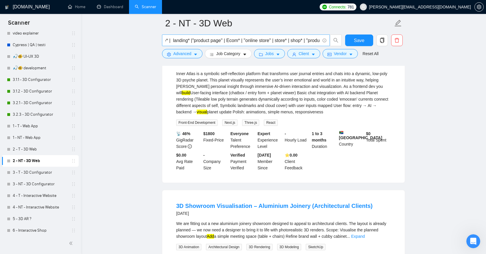
scroll to position [0, 1313]
click at [222, 40] on input "("3D viewer" | "interactive 3D" | "product visualizer" | "product viewer" | "3D…" at bounding box center [243, 40] width 155 height 7
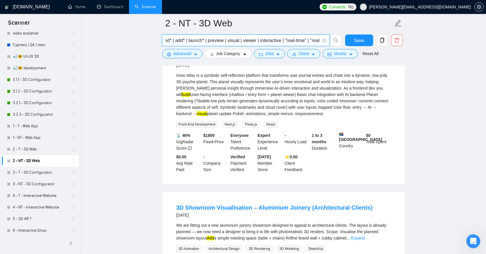
scroll to position [0, 1574]
drag, startPoint x: 213, startPoint y: 41, endPoint x: 255, endPoint y: 39, distance: 41.7
click at [255, 39] on input "("3D viewer" | "interactive 3D" | "product visualizer" | "product viewer" | "3D…" at bounding box center [243, 40] width 155 height 7
type input "("3D viewer" | "interactive 3D" | "product visualizer" | "product viewer" | "3D…"
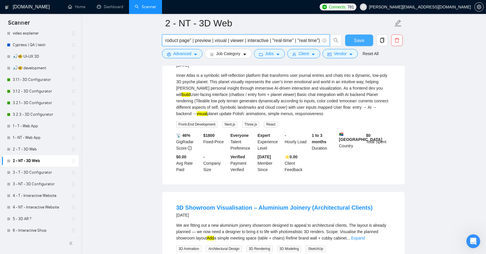
click at [361, 43] on span "Save" at bounding box center [359, 40] width 10 height 7
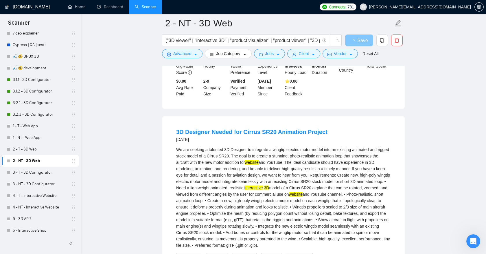
scroll to position [1229, 0]
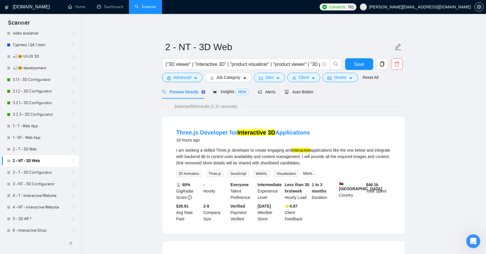
click at [195, 106] on span "Detected 592 results (1.31 seconds)" at bounding box center [206, 106] width 71 height 6
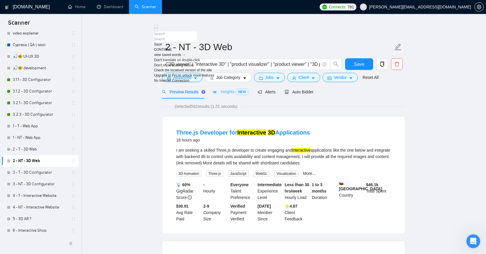
click at [214, 42] on div at bounding box center [184, 42] width 60 height 0
click at [285, 109] on div "Detected 592 results (1.31 seconds)" at bounding box center [283, 106] width 243 height 6
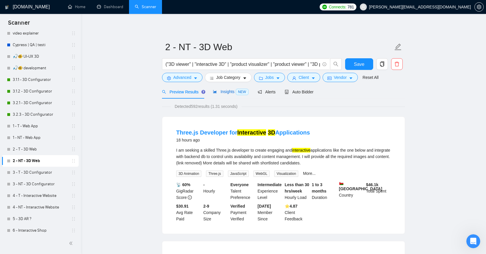
click at [228, 93] on span "Insights NEW" at bounding box center [230, 91] width 35 height 5
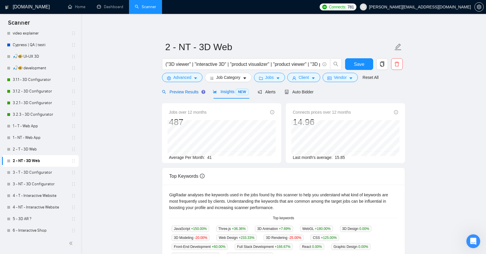
click at [186, 93] on span "Preview Results" at bounding box center [183, 91] width 42 height 5
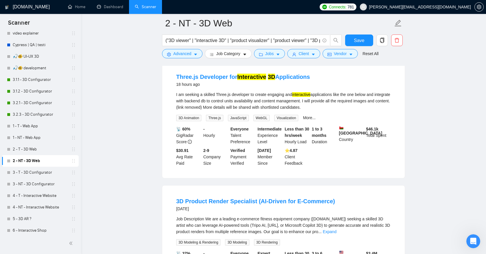
scroll to position [294, 0]
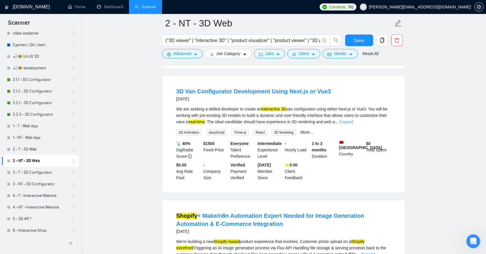
click at [353, 124] on link "Expand" at bounding box center [347, 121] width 14 height 5
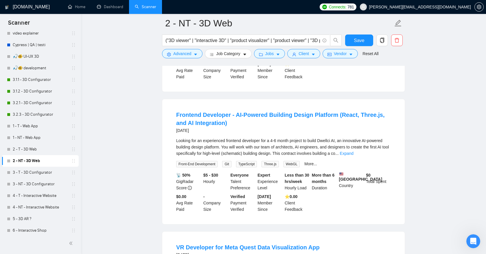
scroll to position [541, 0]
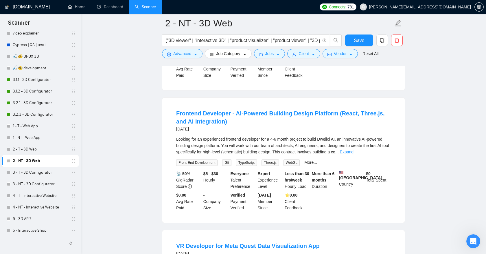
click at [354, 154] on link "Expand" at bounding box center [347, 151] width 14 height 5
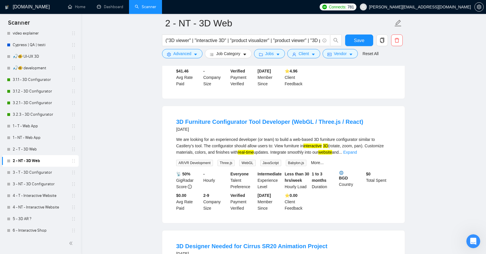
scroll to position [1030, 0]
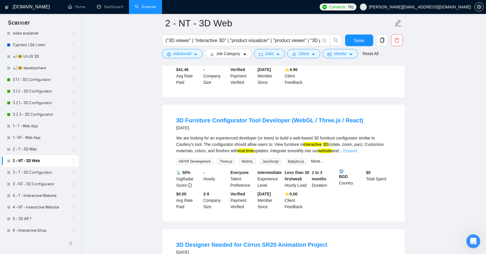
click at [357, 153] on link "Expand" at bounding box center [351, 150] width 14 height 5
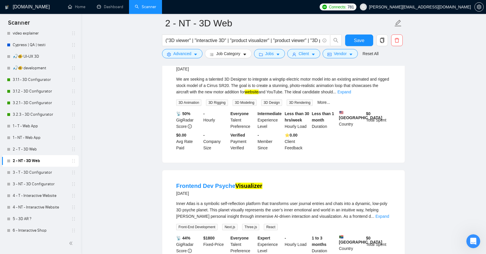
scroll to position [1259, 0]
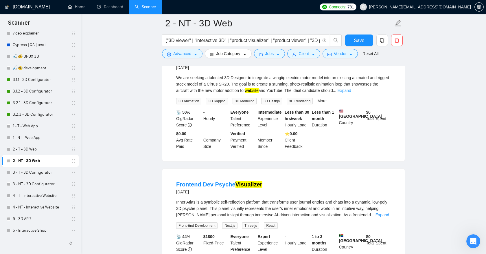
click at [351, 93] on link "Expand" at bounding box center [345, 90] width 14 height 5
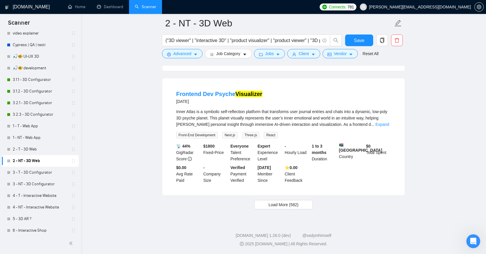
scroll to position [1481, 0]
click at [294, 205] on span "Load More (582)" at bounding box center [284, 204] width 30 height 6
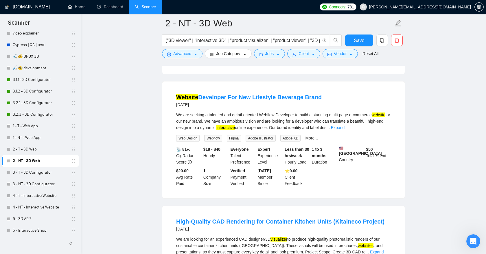
scroll to position [1681, 0]
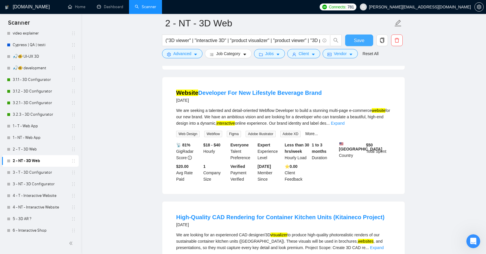
click at [358, 40] on span "Save" at bounding box center [359, 40] width 10 height 7
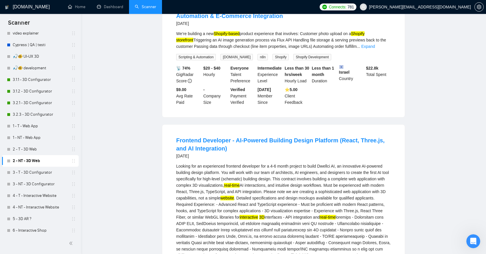
scroll to position [0, 0]
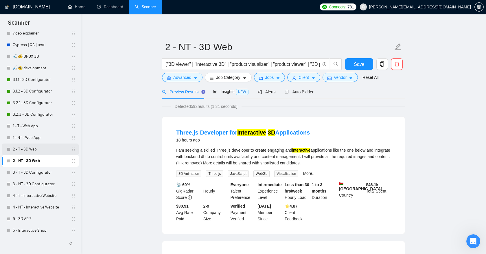
click at [34, 148] on link "2 - T - 3D Web" at bounding box center [40, 149] width 55 height 12
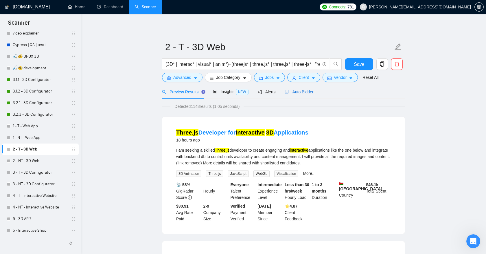
click at [302, 92] on span "Auto Bidder" at bounding box center [299, 91] width 29 height 5
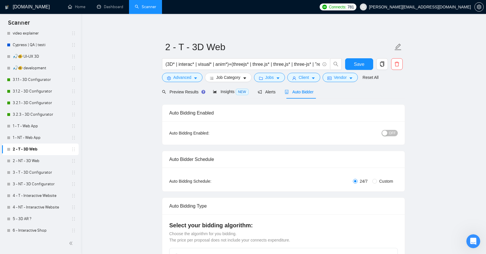
scroll to position [85, 0]
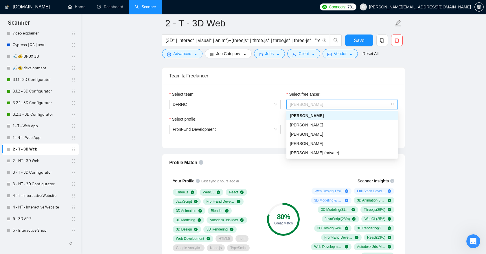
click at [334, 97] on div "Select freelancer:" at bounding box center [342, 95] width 111 height 9
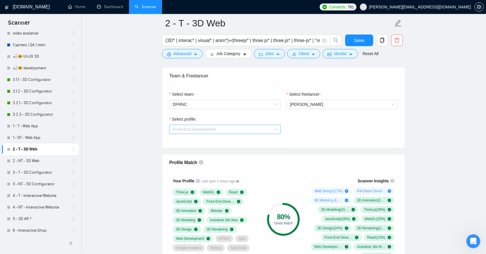
click at [245, 128] on span "Front-End Development" at bounding box center [225, 129] width 104 height 9
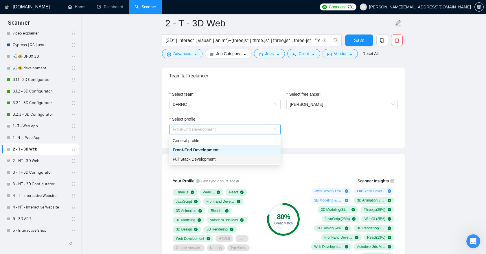
click at [243, 159] on div "Full Stack Development" at bounding box center [225, 159] width 104 height 6
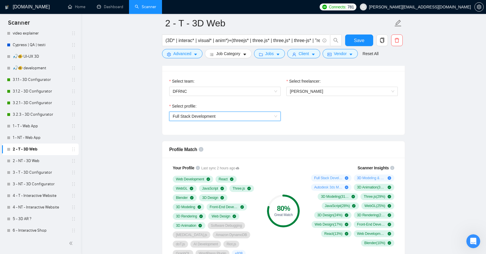
scroll to position [301, 0]
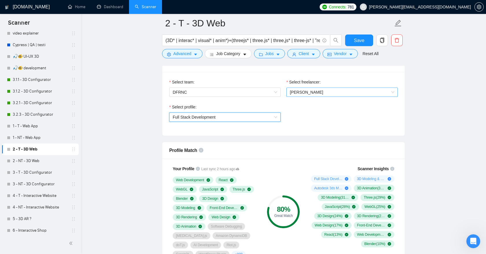
click at [322, 93] on span "[PERSON_NAME]" at bounding box center [306, 92] width 33 height 5
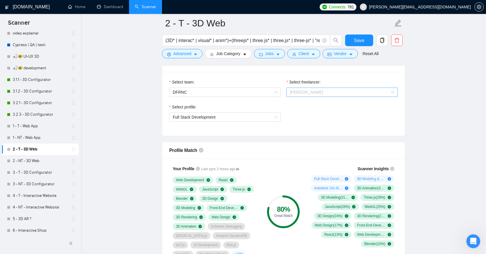
click at [309, 94] on span "[PERSON_NAME]" at bounding box center [306, 92] width 33 height 5
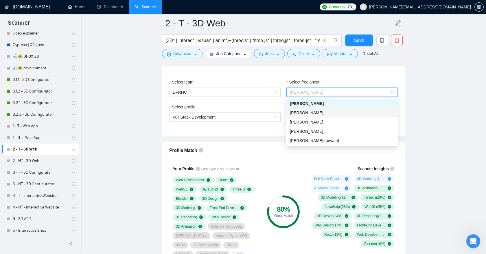
click at [309, 111] on span "[PERSON_NAME]" at bounding box center [306, 112] width 33 height 5
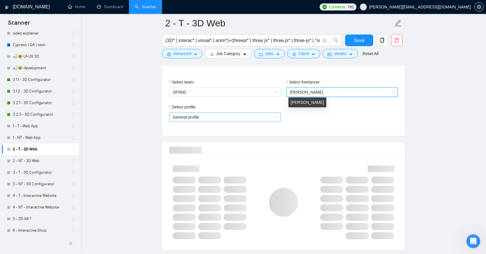
click at [266, 115] on span "General profile" at bounding box center [225, 117] width 104 height 9
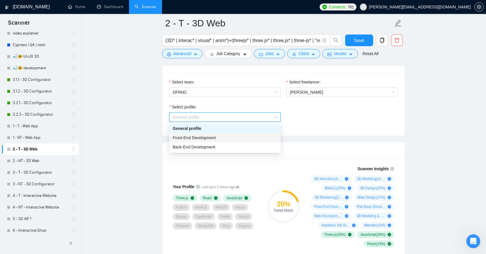
click at [247, 137] on div "Front-End Development" at bounding box center [225, 137] width 104 height 6
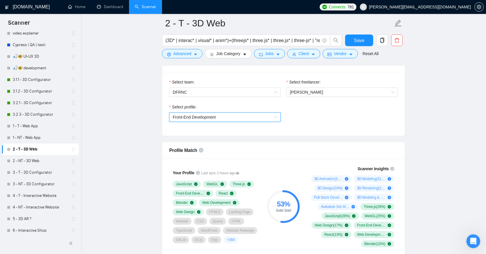
click at [252, 118] on span "Front-End Development" at bounding box center [225, 117] width 104 height 9
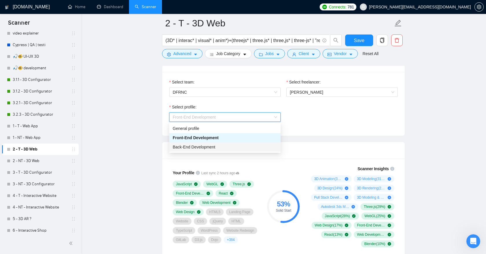
click at [228, 146] on div "Back-End Development" at bounding box center [225, 147] width 104 height 6
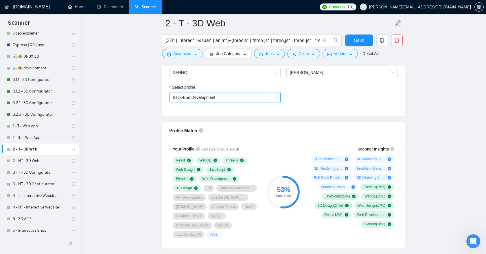
scroll to position [321, 0]
click at [29, 160] on link "2 - NT - 3D Web" at bounding box center [40, 161] width 55 height 12
click at [359, 38] on span "Save" at bounding box center [359, 40] width 10 height 7
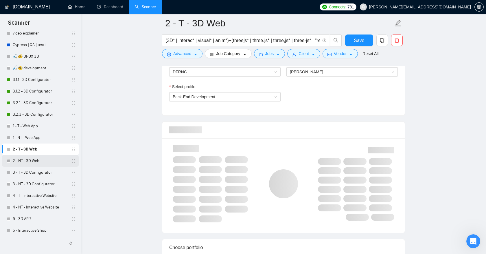
click at [33, 163] on link "2 - NT - 3D Web" at bounding box center [40, 161] width 55 height 12
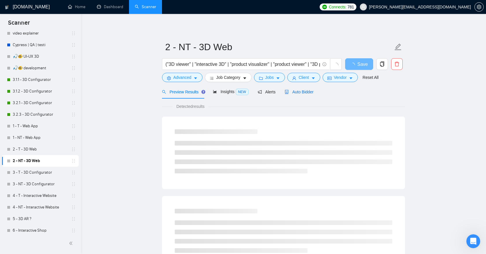
click at [302, 94] on span "Auto Bidder" at bounding box center [299, 91] width 29 height 5
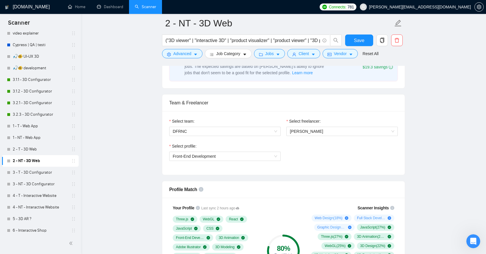
scroll to position [257, 0]
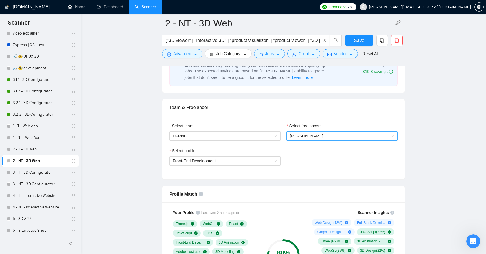
click at [317, 138] on span "[PERSON_NAME]" at bounding box center [342, 135] width 104 height 9
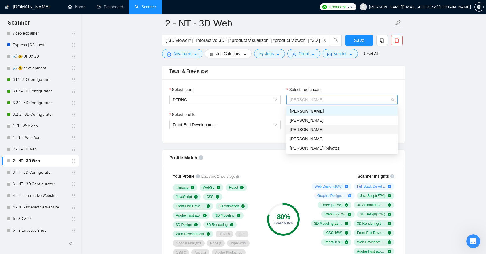
scroll to position [309, 0]
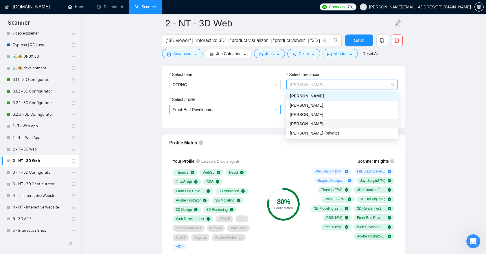
click at [256, 107] on span "Front-End Development" at bounding box center [225, 109] width 104 height 9
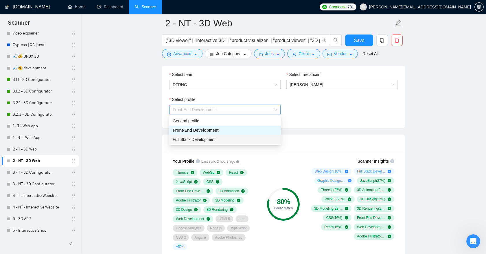
click at [208, 140] on span "Full Stack Development" at bounding box center [194, 139] width 43 height 5
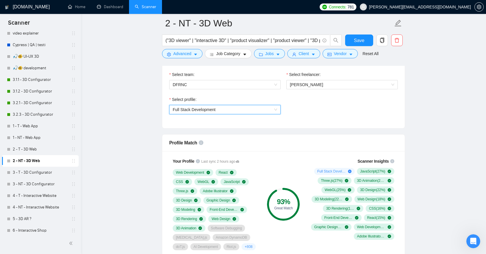
click at [242, 112] on span "Full Stack Development" at bounding box center [225, 109] width 104 height 9
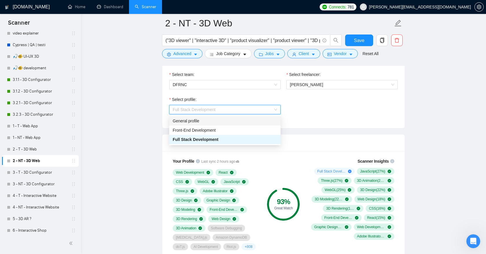
click at [227, 121] on div "General profile" at bounding box center [225, 121] width 104 height 6
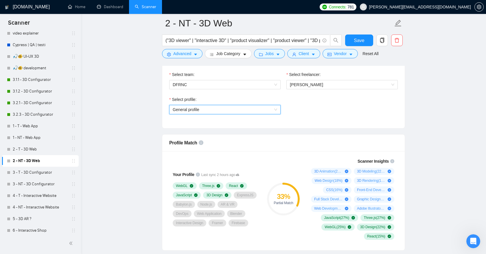
click at [248, 109] on span "General profile" at bounding box center [225, 109] width 104 height 9
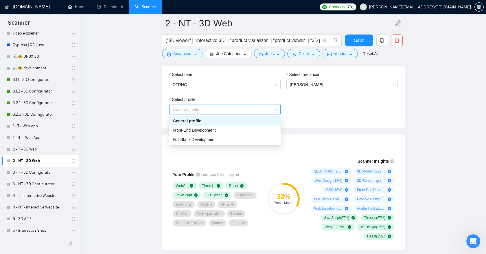
click at [277, 110] on div "General profile" at bounding box center [224, 109] width 111 height 9
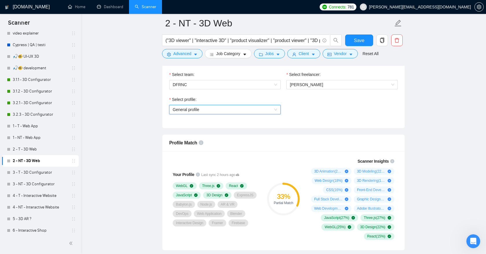
click at [298, 109] on div "Select profile: General profile General profile" at bounding box center [283, 108] width 234 height 25
click at [238, 110] on span "General profile" at bounding box center [225, 109] width 104 height 9
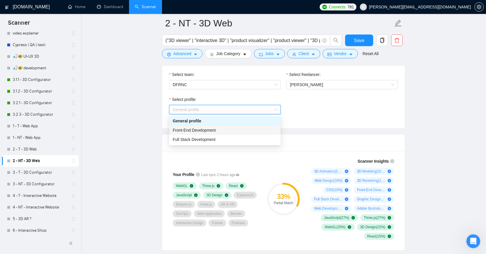
click at [296, 112] on div "Select profile: General profile" at bounding box center [283, 108] width 234 height 25
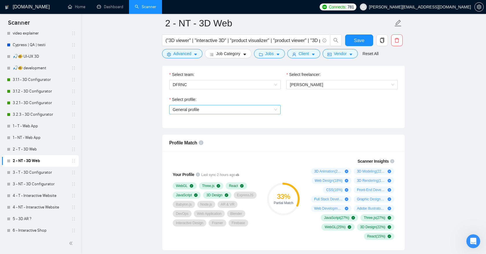
click at [263, 109] on span "General profile" at bounding box center [225, 109] width 104 height 9
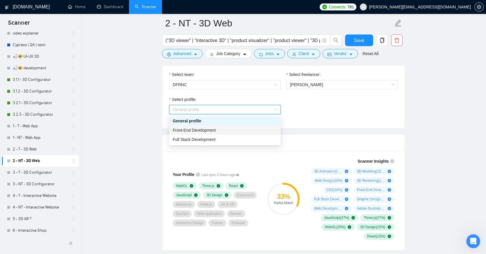
click at [231, 130] on div "Front-End Development" at bounding box center [225, 130] width 104 height 6
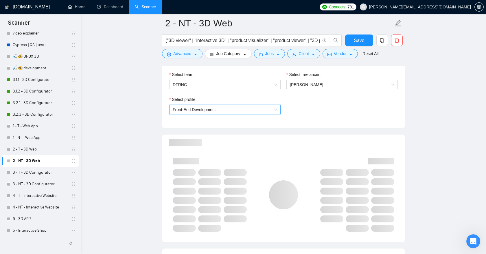
click at [311, 119] on div "Select profile: 1110580755057594368 Front-End Development" at bounding box center [283, 108] width 234 height 25
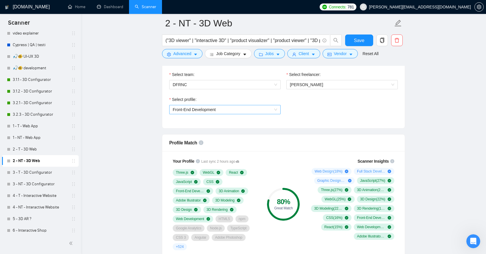
click at [269, 109] on span "Front-End Development" at bounding box center [225, 109] width 104 height 9
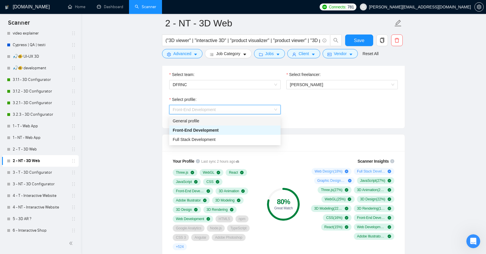
click at [241, 121] on div "General profile" at bounding box center [225, 121] width 104 height 6
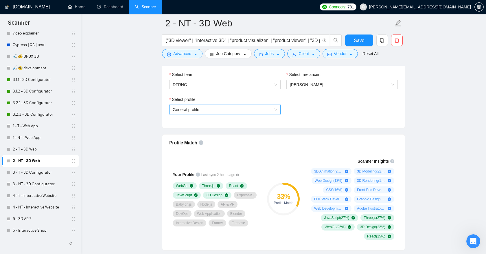
click at [260, 109] on span "General profile" at bounding box center [225, 109] width 104 height 9
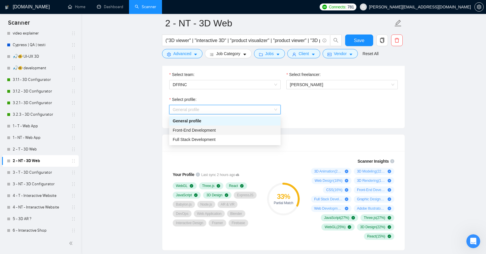
click at [293, 159] on div "33 % Partial Match" at bounding box center [283, 198] width 39 height 89
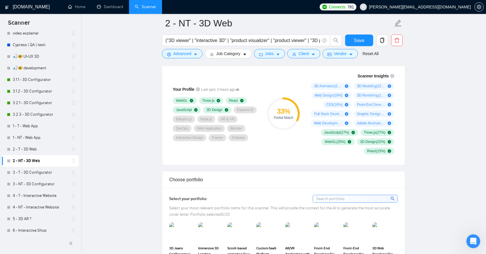
scroll to position [393, 0]
click at [33, 173] on link "3 - T - 3D Configurator" at bounding box center [40, 172] width 55 height 12
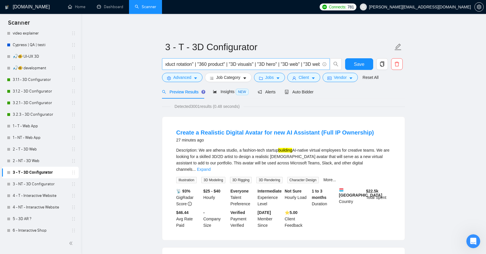
scroll to position [0, 810]
click at [211, 167] on link "Expand" at bounding box center [204, 169] width 14 height 5
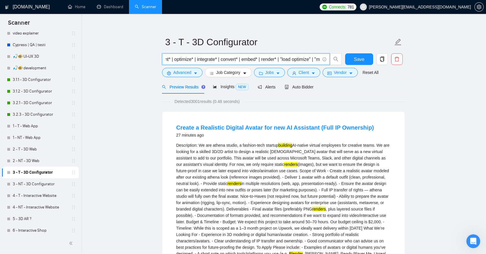
scroll to position [0, 418]
drag, startPoint x: 179, startPoint y: 60, endPoint x: 293, endPoint y: 60, distance: 113.8
click at [293, 60] on input "(threejs* | three.js* | three,js* | "react three fiber" | r3f* | babylon* | web…" at bounding box center [243, 59] width 155 height 7
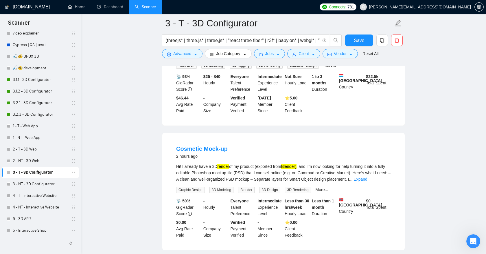
scroll to position [235, 0]
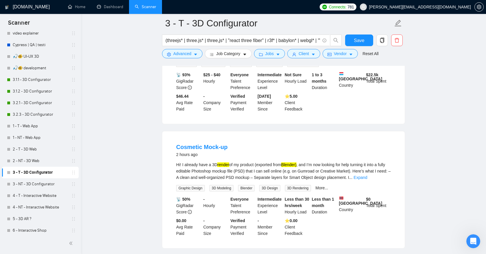
click at [367, 177] on link "Expand" at bounding box center [361, 177] width 14 height 5
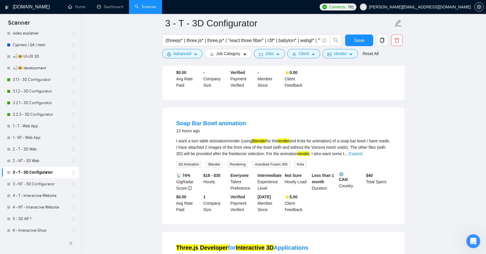
scroll to position [428, 0]
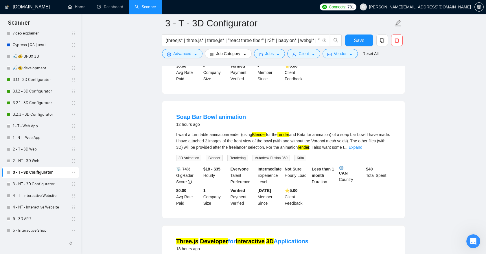
click at [381, 151] on div "I want a turn table animation/render (using Blender for the render and Krita fo…" at bounding box center [283, 146] width 215 height 30
click at [362, 146] on link "Expand" at bounding box center [356, 147] width 14 height 5
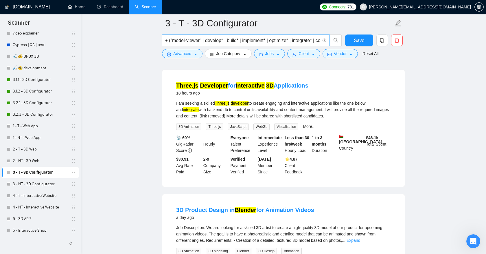
scroll to position [0, 324]
drag, startPoint x: 214, startPoint y: 41, endPoint x: 264, endPoint y: 38, distance: 50.1
click at [265, 38] on input "(threejs* | three.js* | three,js* | "react three fiber" | r3f* | babylon* | web…" at bounding box center [243, 40] width 155 height 7
click at [258, 38] on input "(threejs* | three.js* | three,js* | "react three fiber" | r3f* | babylon* | web…" at bounding box center [243, 40] width 155 height 7
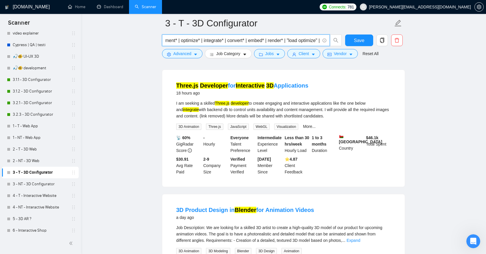
drag, startPoint x: 284, startPoint y: 41, endPoint x: 300, endPoint y: 41, distance: 15.9
click at [300, 41] on input "(threejs* | three.js* | three,js* | "react three fiber" | r3f* | babylon* | web…" at bounding box center [243, 40] width 155 height 7
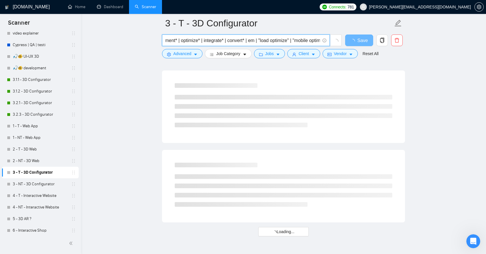
drag, startPoint x: 217, startPoint y: 41, endPoint x: 269, endPoint y: 40, distance: 52.7
click at [269, 40] on input "(threejs* | three.js* | three,js* | "react three fiber" | r3f* | babylon* | web…" at bounding box center [243, 40] width 155 height 7
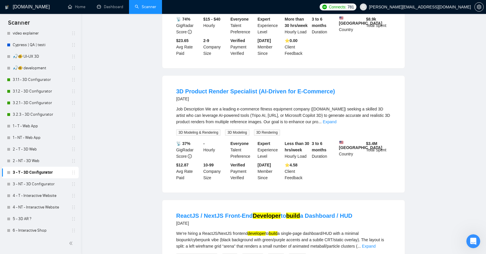
scroll to position [0, 0]
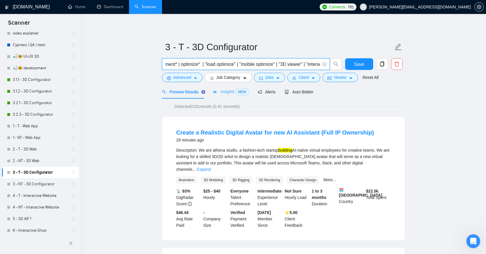
type input "(threejs* | three.js* | three,js* | "react three fiber" | r3f* | babylon* | web…"
click at [225, 91] on span "Insights NEW" at bounding box center [230, 91] width 35 height 5
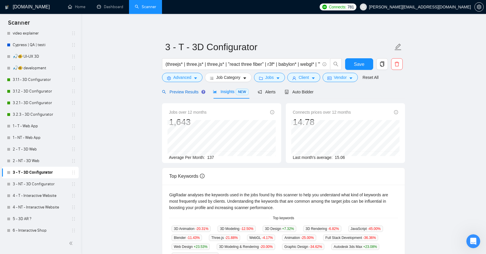
click at [190, 93] on span "Preview Results" at bounding box center [183, 91] width 42 height 5
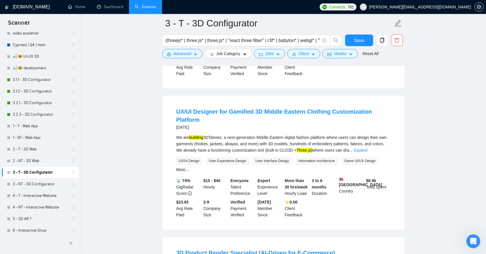
scroll to position [539, 0]
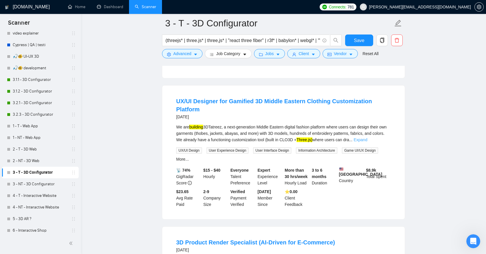
click at [367, 137] on link "Expand" at bounding box center [361, 139] width 14 height 5
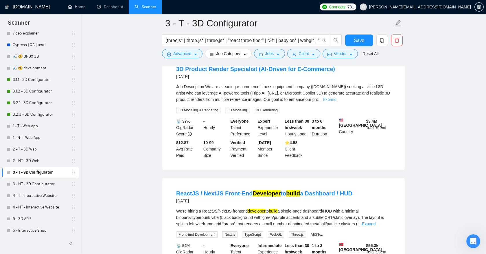
scroll to position [833, 0]
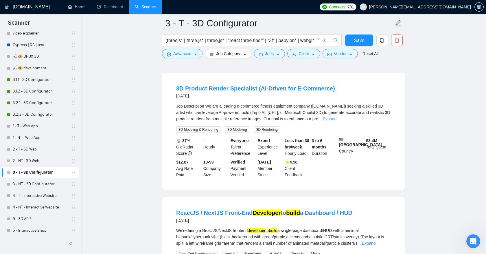
click at [337, 121] on link "Expand" at bounding box center [330, 118] width 14 height 5
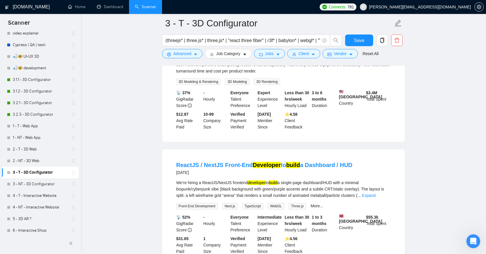
scroll to position [995, 0]
drag, startPoint x: 365, startPoint y: 109, endPoint x: 383, endPoint y: 118, distance: 19.5
click at [383, 108] on div "$ 3.4M Total Spent" at bounding box center [378, 98] width 27 height 19
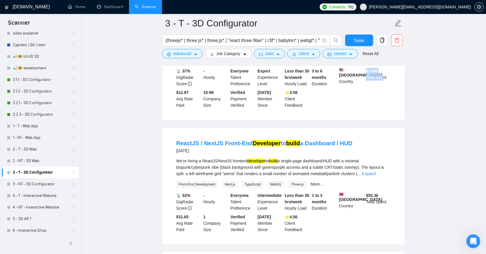
scroll to position [1020, 0]
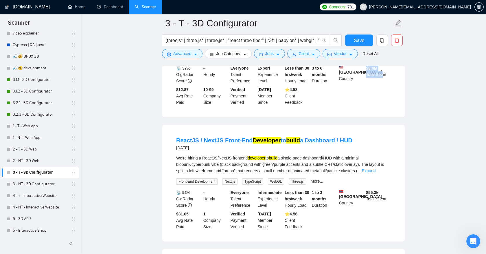
click at [376, 173] on link "Expand" at bounding box center [369, 170] width 14 height 5
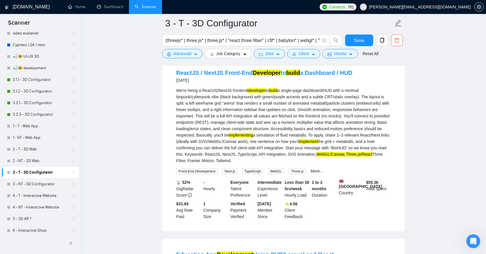
scroll to position [1093, 0]
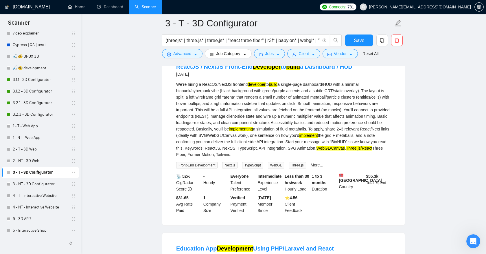
click at [346, 150] on mark "Three.js/React" at bounding box center [359, 148] width 26 height 5
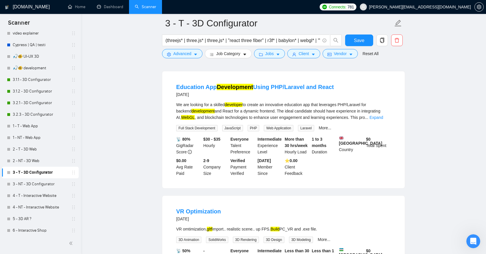
scroll to position [1255, 0]
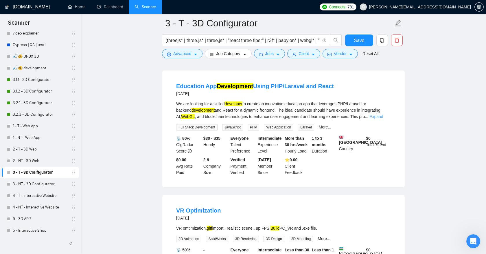
click at [381, 119] on link "Expand" at bounding box center [377, 116] width 14 height 5
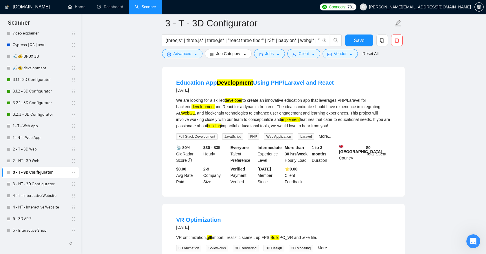
scroll to position [1261, 0]
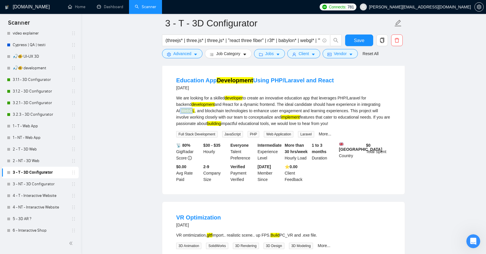
drag, startPoint x: 179, startPoint y: 132, endPoint x: 193, endPoint y: 132, distance: 14.2
click at [193, 126] on div "We are looking for a skilled developer to create an innovative education app th…" at bounding box center [283, 111] width 215 height 32
click at [188, 113] on mark "WebGL" at bounding box center [188, 110] width 14 height 5
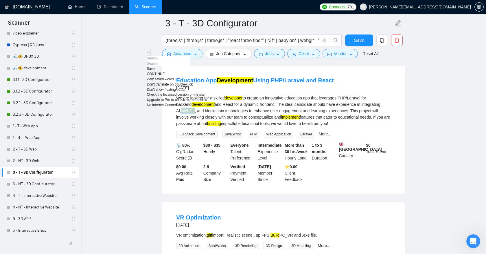
click at [201, 126] on div "We are looking for a skilled developer to create an innovative education app th…" at bounding box center [283, 111] width 215 height 32
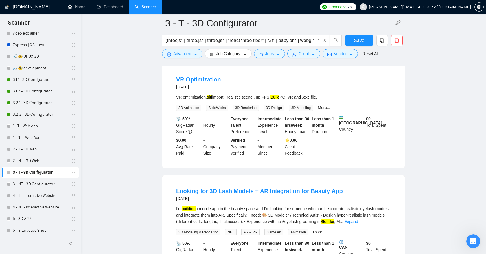
scroll to position [1399, 0]
drag, startPoint x: 177, startPoint y: 121, endPoint x: 338, endPoint y: 119, distance: 160.4
click at [338, 100] on div "VR omtimization, gltf import.. realistic scene.. up FPS. Build PC_VR and .exe f…" at bounding box center [283, 96] width 215 height 6
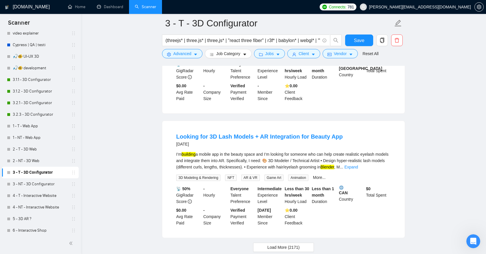
scroll to position [1454, 0]
click at [358, 168] on link "Expand" at bounding box center [351, 166] width 14 height 5
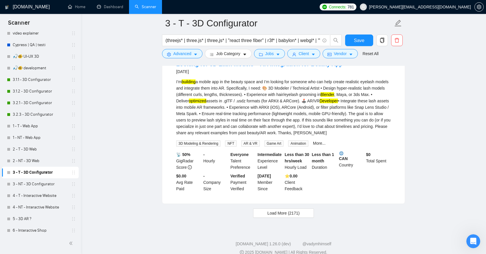
scroll to position [1558, 0]
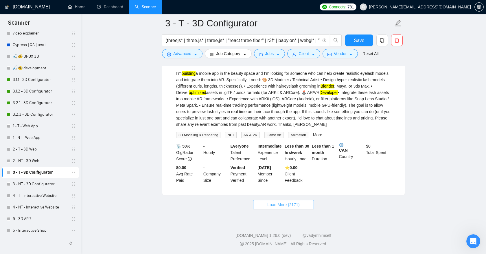
click at [298, 204] on span "Load More (2171)" at bounding box center [283, 204] width 32 height 6
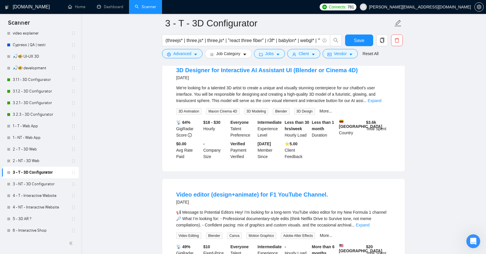
scroll to position [1668, 0]
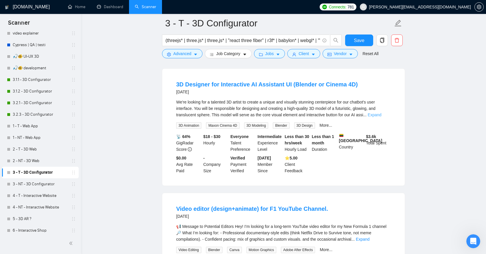
click at [381, 117] on link "Expand" at bounding box center [375, 114] width 14 height 5
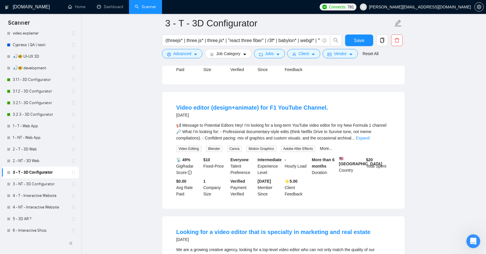
scroll to position [1810, 0]
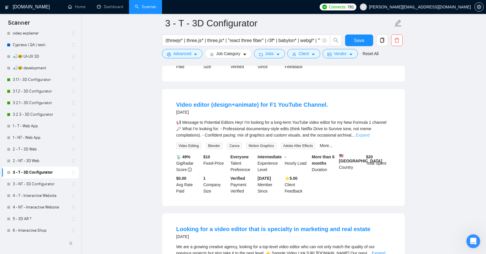
click at [370, 137] on link "Expand" at bounding box center [363, 135] width 14 height 5
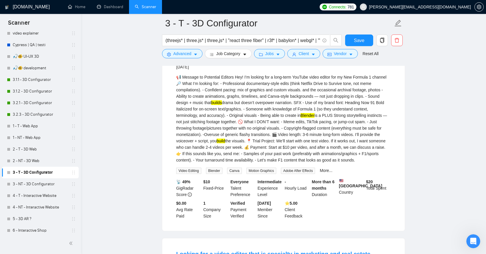
scroll to position [1850, 0]
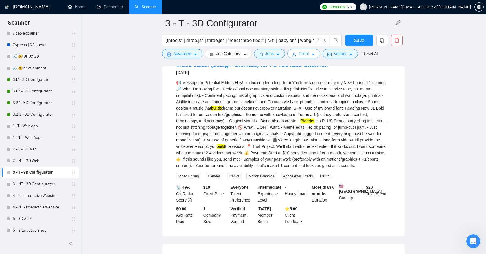
click at [304, 54] on span "Client" at bounding box center [304, 53] width 10 height 6
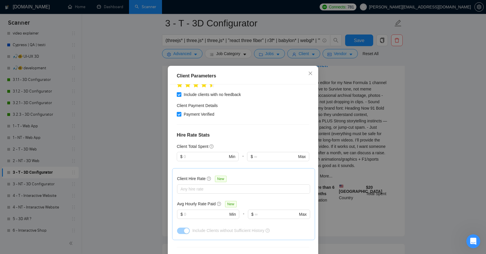
scroll to position [109, 0]
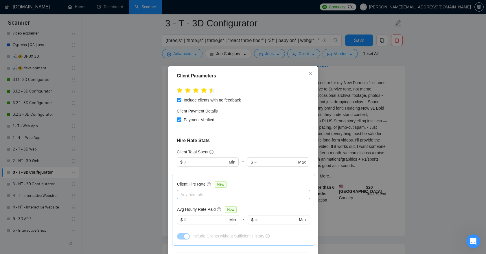
click at [210, 190] on div "Any hire rate" at bounding box center [243, 194] width 133 height 9
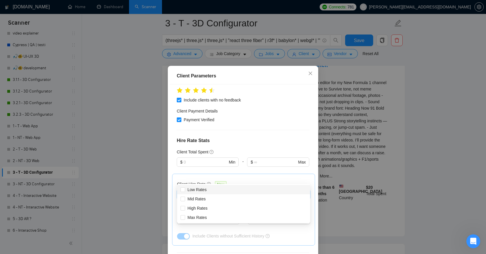
click at [210, 190] on div "Any hire rate" at bounding box center [243, 194] width 133 height 9
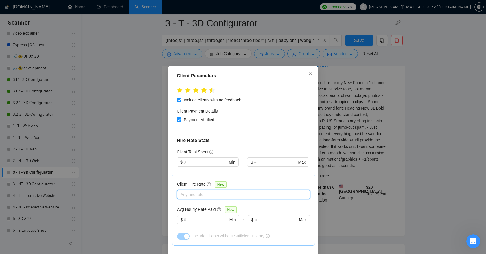
click at [200, 191] on div at bounding box center [241, 194] width 124 height 7
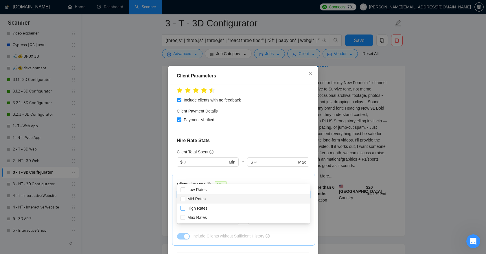
click at [184, 201] on span at bounding box center [183, 198] width 5 height 5
click at [184, 200] on input "Mid Rates" at bounding box center [183, 198] width 4 height 4
checkbox input "false"
click at [183, 208] on input "High Rates" at bounding box center [183, 208] width 4 height 4
checkbox input "true"
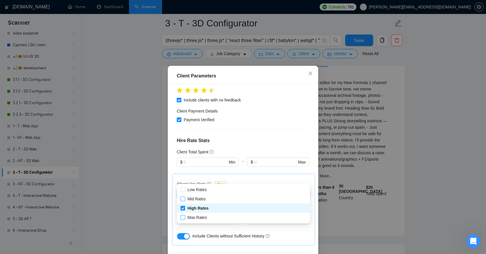
click at [183, 215] on input "Max Rates" at bounding box center [183, 217] width 4 height 4
checkbox input "true"
click at [183, 199] on input "Mid Rates" at bounding box center [183, 198] width 4 height 4
checkbox input "true"
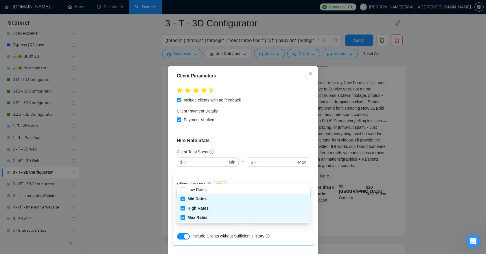
click at [206, 229] on div "Client Location Include Client Countries Select Exclude Client Countries Russia…" at bounding box center [243, 172] width 146 height 177
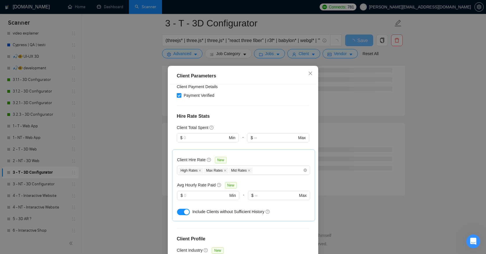
scroll to position [145, 0]
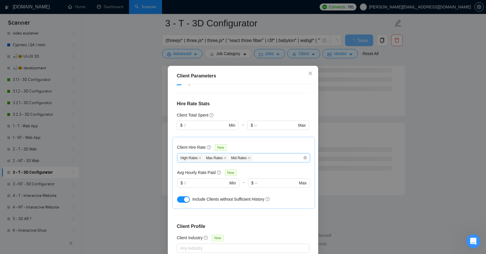
click at [203, 155] on span "High Rates" at bounding box center [191, 158] width 25 height 6
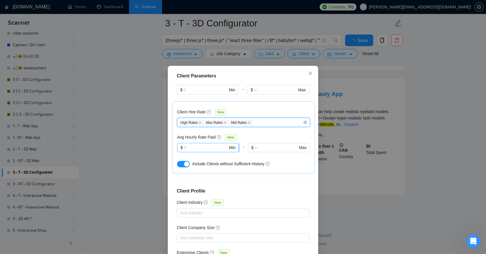
scroll to position [182, 0]
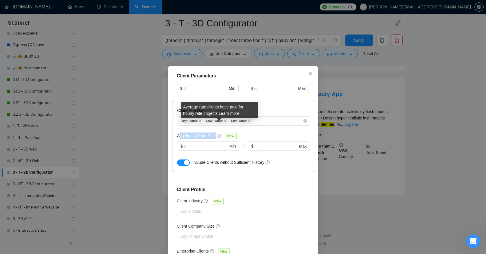
drag, startPoint x: 179, startPoint y: 121, endPoint x: 217, endPoint y: 120, distance: 38.2
click at [217, 132] on div "Avg Hourly Rate Paid New" at bounding box center [208, 135] width 62 height 7
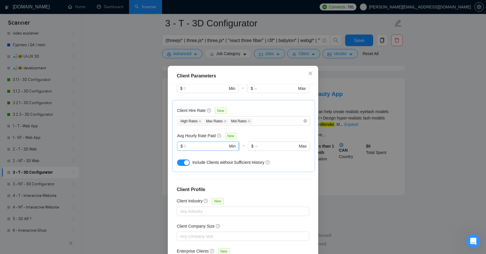
click at [193, 143] on input "text" at bounding box center [206, 146] width 44 height 6
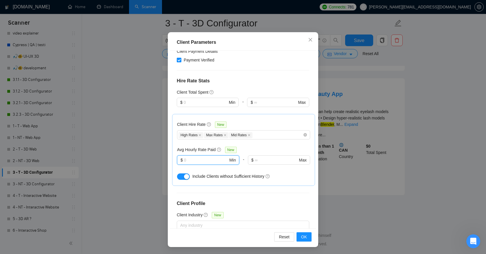
scroll to position [87, 0]
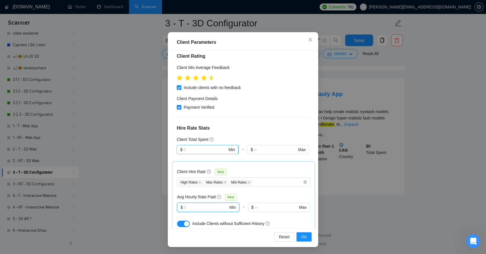
click at [201, 145] on span "$ Min" at bounding box center [208, 149] width 62 height 9
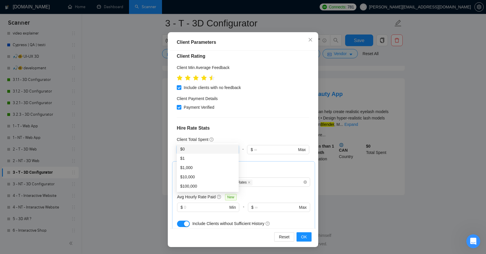
click at [235, 104] on div "Client Location Include Client Countries Select Exclude Client Countries Russia…" at bounding box center [243, 139] width 146 height 177
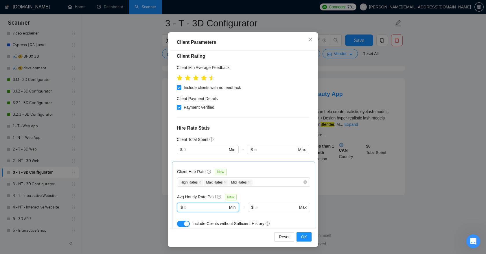
click at [197, 204] on input "text" at bounding box center [206, 207] width 44 height 6
click at [192, 145] on span "$ Min" at bounding box center [208, 149] width 62 height 9
type input "1000"
click at [225, 136] on div "Client Total Spent" at bounding box center [243, 139] width 133 height 6
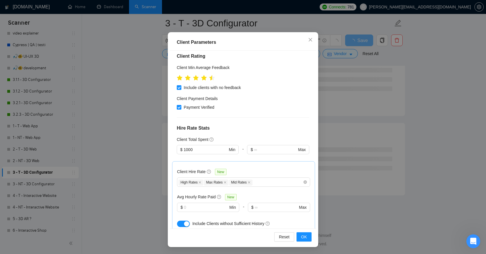
scroll to position [712, 0]
click at [200, 204] on input "text" at bounding box center [206, 207] width 44 height 6
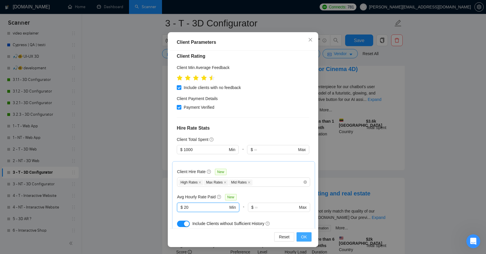
type input "20"
click at [309, 236] on button "OK" at bounding box center [304, 236] width 15 height 9
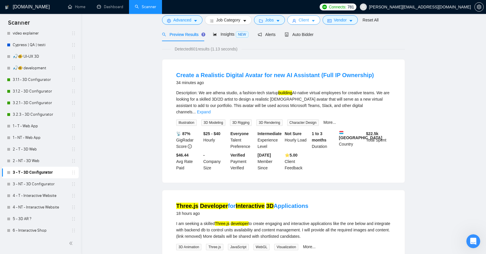
scroll to position [0, 0]
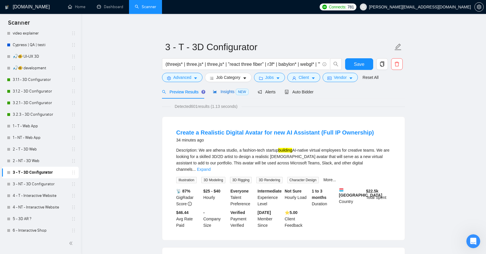
click at [227, 93] on span "Insights NEW" at bounding box center [230, 91] width 35 height 5
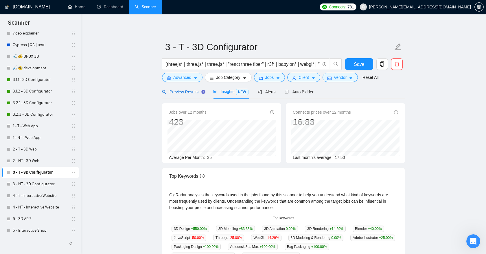
click at [191, 93] on span "Preview Results" at bounding box center [183, 91] width 42 height 5
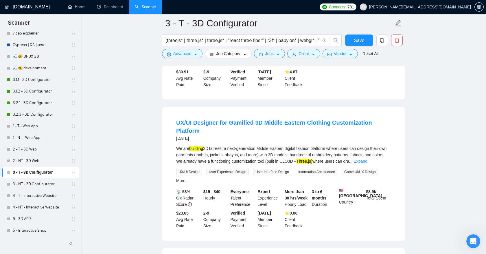
scroll to position [271, 0]
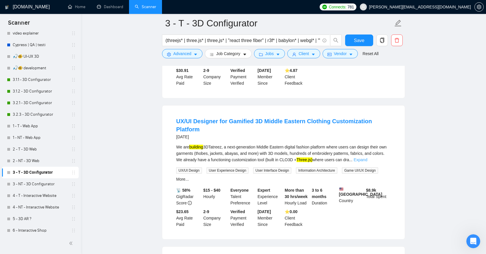
click at [367, 157] on link "Expand" at bounding box center [361, 159] width 14 height 5
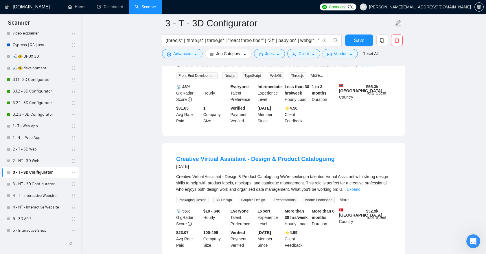
scroll to position [640, 0]
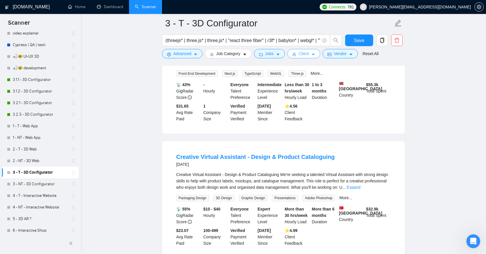
click at [303, 53] on span "Client" at bounding box center [304, 53] width 10 height 6
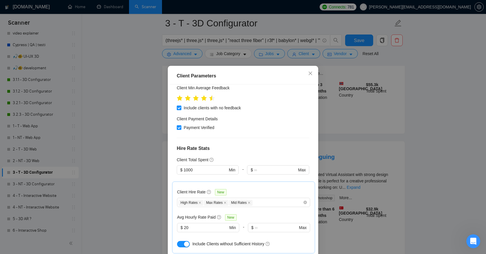
scroll to position [101, 0]
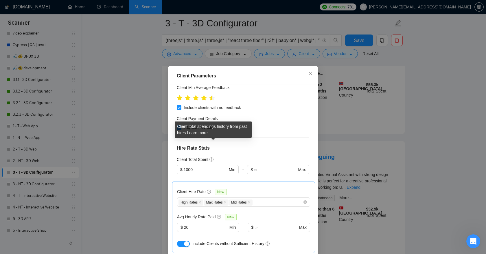
click at [250, 135] on div "Client total spendings history from past hires Learn more" at bounding box center [213, 129] width 77 height 16
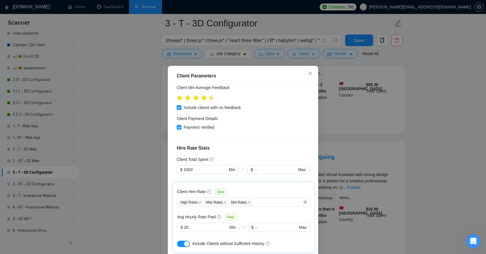
click at [269, 144] on h4 "Hire Rate Stats" at bounding box center [243, 147] width 133 height 7
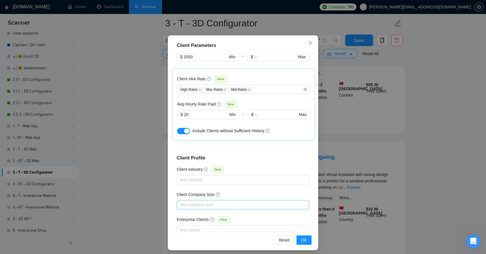
scroll to position [34, 0]
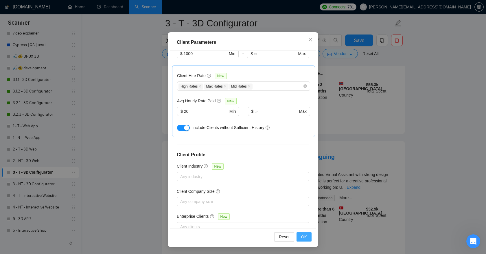
click at [303, 237] on span "OK" at bounding box center [304, 236] width 6 height 6
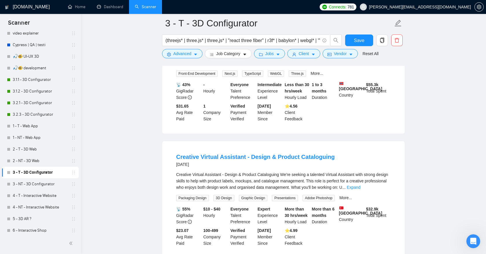
scroll to position [3, 0]
click at [362, 36] on button "Save" at bounding box center [359, 40] width 28 height 12
click at [32, 184] on link "3 - NT - 3D Configurator" at bounding box center [40, 184] width 55 height 12
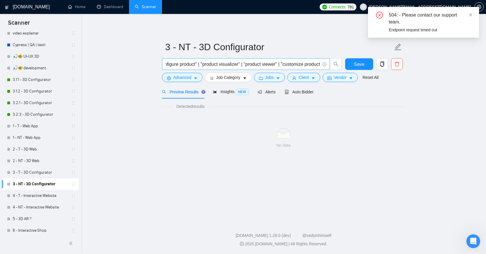
scroll to position [0, 399]
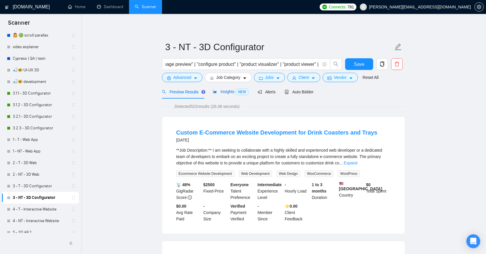
click at [234, 93] on span "Insights NEW" at bounding box center [230, 91] width 35 height 5
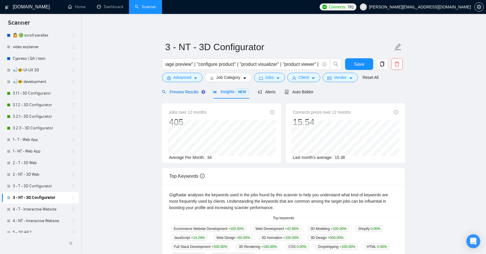
click at [188, 92] on span "Preview Results" at bounding box center [183, 91] width 42 height 5
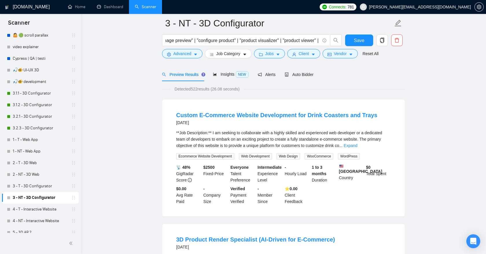
scroll to position [30, 0]
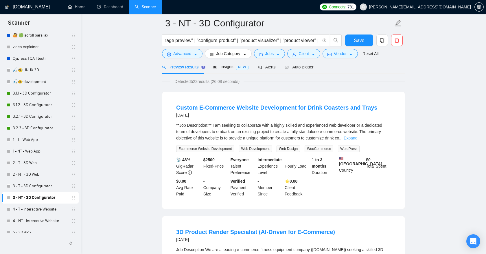
click at [357, 139] on link "Expand" at bounding box center [351, 137] width 14 height 5
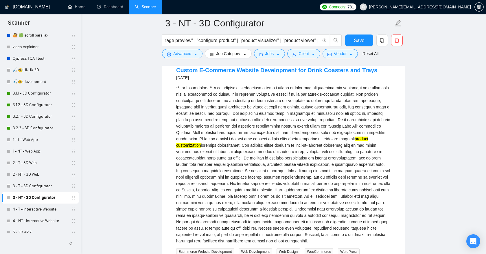
scroll to position [68, 0]
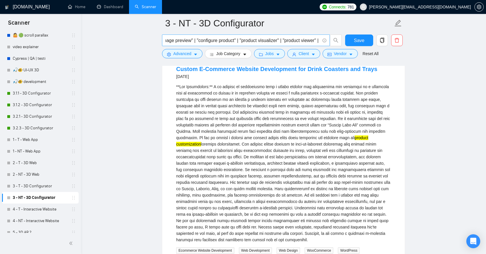
click at [282, 43] on input "("product configurator" | "product customizer" | "product customization" | "cho…" at bounding box center [243, 40] width 155 height 7
click at [38, 184] on link "3 - T - 3D Configurator" at bounding box center [40, 186] width 55 height 12
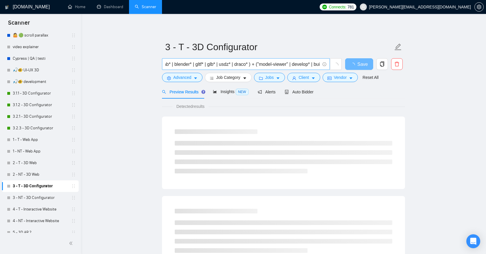
scroll to position [0, 242]
click at [251, 64] on input "(threejs* | three.js* | three,js* | "react three fiber" | r3f* | babylon* | web…" at bounding box center [243, 63] width 155 height 7
paste input "("product configurator" | "product customizer" | "product customization" | "cho…"
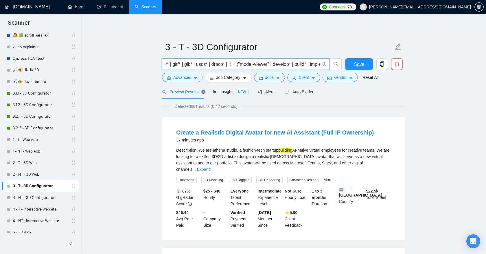
scroll to position [0, 261]
click at [247, 63] on input "(threejs* | three.js* | three,js* | "react three fiber" | r3f* | babylon* | web…" at bounding box center [243, 63] width 155 height 7
click at [245, 64] on input "(threejs* | three.js* | three,js* | "react three fiber" | r3f* | babylon* | web…" at bounding box center [243, 63] width 155 height 7
paste input "("product configurator" | "product customizer" | "product customization" | "cho…"
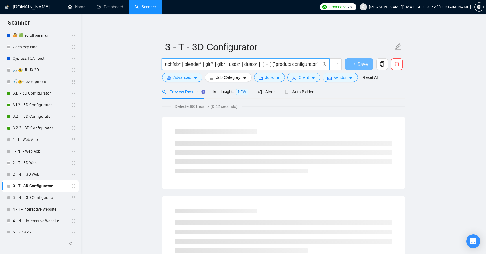
scroll to position [0, 228]
click at [281, 64] on input "(threejs* | three.js* | three,js* | "react three fiber" | r3f* | babylon* | web…" at bounding box center [243, 63] width 155 height 7
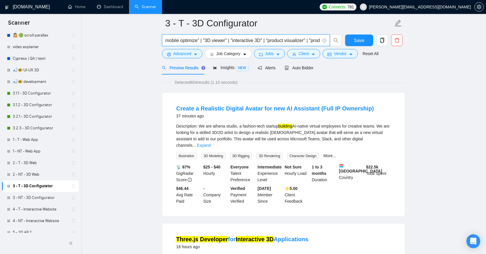
scroll to position [26, 0]
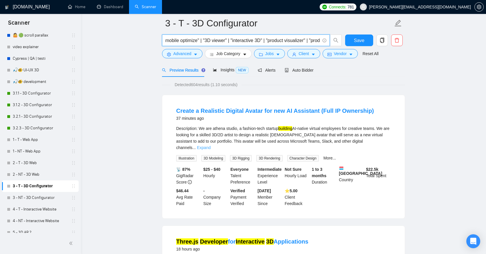
type input "(threejs* | three.js* | three,js* | "react three fiber" | r3f* | babylon* | web…"
click at [211, 145] on link "Expand" at bounding box center [204, 147] width 14 height 5
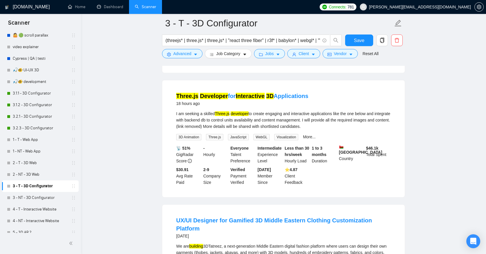
scroll to position [287, 0]
click at [349, 40] on button "Save" at bounding box center [359, 40] width 28 height 12
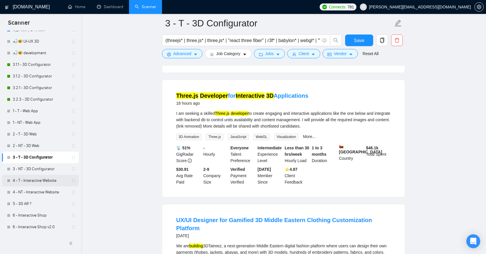
click at [43, 181] on link "4 - T - Interactive Website" at bounding box center [40, 181] width 55 height 12
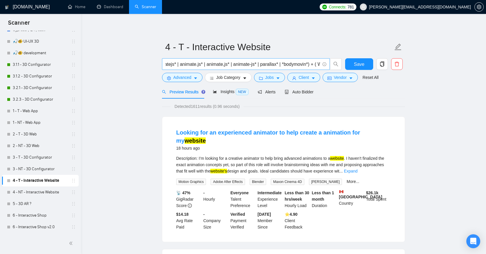
scroll to position [0, 345]
click at [358, 168] on link "Expand" at bounding box center [351, 170] width 14 height 5
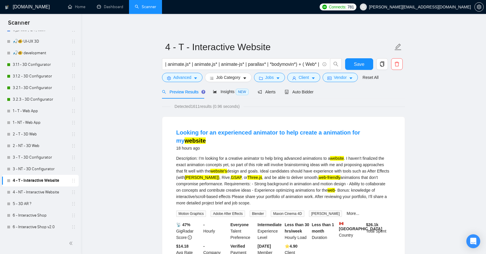
click at [381, 162] on div "Description: I’m looking for a creative animator to help bring advanced animati…" at bounding box center [283, 180] width 215 height 51
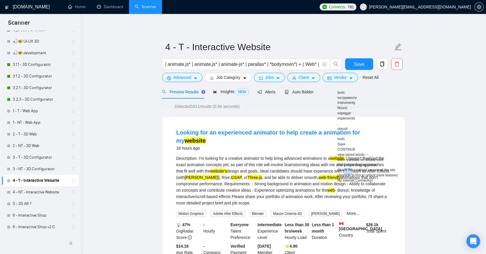
click at [380, 165] on div "Description: I’m looking for a creative animator to help bring advanced animati…" at bounding box center [283, 180] width 215 height 51
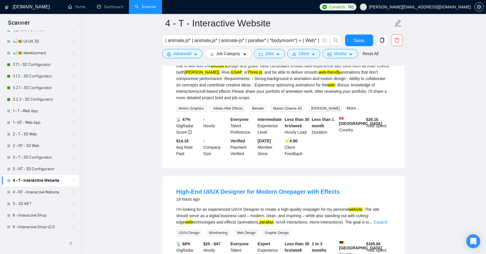
scroll to position [110, 0]
click at [381, 219] on link "Expand" at bounding box center [381, 221] width 14 height 5
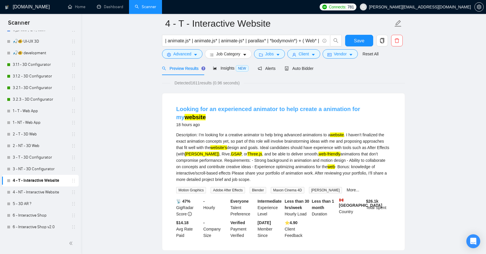
scroll to position [0, 0]
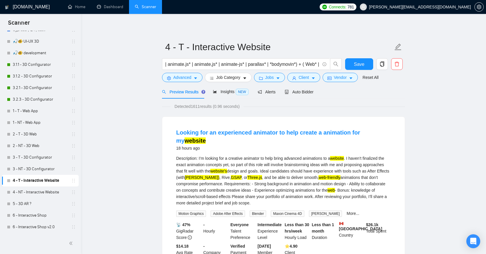
click at [344, 156] on mark "website" at bounding box center [337, 158] width 14 height 5
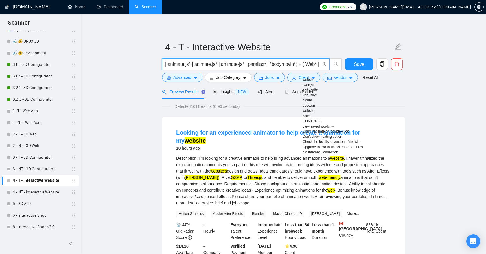
click at [290, 66] on input "(threejs | three.js | three,js | "react three fiber" | r3f* | webgl* | "Web GL"…" at bounding box center [243, 63] width 155 height 7
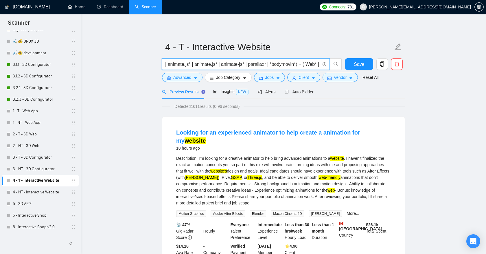
paste input "("product configurator" | "product customizer" | "product customization" | "cho…"
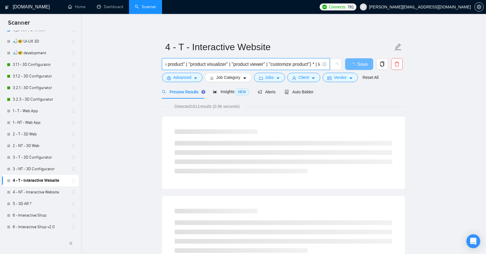
type input "(threejs | three.js | three,js | "react three fiber" | r3f* | webgl* | "Web GL"…"
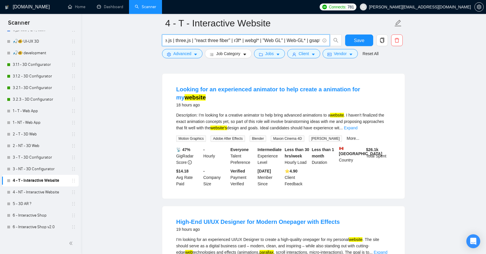
scroll to position [49, 0]
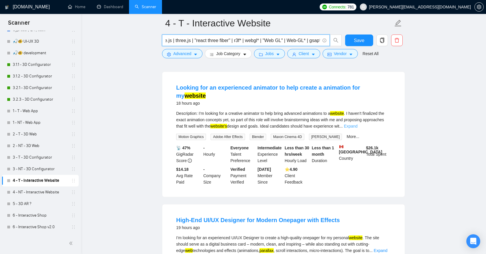
click at [358, 124] on link "Expand" at bounding box center [351, 126] width 14 height 5
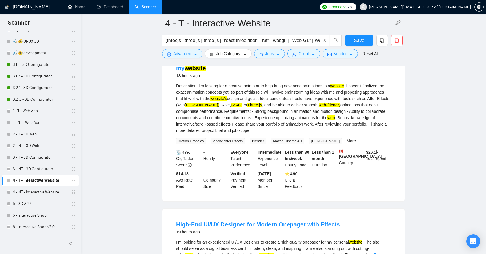
scroll to position [78, 0]
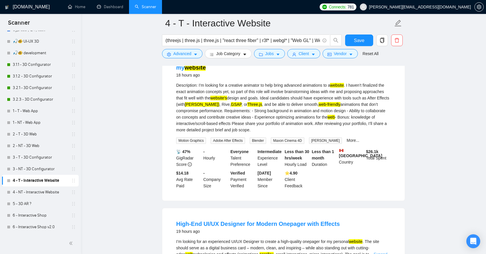
click at [383, 252] on link "Expand" at bounding box center [381, 254] width 14 height 5
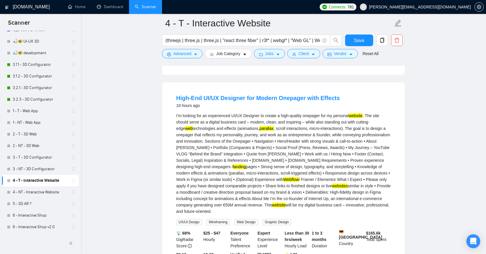
scroll to position [204, 0]
click at [299, 176] on mark "Webflow" at bounding box center [290, 178] width 15 height 5
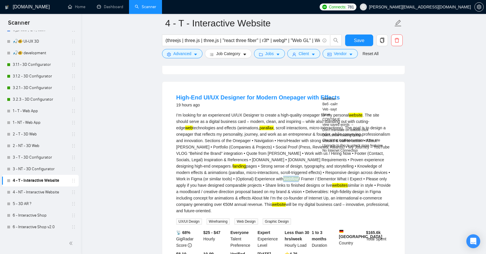
copy mark "Webflow"
click at [223, 82] on div "High-End UI/UX Designer for Modern Onepager with Effects 19 hours ago I’m looki…" at bounding box center [283, 181] width 243 height 199
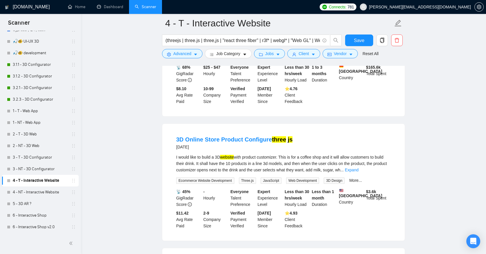
scroll to position [370, 0]
click at [359, 166] on link "Expand" at bounding box center [352, 168] width 14 height 5
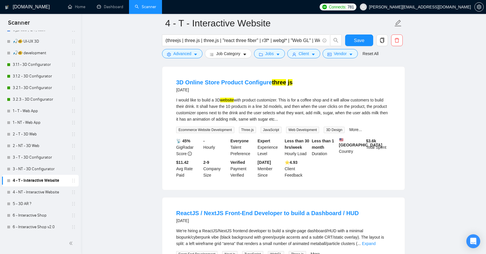
scroll to position [428, 0]
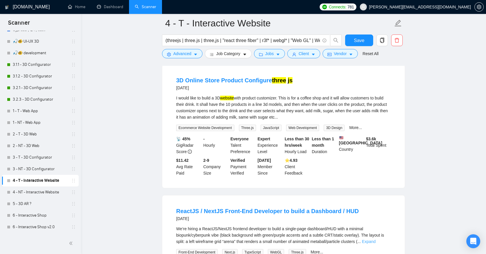
click at [376, 239] on link "Expand" at bounding box center [369, 241] width 14 height 5
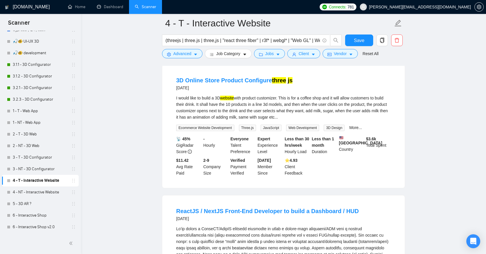
scroll to position [406, 0]
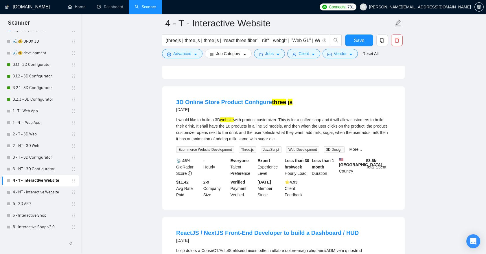
click at [225, 117] on mark "website" at bounding box center [227, 119] width 14 height 5
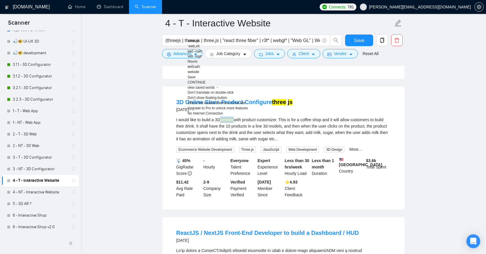
click at [314, 98] on div "3D Online Store Product Configure three js 2 days ago" at bounding box center [283, 105] width 215 height 15
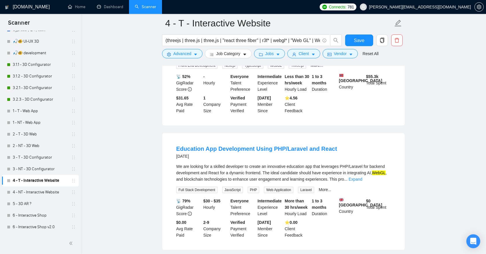
scroll to position [673, 0]
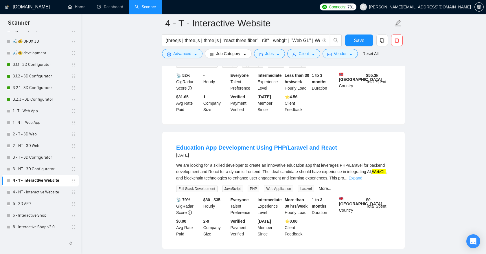
click at [362, 175] on link "Expand" at bounding box center [356, 177] width 14 height 5
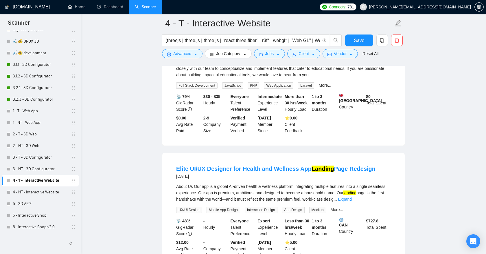
scroll to position [791, 0]
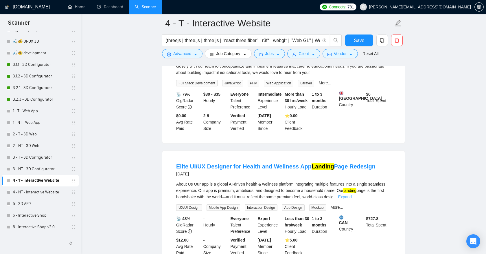
click at [352, 195] on link "Expand" at bounding box center [345, 196] width 14 height 5
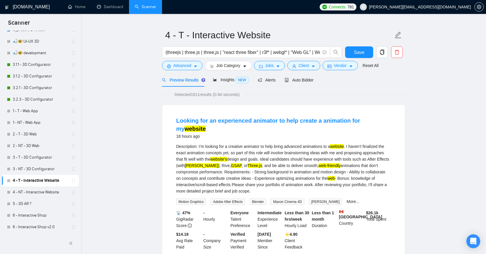
scroll to position [0, 0]
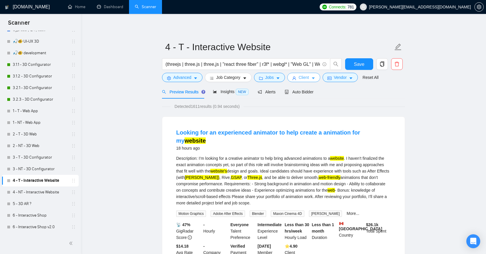
click at [306, 79] on span "Client" at bounding box center [304, 77] width 10 height 6
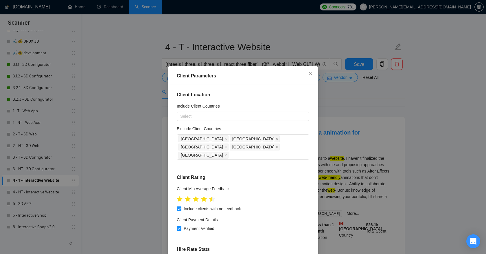
click at [330, 99] on div "Client Parameters Client Location Include Client Countries Select Exclude Clien…" at bounding box center [243, 127] width 486 height 254
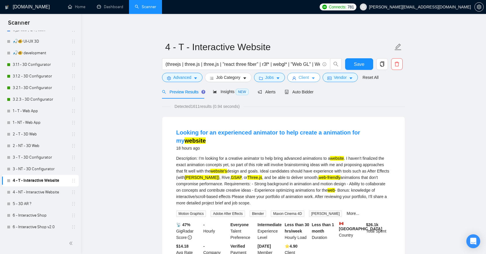
click at [304, 78] on span "Client" at bounding box center [304, 77] width 10 height 6
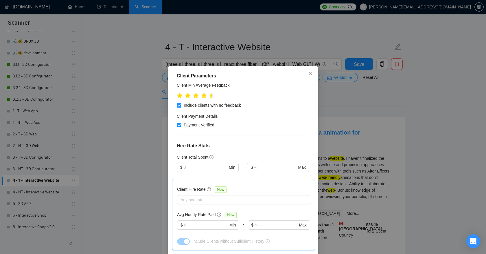
scroll to position [108, 0]
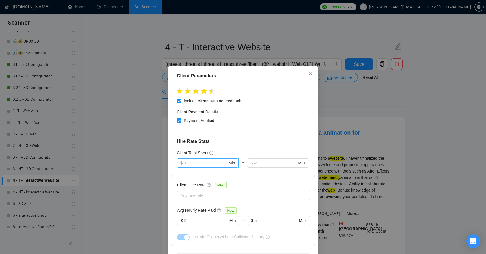
click at [205, 159] on input "text" at bounding box center [206, 162] width 44 height 6
click at [195, 176] on div "$1,000" at bounding box center [207, 176] width 55 height 6
type input "1000"
click at [216, 192] on div at bounding box center [241, 195] width 124 height 7
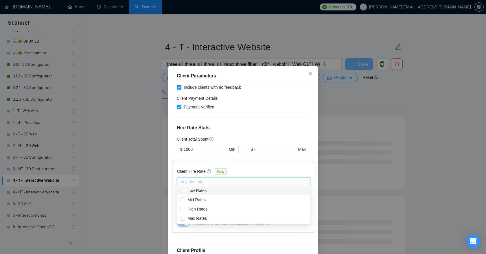
scroll to position [123, 0]
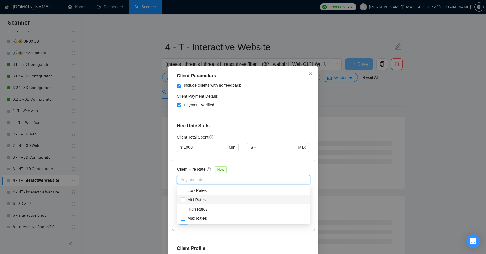
click at [183, 200] on input "Mid Rates" at bounding box center [183, 199] width 4 height 4
checkbox input "true"
click at [182, 210] on span at bounding box center [183, 208] width 5 height 5
click at [182, 210] on input "High Rates" at bounding box center [183, 208] width 4 height 4
checkbox input "false"
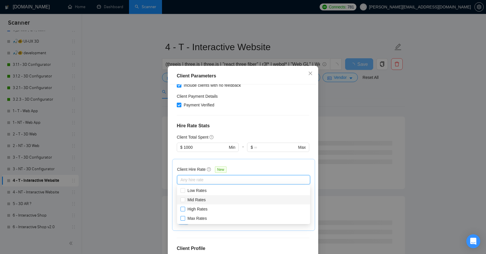
click at [184, 217] on input "Max Rates" at bounding box center [183, 218] width 4 height 4
checkbox input "true"
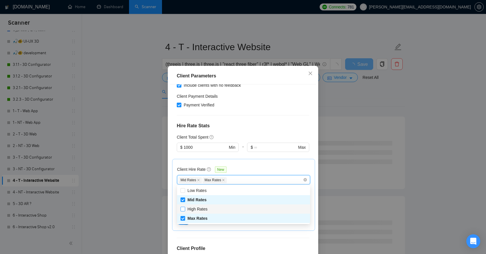
click at [182, 209] on input "High Rates" at bounding box center [183, 208] width 4 height 4
checkbox input "true"
click at [244, 245] on h4 "Client Profile" at bounding box center [243, 248] width 133 height 7
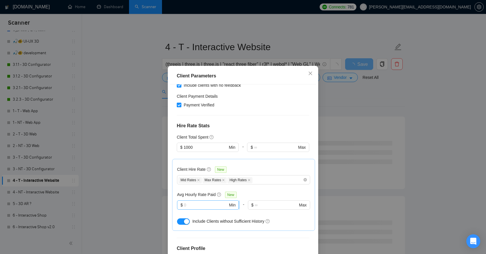
click at [196, 201] on input "text" at bounding box center [206, 204] width 44 height 6
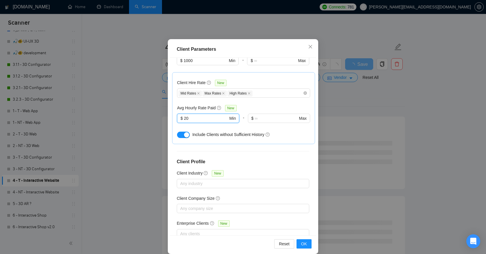
scroll to position [34, 0]
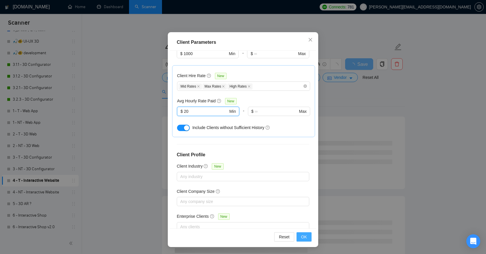
type input "20"
click at [301, 239] on button "OK" at bounding box center [304, 236] width 15 height 9
click at [302, 237] on span "OK" at bounding box center [304, 236] width 6 height 6
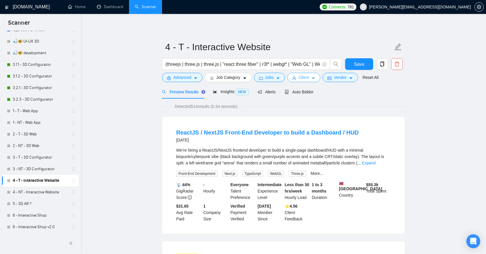
scroll to position [0, 0]
click at [199, 108] on span "Detected 514 results (0.34 seconds)" at bounding box center [206, 106] width 71 height 6
click at [192, 107] on span "Detected 514 results (0.34 seconds)" at bounding box center [206, 106] width 71 height 6
click at [197, 107] on span "Detected 514 results (0.34 seconds)" at bounding box center [206, 106] width 71 height 6
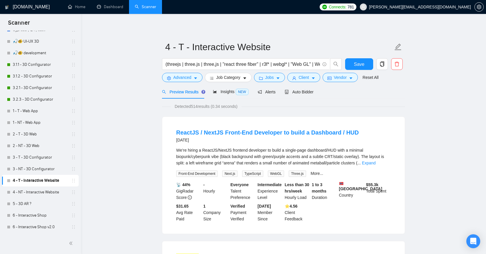
click at [197, 107] on span "Detected 514 results (0.34 seconds)" at bounding box center [206, 106] width 71 height 6
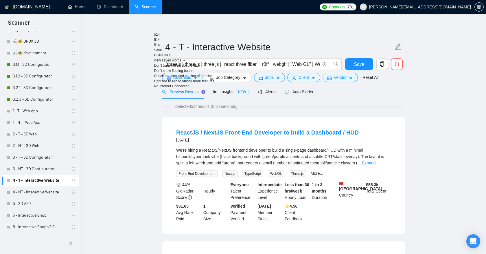
click at [376, 164] on link "Expand" at bounding box center [369, 162] width 14 height 5
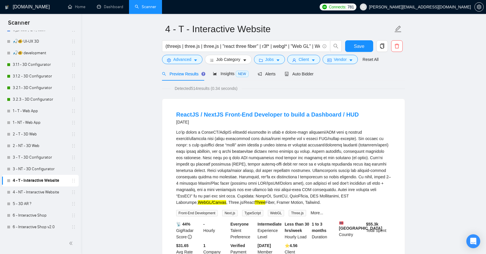
scroll to position [19, 0]
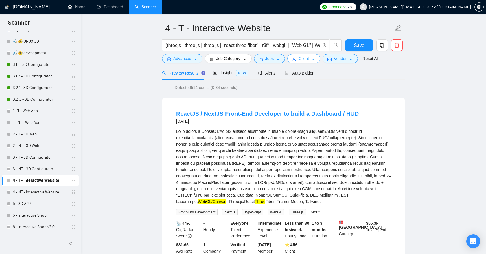
click at [308, 58] on span "Client" at bounding box center [304, 58] width 10 height 6
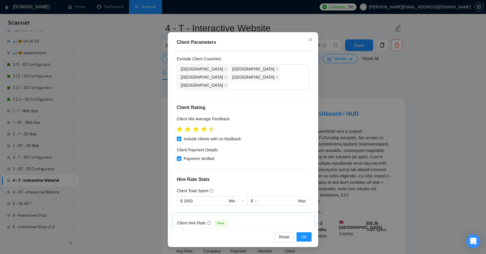
scroll to position [36, 0]
click at [209, 196] on span "$ 1000 Min" at bounding box center [208, 200] width 62 height 9
click at [243, 170] on div "Client Location Include Client Countries Select Exclude Client Countries Russia…" at bounding box center [243, 139] width 146 height 177
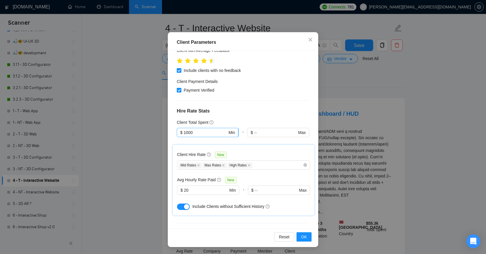
click at [203, 129] on input "1000" at bounding box center [206, 132] width 44 height 6
click at [229, 119] on div "Client Total Spent" at bounding box center [243, 122] width 133 height 6
click at [303, 233] on span "OK" at bounding box center [304, 236] width 6 height 6
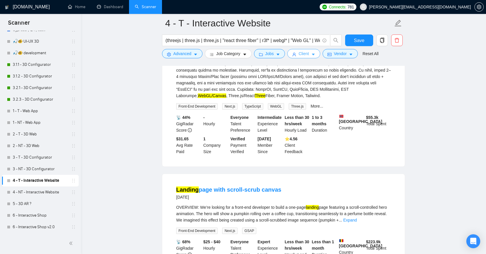
scroll to position [133, 0]
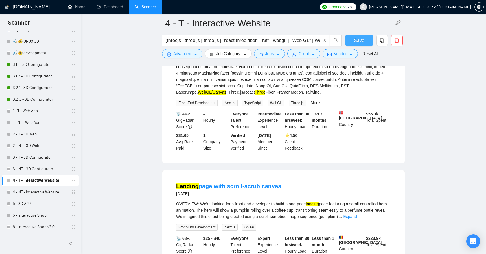
click at [360, 42] on span "Save" at bounding box center [359, 40] width 10 height 7
click at [29, 193] on link "4 - NT - Interactive Website" at bounding box center [40, 192] width 55 height 12
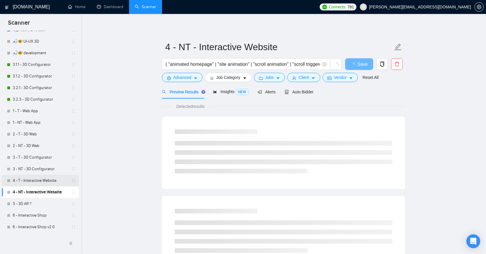
click at [35, 181] on link "4 - T - Interactive Website" at bounding box center [40, 181] width 55 height 12
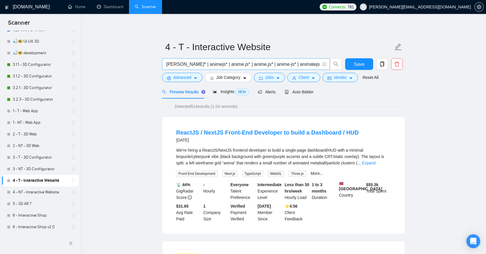
scroll to position [0, 345]
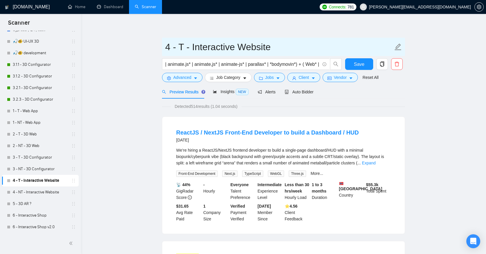
click at [274, 48] on input "4 - T - Interactive Website" at bounding box center [279, 47] width 228 height 14
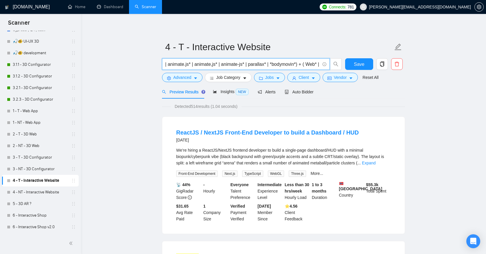
click at [320, 64] on input "(threejs | three.js | three,js | "react three fiber" | r3f* | webgl* | "Web GL"…" at bounding box center [243, 63] width 155 height 7
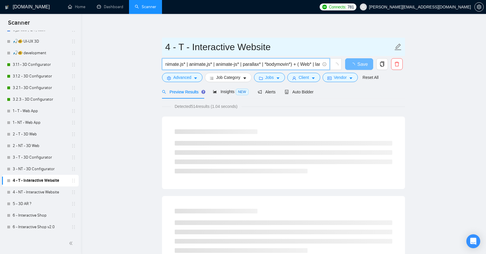
type input "(threejs | three.js | three,js | "react three fiber" | r3f* | webgl* | "Web GL"…"
click at [283, 47] on input "4 - T - Interactive Website" at bounding box center [279, 47] width 228 height 14
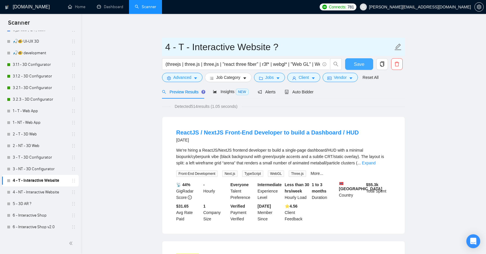
type input "4 - T - Interactive Website ?"
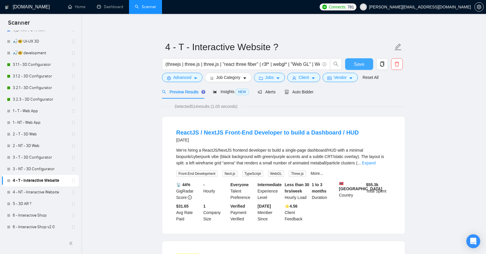
click at [355, 67] on span "Save" at bounding box center [359, 63] width 10 height 7
click at [39, 195] on link "4 - NT - Interactive Website" at bounding box center [40, 192] width 55 height 12
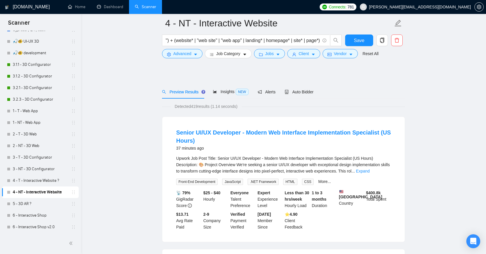
scroll to position [47, 0]
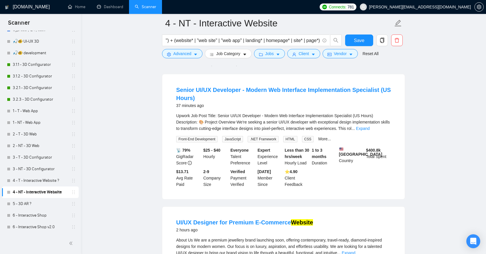
click at [382, 128] on div "Upwork Job Post Title: Senior UI/UX Developer - Modern Web Interface Implementa…" at bounding box center [283, 127] width 215 height 30
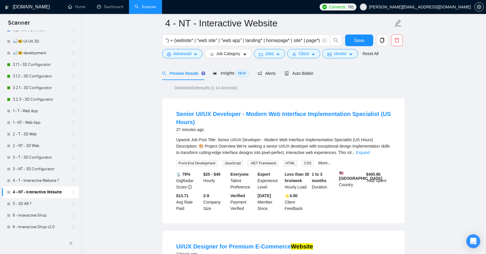
scroll to position [44, 0]
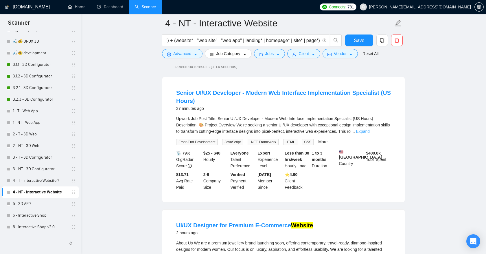
click at [370, 131] on link "Expand" at bounding box center [363, 131] width 14 height 5
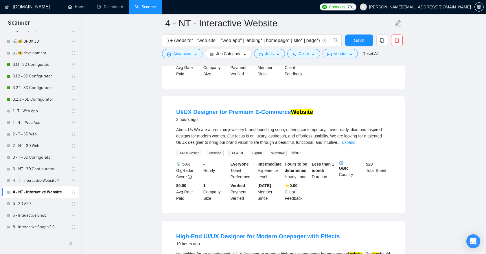
scroll to position [474, 0]
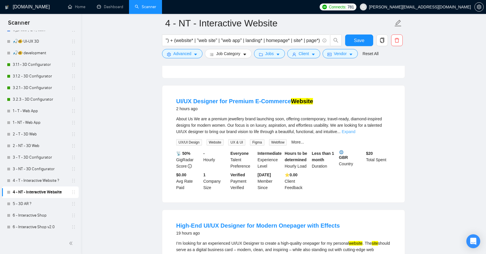
click at [355, 134] on link "Expand" at bounding box center [349, 131] width 14 height 5
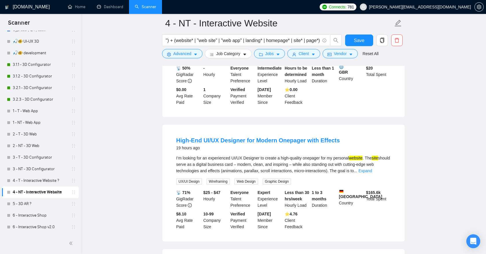
scroll to position [679, 0]
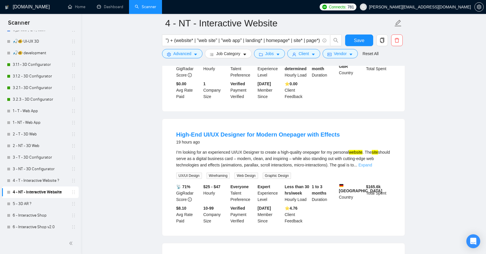
click at [372, 167] on link "Expand" at bounding box center [366, 164] width 14 height 5
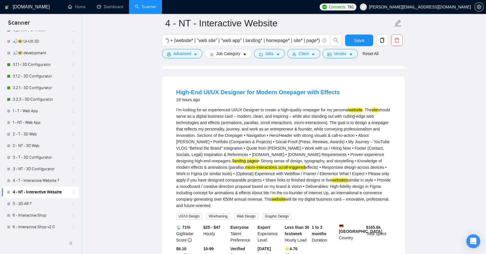
scroll to position [723, 0]
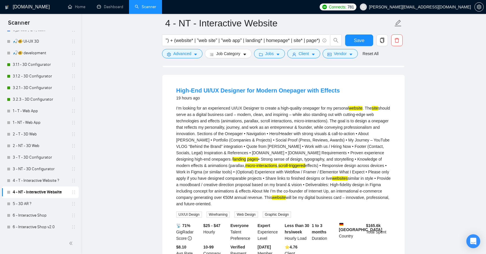
click at [277, 168] on mark "micro-interactions" at bounding box center [261, 165] width 32 height 5
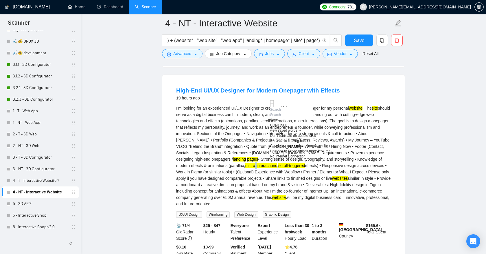
click at [277, 168] on mark "micro-interactions" at bounding box center [261, 165] width 32 height 5
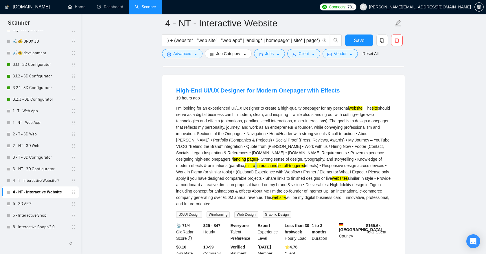
click at [277, 168] on mark "micro-interactions" at bounding box center [261, 165] width 32 height 5
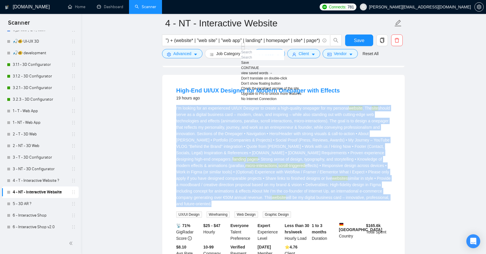
click at [305, 168] on mark "scroll-triggered" at bounding box center [291, 165] width 27 height 5
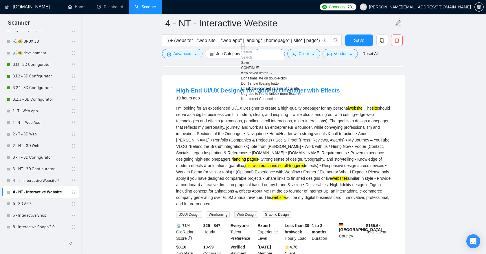
click at [305, 168] on mark "scroll-triggered" at bounding box center [291, 165] width 27 height 5
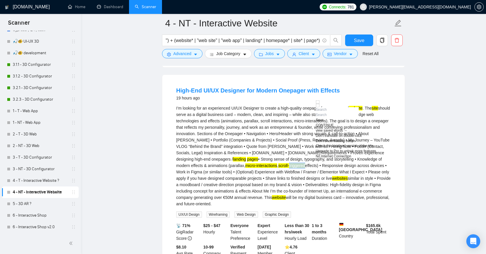
click at [362, 207] on div "I’m looking for an experienced UI/UX Designer to create a high-quality onepager…" at bounding box center [283, 156] width 215 height 102
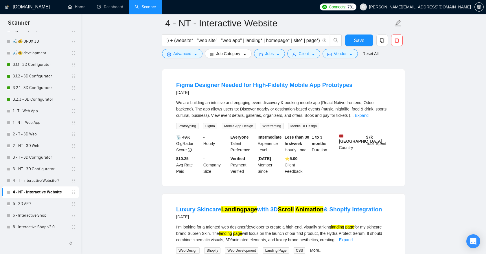
scroll to position [938, 0]
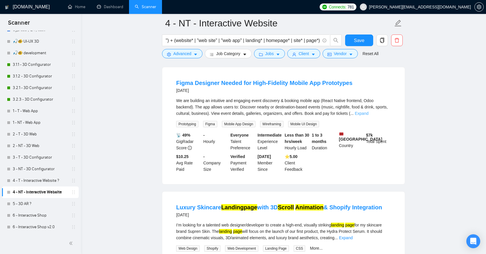
click at [368, 115] on link "Expand" at bounding box center [362, 113] width 14 height 5
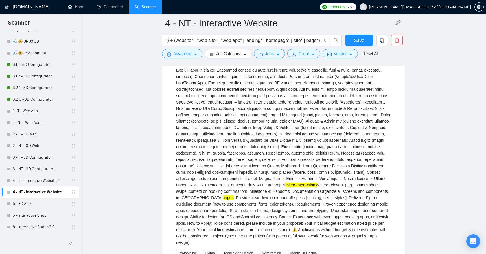
scroll to position [976, 0]
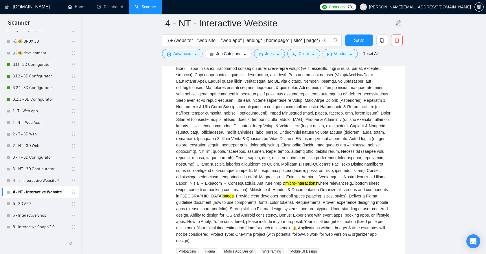
click at [285, 185] on mark "micro-interactions" at bounding box center [301, 183] width 32 height 5
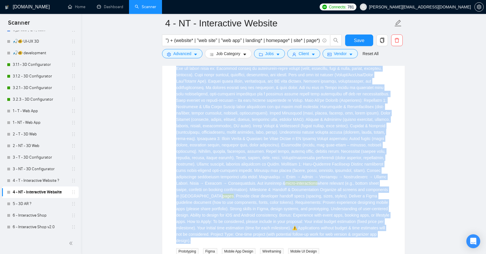
click at [239, 202] on div "micro-interactions where relevant (e.g., bottom sheet swipe, confetti on bookin…" at bounding box center [283, 151] width 215 height 185
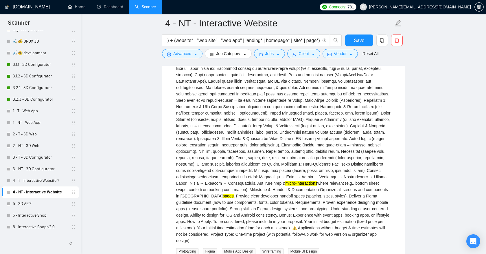
click at [239, 202] on div "micro-interactions where relevant (e.g., bottom sheet swipe, confetti on bookin…" at bounding box center [283, 151] width 215 height 185
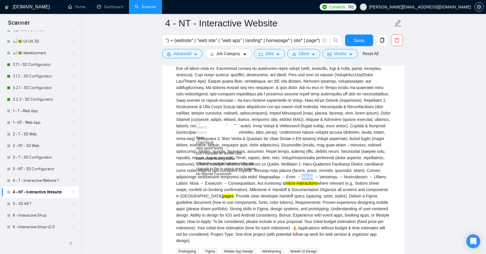
click at [272, 199] on div "micro-interactions where relevant (e.g., bottom sheet swipe, confetti on bookin…" at bounding box center [283, 151] width 215 height 185
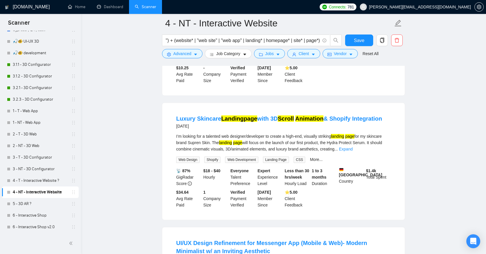
scroll to position [1193, 0]
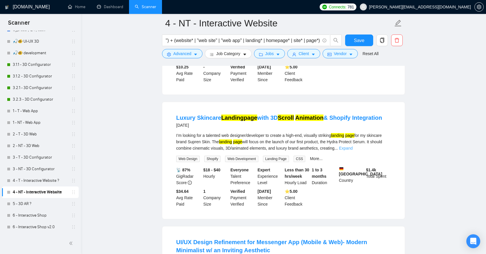
click at [353, 150] on link "Expand" at bounding box center [346, 148] width 14 height 5
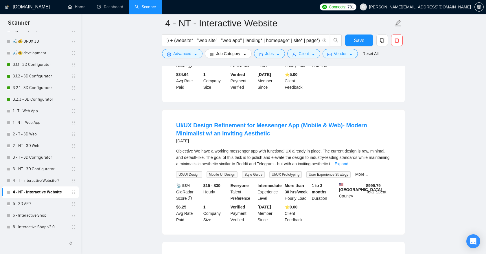
scroll to position [1439, 0]
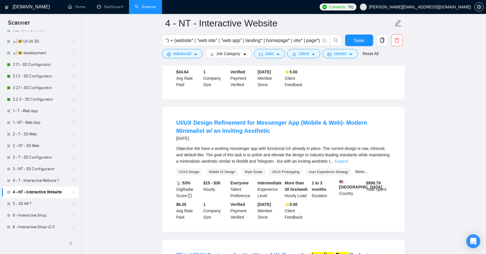
click at [349, 163] on link "Expand" at bounding box center [342, 161] width 14 height 5
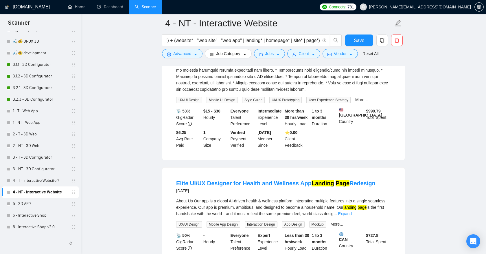
scroll to position [1703, 0]
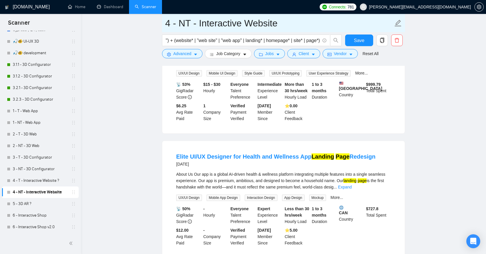
click at [290, 23] on input "4 - NT - Interactive Website" at bounding box center [279, 23] width 228 height 14
type input "4 - NT - Interactive Website ?"
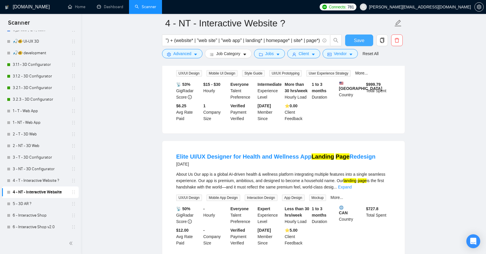
click at [349, 40] on button "Save" at bounding box center [359, 40] width 28 height 12
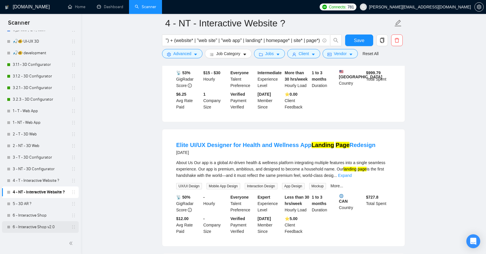
click at [32, 225] on link "6 - Interactive Shop v2.0" at bounding box center [40, 227] width 55 height 12
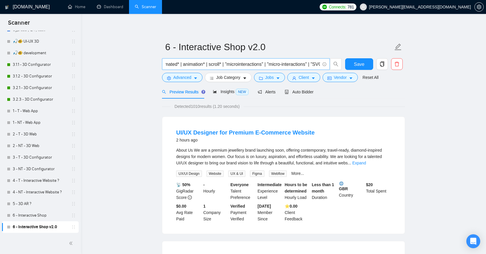
scroll to position [0, 362]
click at [263, 63] on input "(shopify* | ecom* | woocommerce* | wordpress* | magento* | bigcommerce* | prest…" at bounding box center [243, 63] width 155 height 7
click at [366, 161] on link "Expand" at bounding box center [360, 162] width 14 height 5
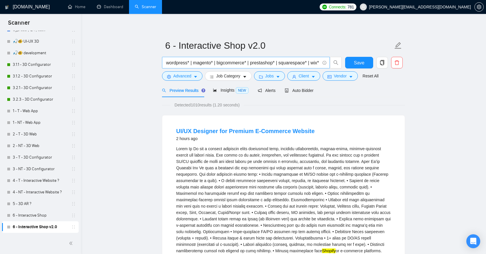
scroll to position [0, 86]
drag, startPoint x: 312, startPoint y: 60, endPoint x: 302, endPoint y: 61, distance: 10.7
click at [302, 61] on input "(shopify* | ecom* | woocommerce* | wordpress* | magento* | bigcommerce* | prest…" at bounding box center [243, 62] width 155 height 7
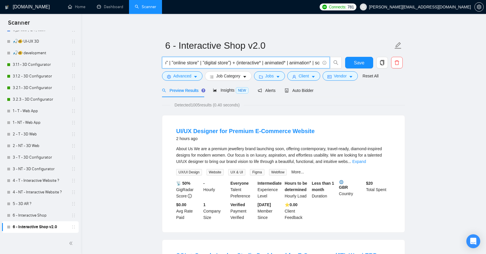
scroll to position [0, 246]
drag, startPoint x: 237, startPoint y: 62, endPoint x: 244, endPoint y: 62, distance: 7.5
click at [244, 62] on input "(shopify* | ecom* | woocommerce* | wordpress* | magento* | bigcommerce* | prest…" at bounding box center [243, 62] width 155 height 7
click at [244, 63] on input "(shopify* | ecom* | woocommerce* | wordpress* | magento* | bigcommerce* | prest…" at bounding box center [243, 62] width 155 height 7
drag, startPoint x: 245, startPoint y: 64, endPoint x: 237, endPoint y: 64, distance: 7.8
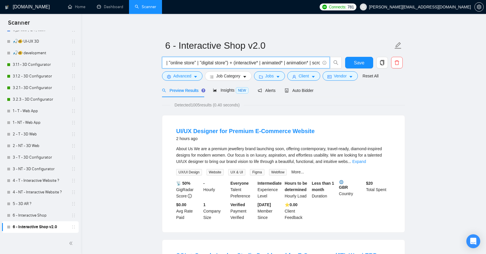
click at [237, 64] on input "(shopify* | ecom* | woocommerce* | wordpress* | magento* | bigcommerce* | prest…" at bounding box center [243, 62] width 155 height 7
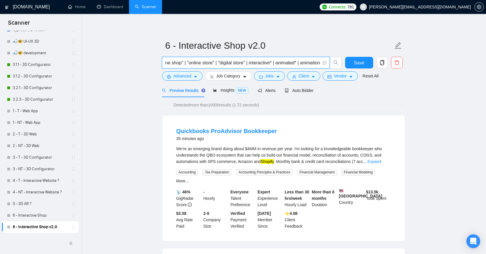
scroll to position [0, 231]
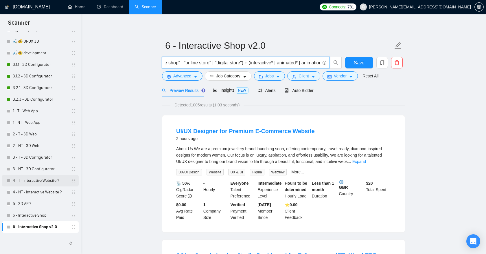
type input "(shopify* | ecom* | woocommerce* | wordpress* | magento* | bigcommerce* | prest…"
click at [42, 182] on link "4 - T - Interactive Website ?" at bounding box center [40, 181] width 55 height 12
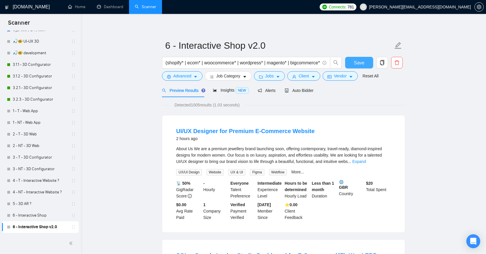
click at [362, 67] on button "Save" at bounding box center [359, 63] width 28 height 12
click at [46, 182] on link "4 - T - Interactive Website ?" at bounding box center [40, 181] width 55 height 12
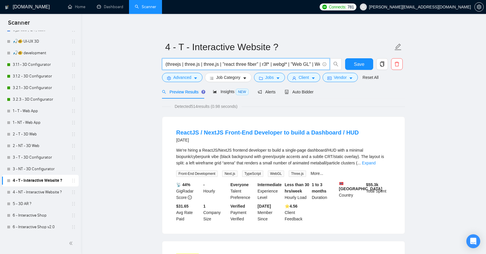
drag, startPoint x: 273, startPoint y: 65, endPoint x: 148, endPoint y: 65, distance: 124.8
click at [51, 230] on link "6 - Interactive Shop v2.0" at bounding box center [40, 227] width 55 height 12
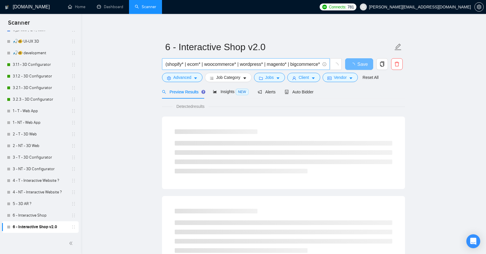
click at [306, 63] on input "(shopify* | ecom* | woocommerce* | wordpress* | magento* | bigcommerce* | prest…" at bounding box center [243, 63] width 155 height 7
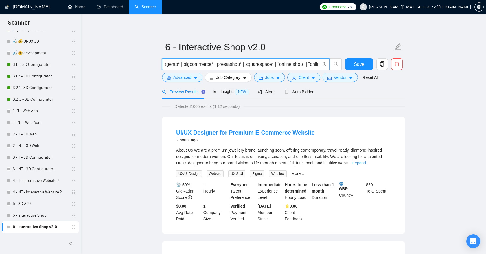
scroll to position [0, 440]
click at [318, 63] on input "(shopify* | ecom* | woocommerce* | wordpress* | magento* | bigcommerce* | prest…" at bounding box center [243, 63] width 155 height 7
paste input "(threejs | three.js | three,js | "react three fiber" | r3f* | webgl* | "Web GL"…"
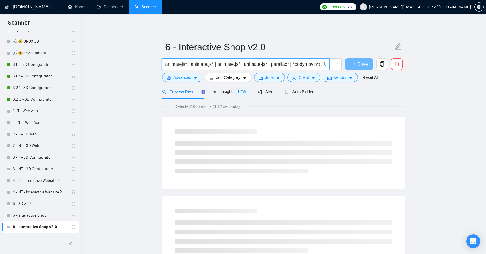
click at [293, 65] on input "(shopify* | ecom* | woocommerce* | wordpress* | magento* | bigcommerce* | prest…" at bounding box center [243, 63] width 155 height 7
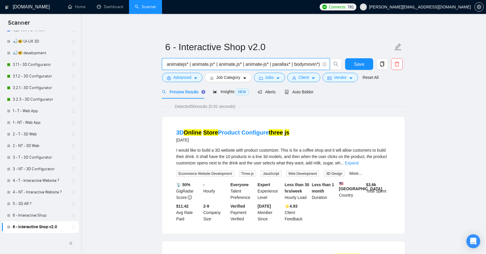
scroll to position [0, 901]
type input "(shopify* | ecom* | woocommerce* | wordpress* | magento* | bigcommerce* | prest…"
click at [359, 164] on link "Expand" at bounding box center [352, 162] width 14 height 5
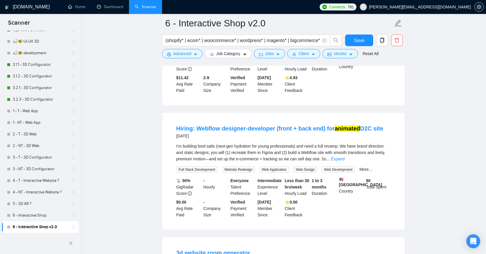
scroll to position [140, 0]
click at [345, 161] on link "Expand" at bounding box center [338, 158] width 14 height 5
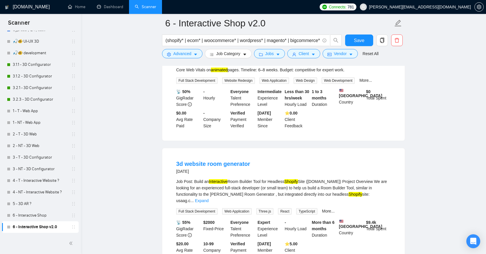
scroll to position [307, 0]
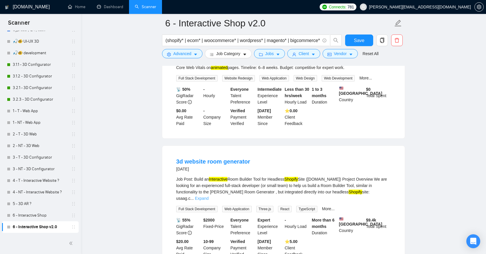
click at [209, 200] on link "Expand" at bounding box center [202, 198] width 14 height 5
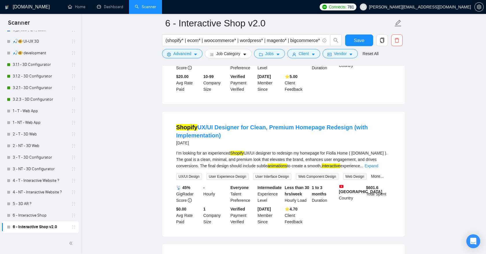
scroll to position [616, 0]
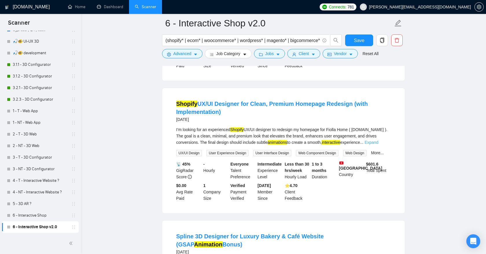
click at [378, 144] on link "Expand" at bounding box center [372, 142] width 14 height 5
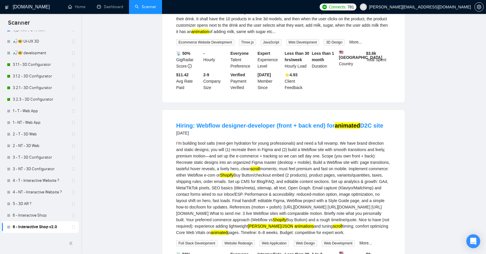
scroll to position [0, 0]
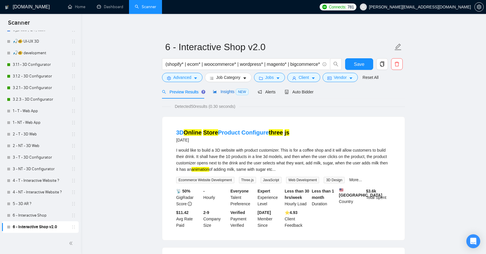
click at [226, 93] on span "Insights NEW" at bounding box center [230, 91] width 35 height 5
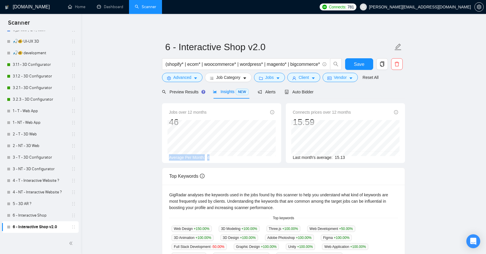
drag, startPoint x: 212, startPoint y: 159, endPoint x: 170, endPoint y: 159, distance: 42.0
click at [170, 159] on div "Average Per Month: 4" at bounding box center [221, 157] width 105 height 6
click at [226, 157] on div "Average Per Month: 4" at bounding box center [221, 157] width 105 height 6
click at [189, 92] on span "Preview Results" at bounding box center [183, 91] width 42 height 5
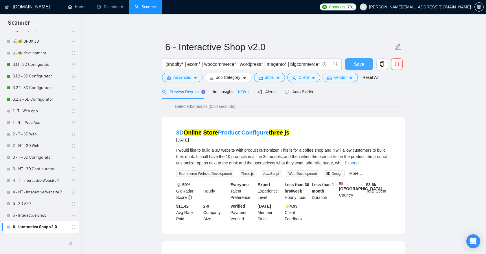
click at [352, 64] on button "Save" at bounding box center [359, 64] width 28 height 12
click at [42, 215] on link "6 - Interactive Shop" at bounding box center [40, 215] width 55 height 12
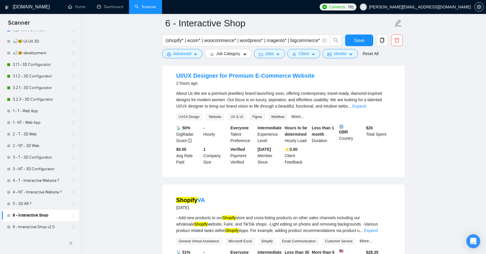
scroll to position [59, 0]
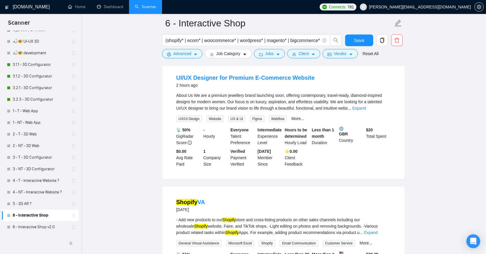
click at [366, 108] on link "Expand" at bounding box center [360, 108] width 14 height 5
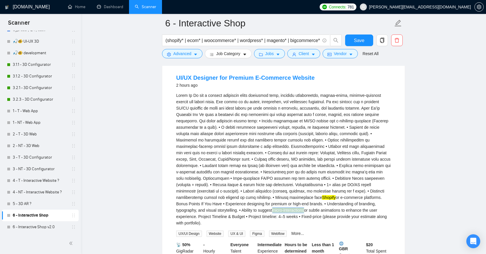
drag, startPoint x: 332, startPoint y: 211, endPoint x: 365, endPoint y: 210, distance: 33.0
click at [304, 210] on mark "micro-interactions" at bounding box center [288, 210] width 32 height 5
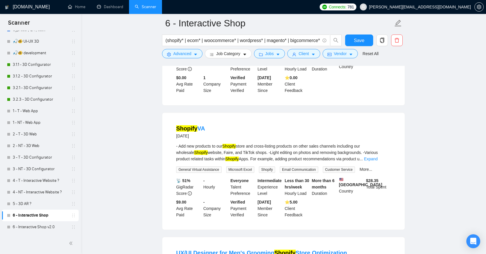
scroll to position [260, 0]
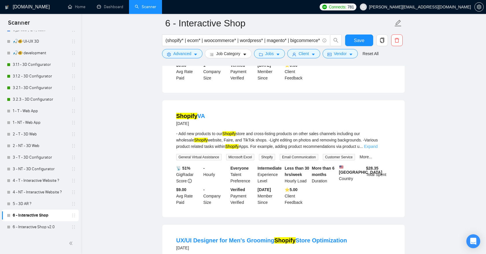
click at [378, 146] on link "Expand" at bounding box center [371, 146] width 14 height 5
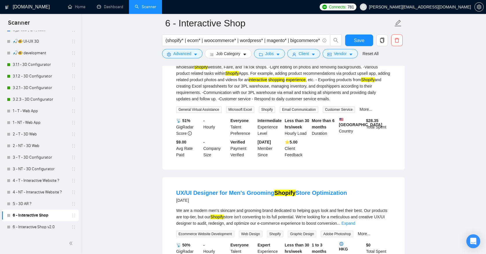
scroll to position [339, 0]
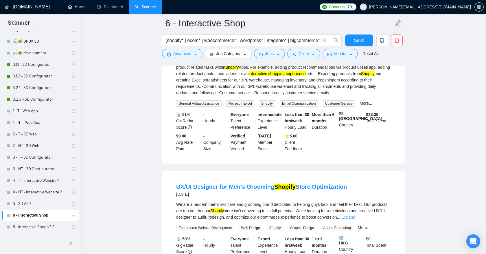
click at [355, 219] on link "Expand" at bounding box center [349, 216] width 14 height 5
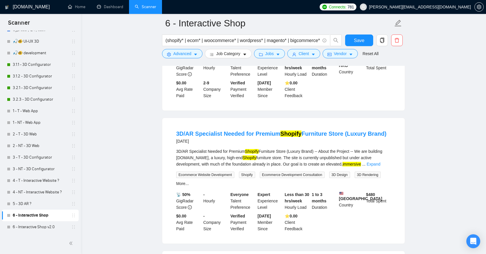
scroll to position [644, 0]
click at [380, 166] on link "Expand" at bounding box center [374, 163] width 14 height 5
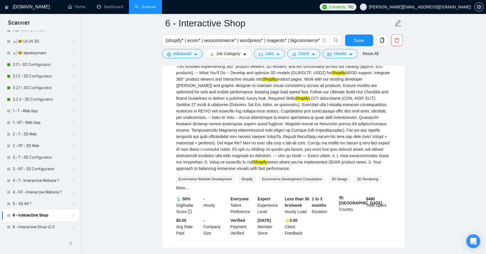
scroll to position [778, 0]
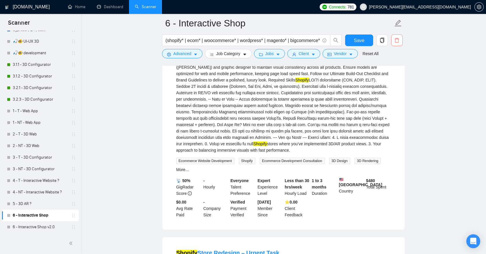
click at [398, 40] on icon "delete" at bounding box center [397, 40] width 5 height 5
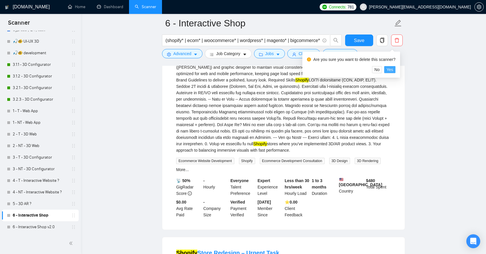
click at [391, 70] on span "Yes" at bounding box center [390, 69] width 7 height 6
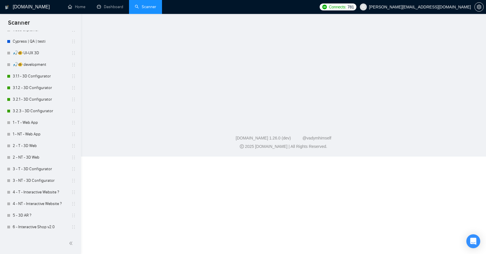
scroll to position [209, 0]
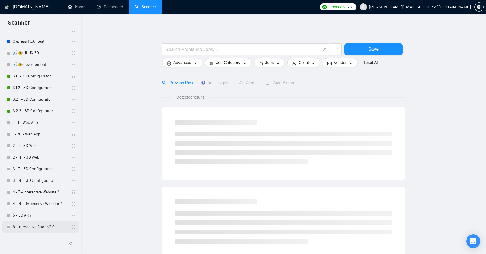
click at [33, 232] on link "6 - Interactive Shop v2.0" at bounding box center [40, 227] width 55 height 12
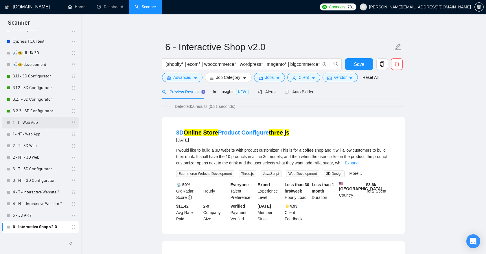
click at [36, 126] on link "1 - T - Web App" at bounding box center [40, 123] width 55 height 12
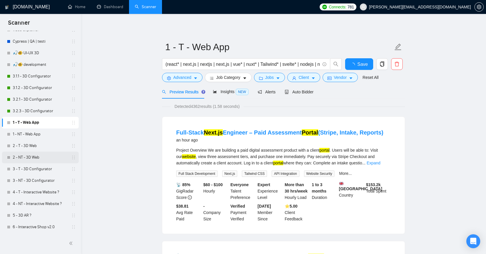
click at [36, 159] on link "2 - NT - 3D Web" at bounding box center [40, 157] width 55 height 12
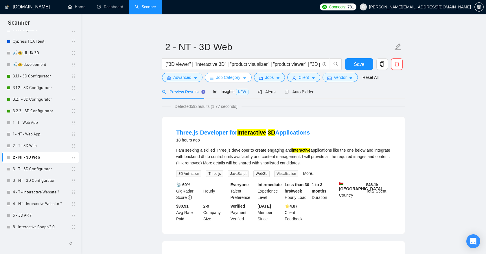
click at [223, 80] on span "Job Category" at bounding box center [228, 77] width 24 height 6
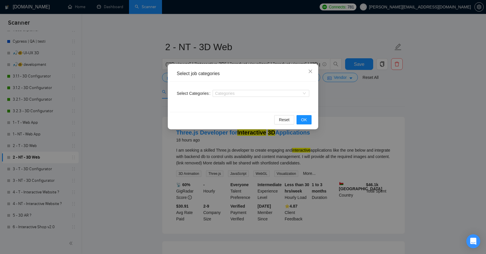
click at [344, 97] on div "Select job categories Select Categories Categories Reset OK" at bounding box center [243, 127] width 486 height 254
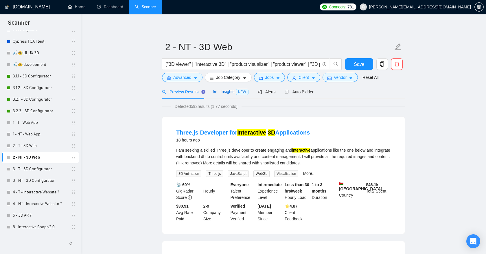
click at [219, 90] on span "Insights NEW" at bounding box center [230, 91] width 35 height 5
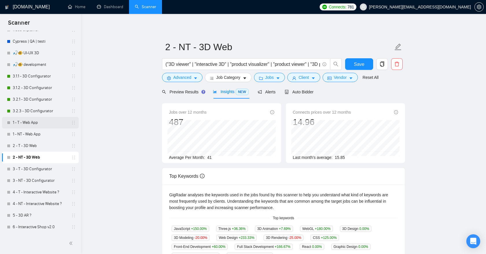
click at [49, 122] on link "1 - T - Web App" at bounding box center [40, 123] width 55 height 12
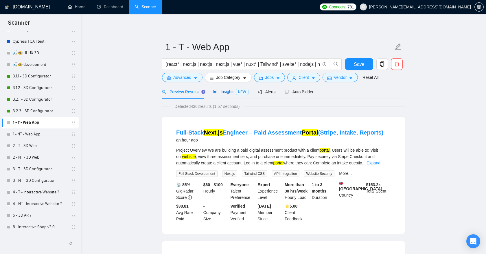
click at [220, 91] on span "Insights NEW" at bounding box center [230, 91] width 35 height 5
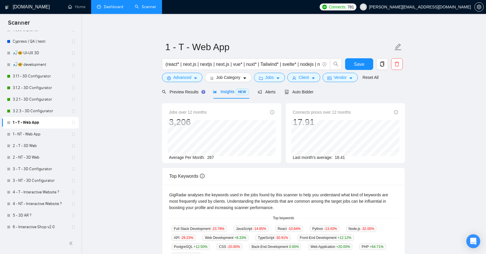
click at [113, 9] on link "Dashboard" at bounding box center [110, 6] width 26 height 5
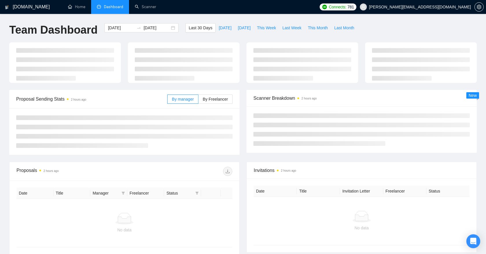
type input "2025-08-03"
type input "2025-09-02"
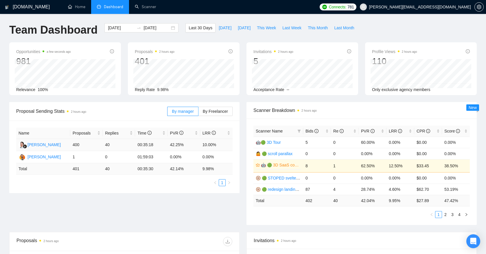
drag, startPoint x: 170, startPoint y: 143, endPoint x: 181, endPoint y: 143, distance: 11.9
click at [177, 143] on td "42.25%" at bounding box center [184, 145] width 32 height 12
click at [326, 129] on div "Bids" at bounding box center [317, 131] width 23 height 6
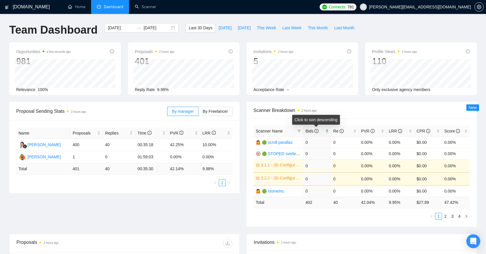
click at [326, 129] on div "Bids" at bounding box center [317, 131] width 23 height 6
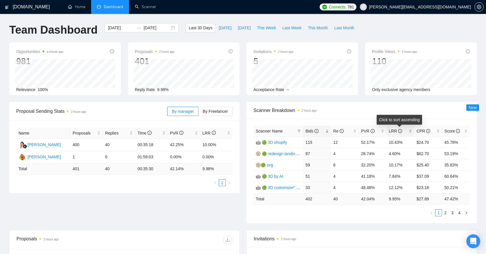
click at [407, 129] on span "LRR" at bounding box center [398, 131] width 19 height 6
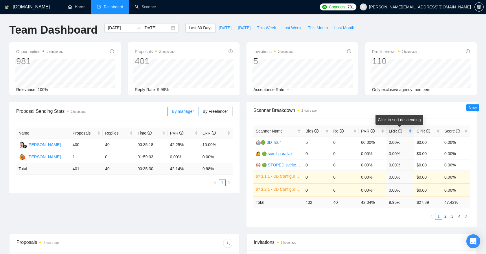
click at [407, 129] on span "LRR" at bounding box center [398, 131] width 19 height 6
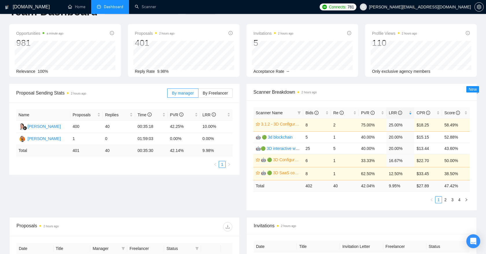
scroll to position [17, 0]
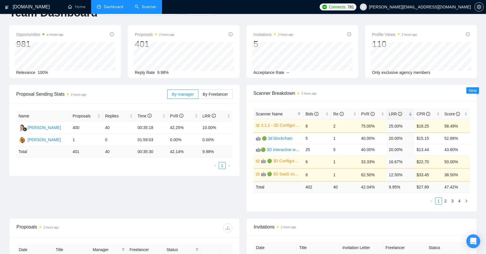
click at [151, 9] on link "Scanner" at bounding box center [145, 6] width 21 height 5
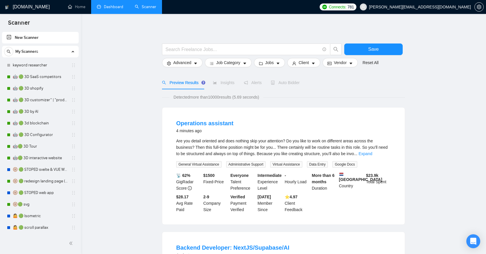
click at [113, 9] on link "Dashboard" at bounding box center [110, 6] width 26 height 5
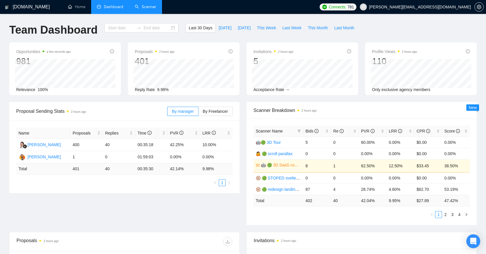
type input "2025-08-03"
type input "2025-09-02"
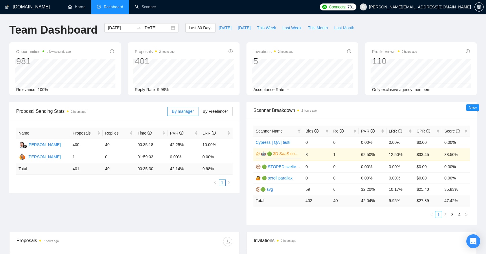
click at [341, 29] on span "Last Month" at bounding box center [344, 28] width 20 height 6
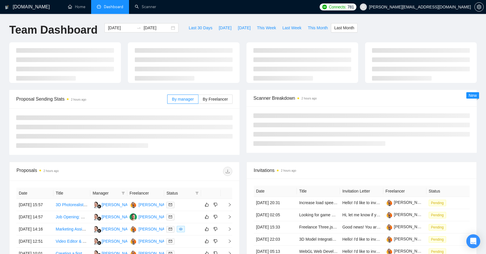
type input "2025-08-01"
type input "2025-08-31"
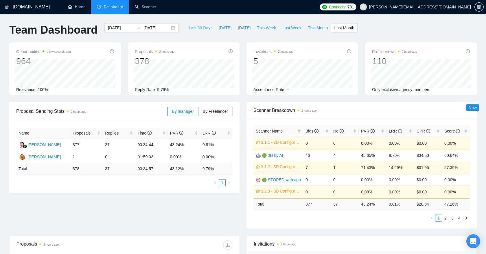
click at [193, 31] on span "Last 30 Days" at bounding box center [201, 28] width 24 height 6
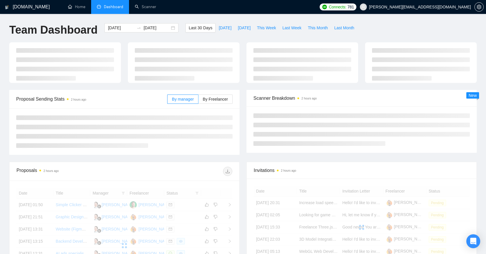
type input "2025-08-03"
type input "2025-09-02"
